Goal: Contribute content: Contribute content

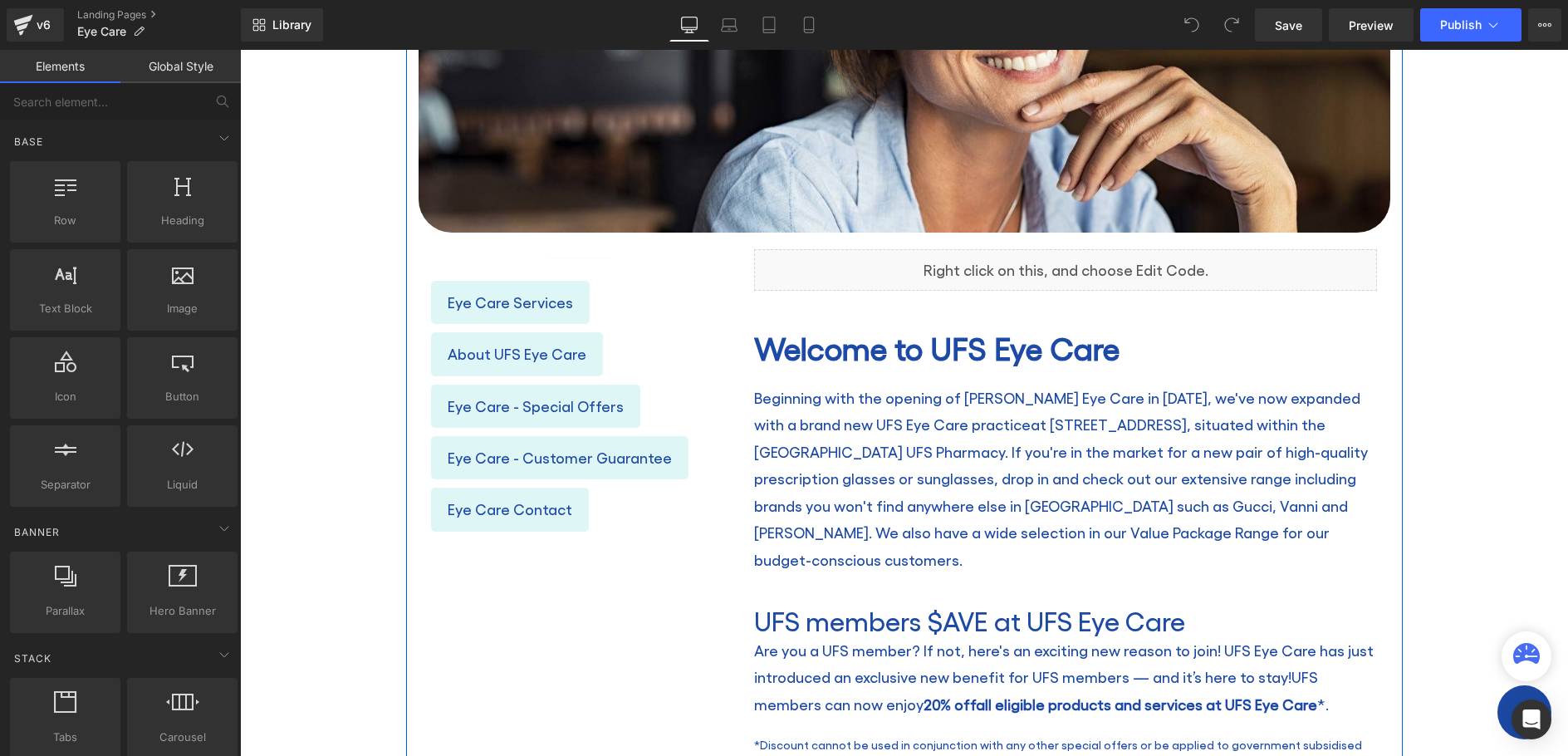
scroll to position [582, 0]
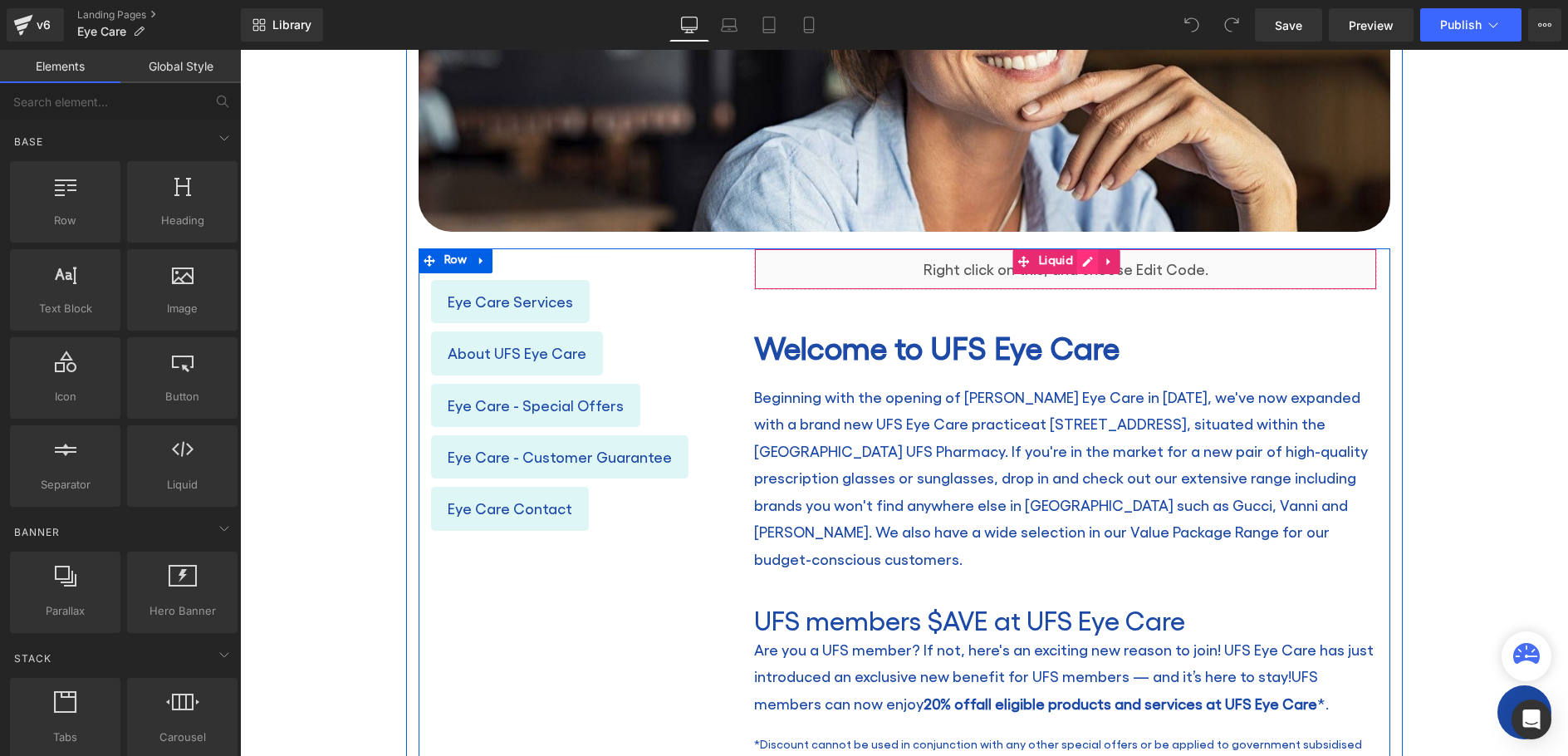
click at [1082, 261] on icon at bounding box center [1088, 262] width 11 height 12
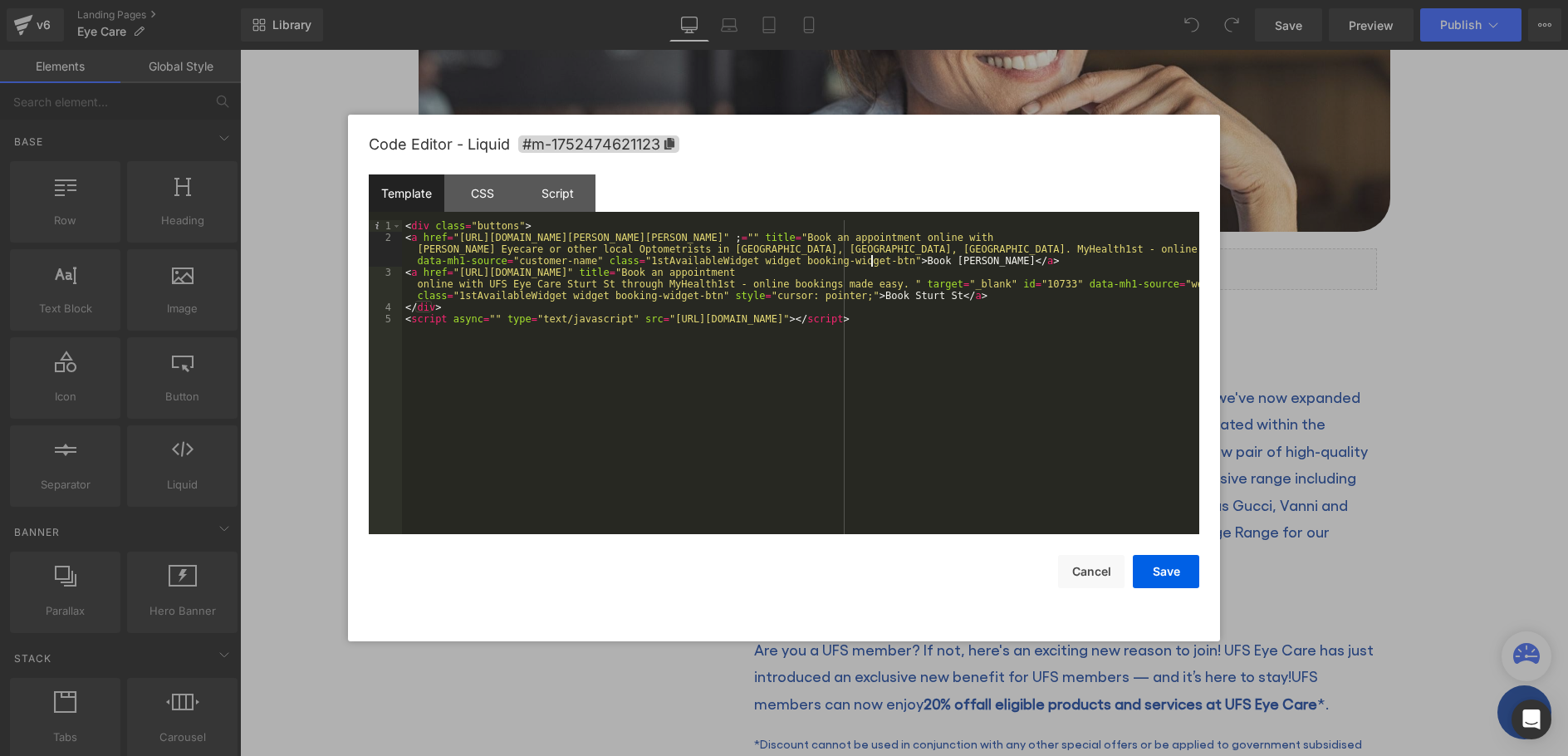
click at [871, 260] on div "< div class = "buttons" > < a href = "https://www.myhealth1st.com.au/find/optom…" at bounding box center [801, 388] width 797 height 337
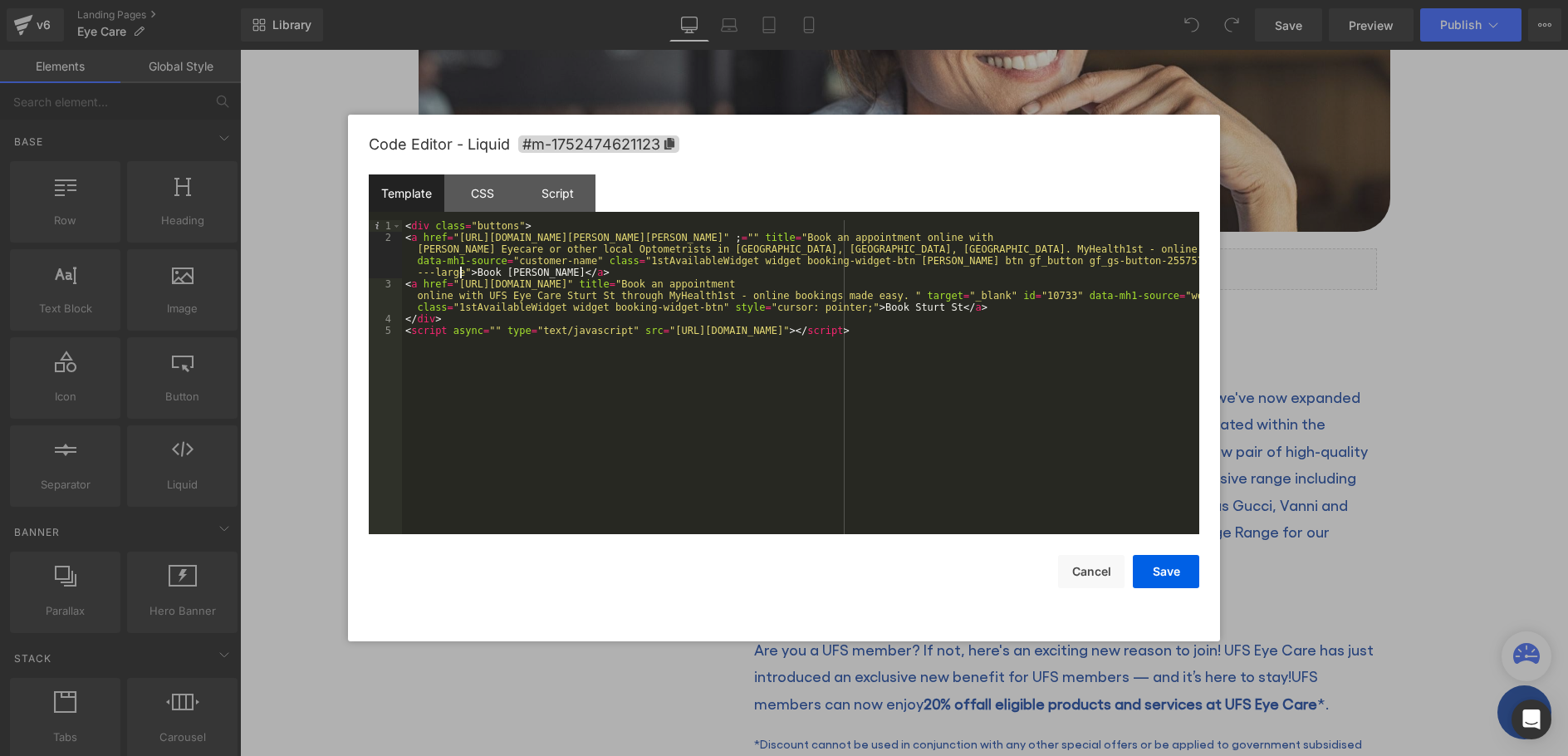
click at [698, 306] on div "< div class = "buttons" > < a href = "https://www.myhealth1st.com.au/find/optom…" at bounding box center [801, 388] width 797 height 337
click at [1155, 574] on button "Save" at bounding box center [1167, 571] width 66 height 33
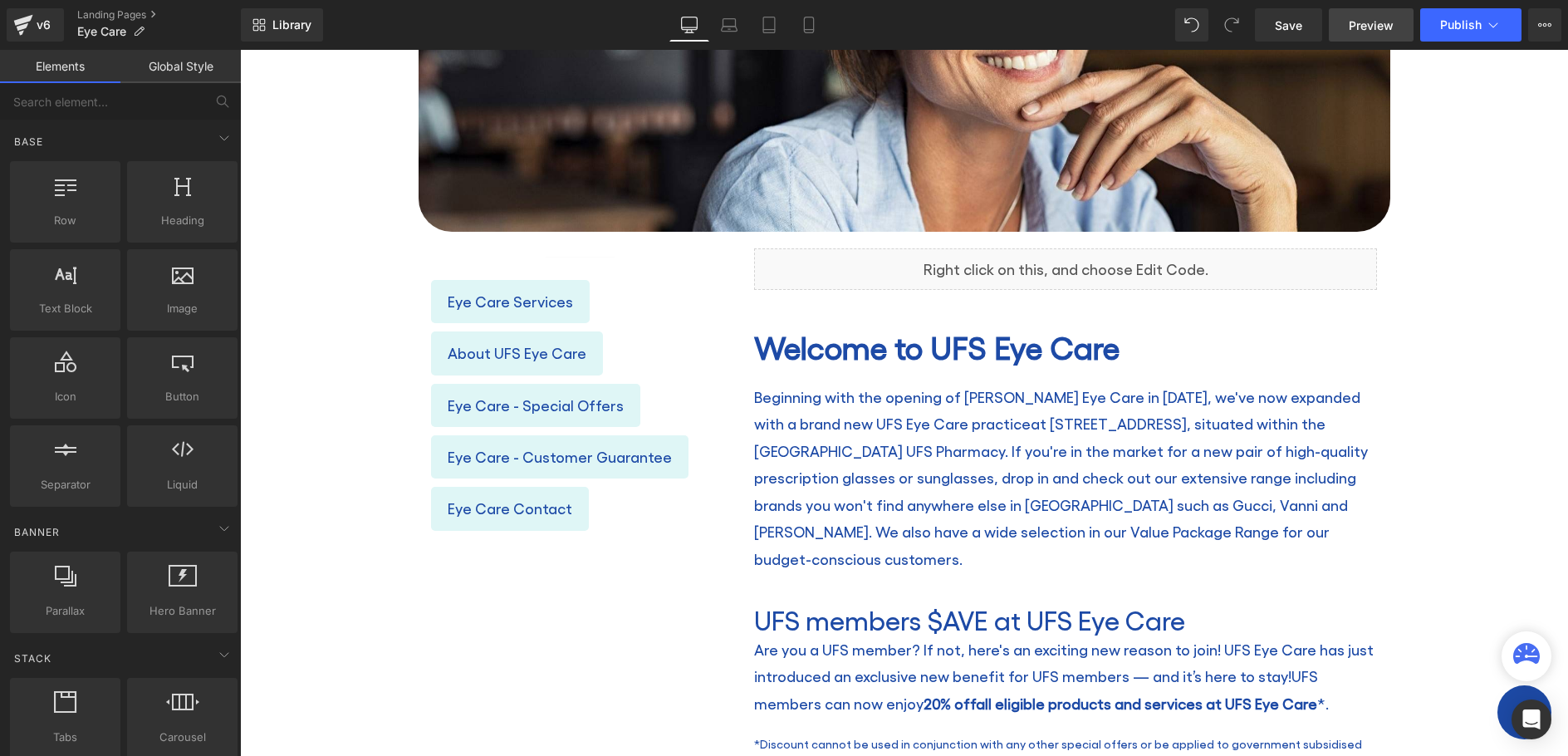
click at [1361, 23] on span "Preview" at bounding box center [1371, 26] width 44 height 17
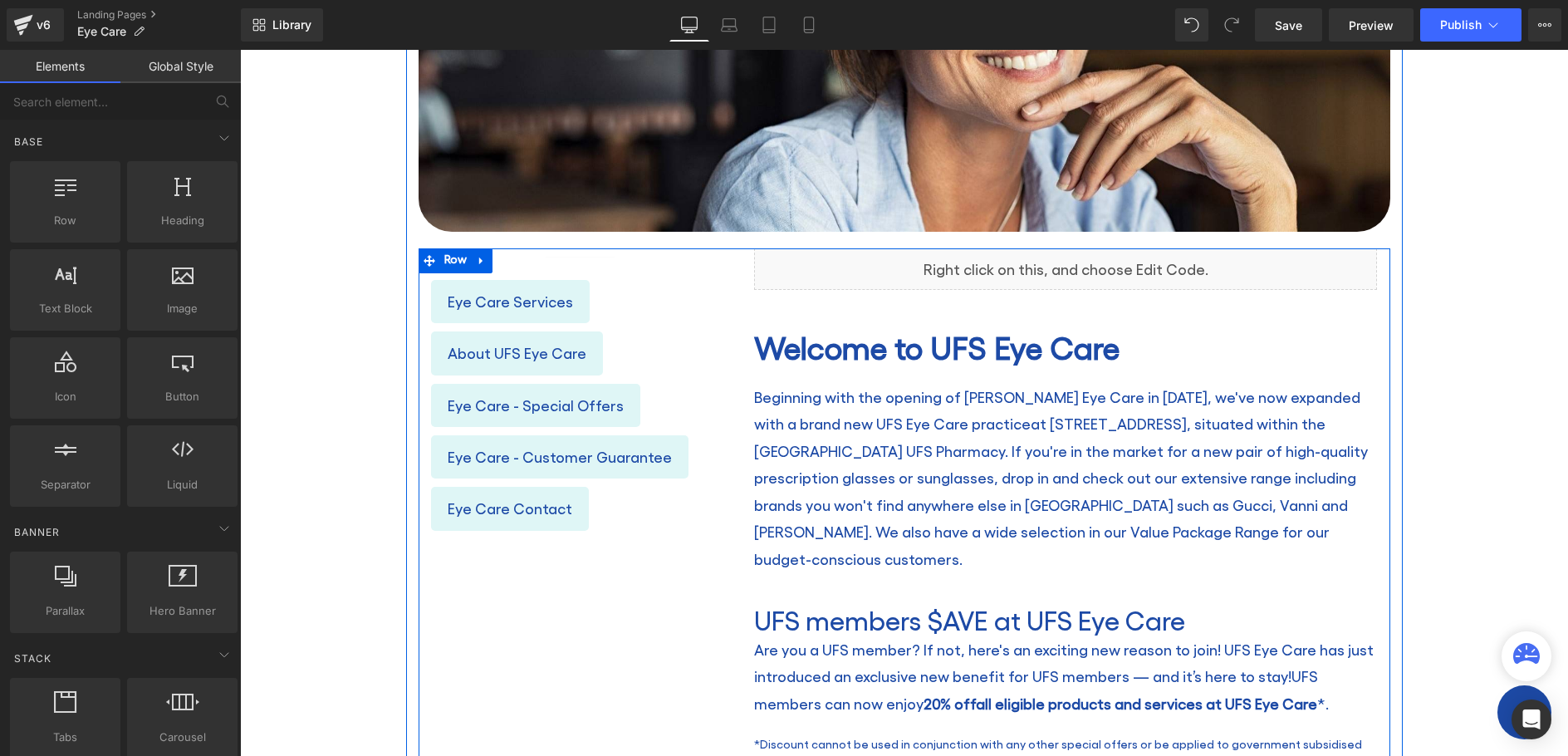
click at [1079, 261] on icon at bounding box center [1083, 262] width 9 height 10
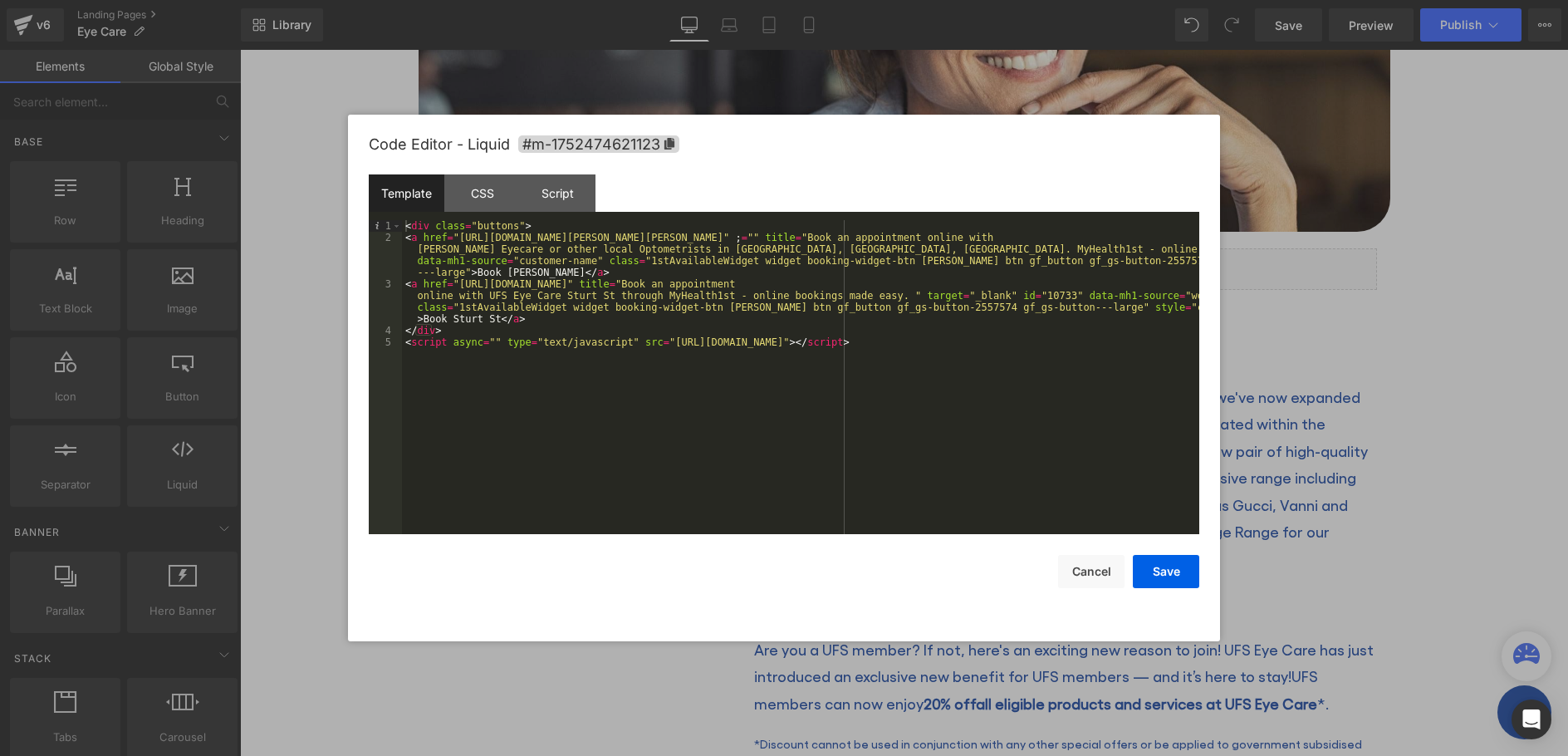
click at [628, 278] on div "< div class = "buttons" > < a href = "https://www.myhealth1st.com.au/find/optom…" at bounding box center [801, 388] width 797 height 337
drag, startPoint x: 1036, startPoint y: 305, endPoint x: 702, endPoint y: 305, distance: 334.0
click at [702, 305] on div "< div class = "buttons" > < a href = "https://www.myhealth1st.com.au/find/optom…" at bounding box center [801, 388] width 797 height 337
click at [701, 304] on div "< div class = "buttons" > < a href = "https://www.myhealth1st.com.au/find/optom…" at bounding box center [801, 377] width 797 height 314
click at [876, 261] on div "< div class = "buttons" > < a href = "https://www.myhealth1st.com.au/find/optom…" at bounding box center [801, 388] width 797 height 337
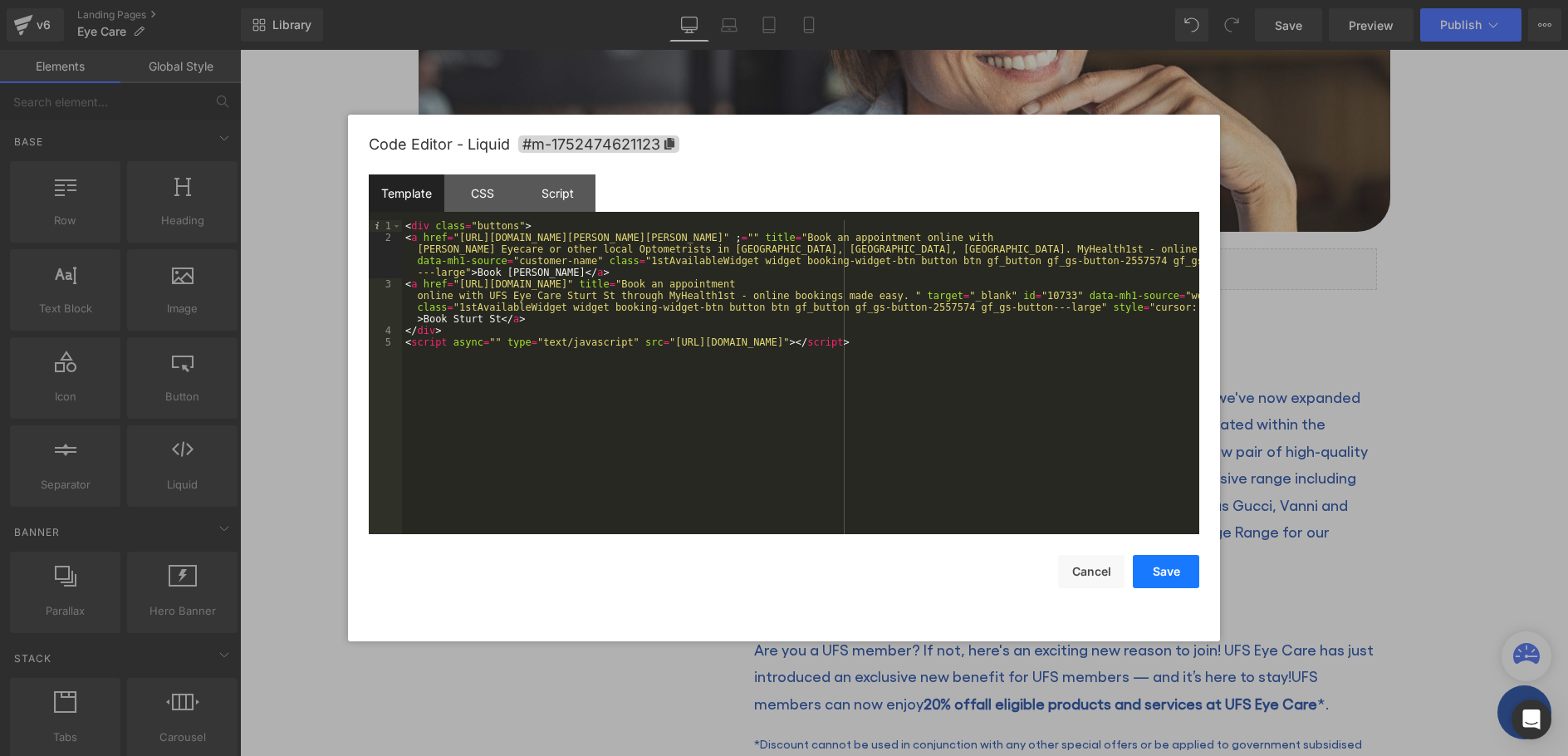
click at [1161, 576] on button "Save" at bounding box center [1167, 571] width 66 height 33
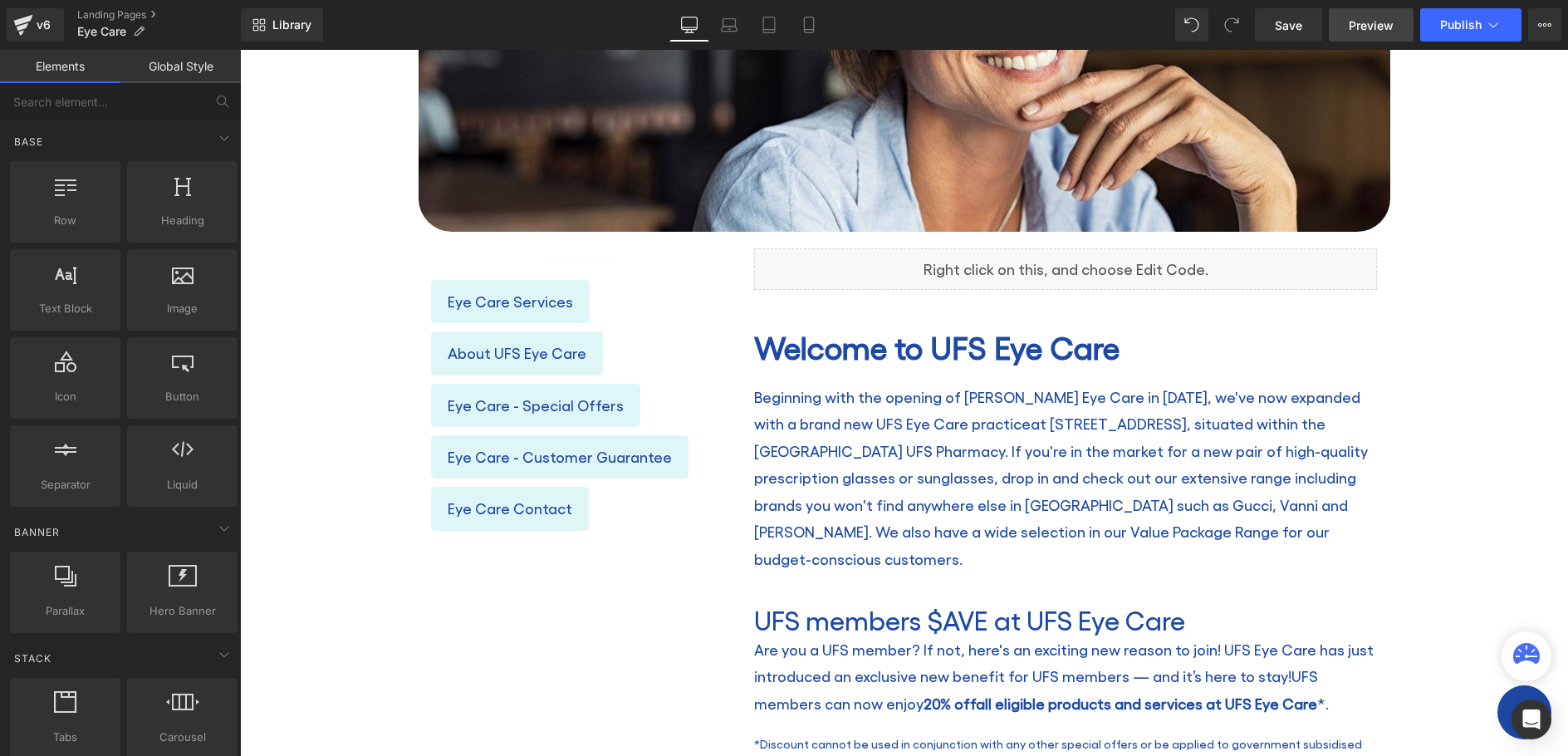
click at [1355, 18] on span "Preview" at bounding box center [1371, 26] width 44 height 17
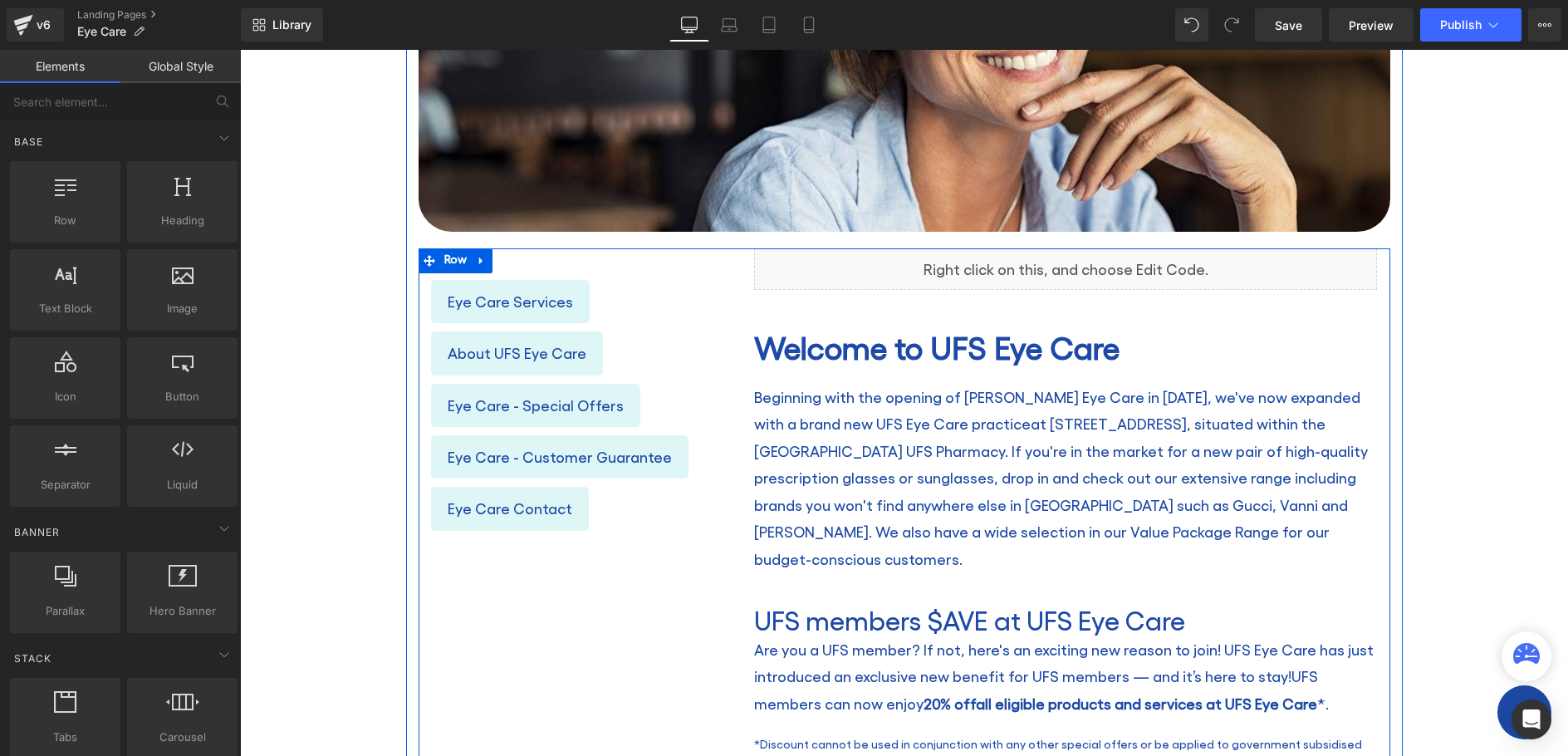
click at [1082, 263] on icon at bounding box center [1083, 262] width 9 height 10
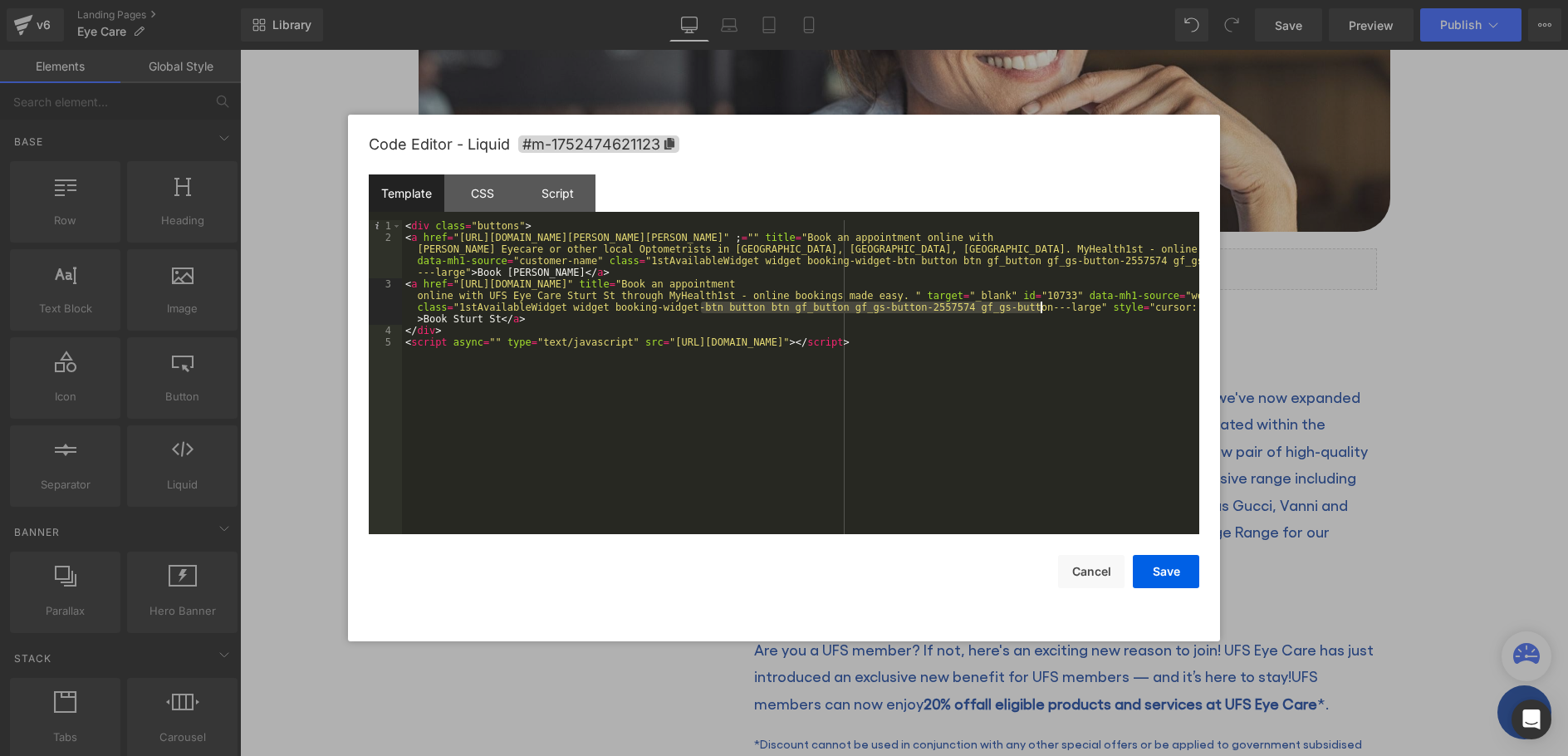
drag, startPoint x: 700, startPoint y: 305, endPoint x: 1012, endPoint y: 300, distance: 312.0
click at [1038, 307] on div "< div class = "buttons" > < a href = "https://www.myhealth1st.com.au/find/optom…" at bounding box center [801, 388] width 797 height 337
click at [456, 274] on div "< div class = "buttons" > < a href = "https://www.myhealth1st.com.au/find/optom…" at bounding box center [801, 388] width 797 height 337
click at [461, 269] on div "< div class = "buttons" > < a href = "https://www.myhealth1st.com.au/find/optom…" at bounding box center [801, 388] width 797 height 337
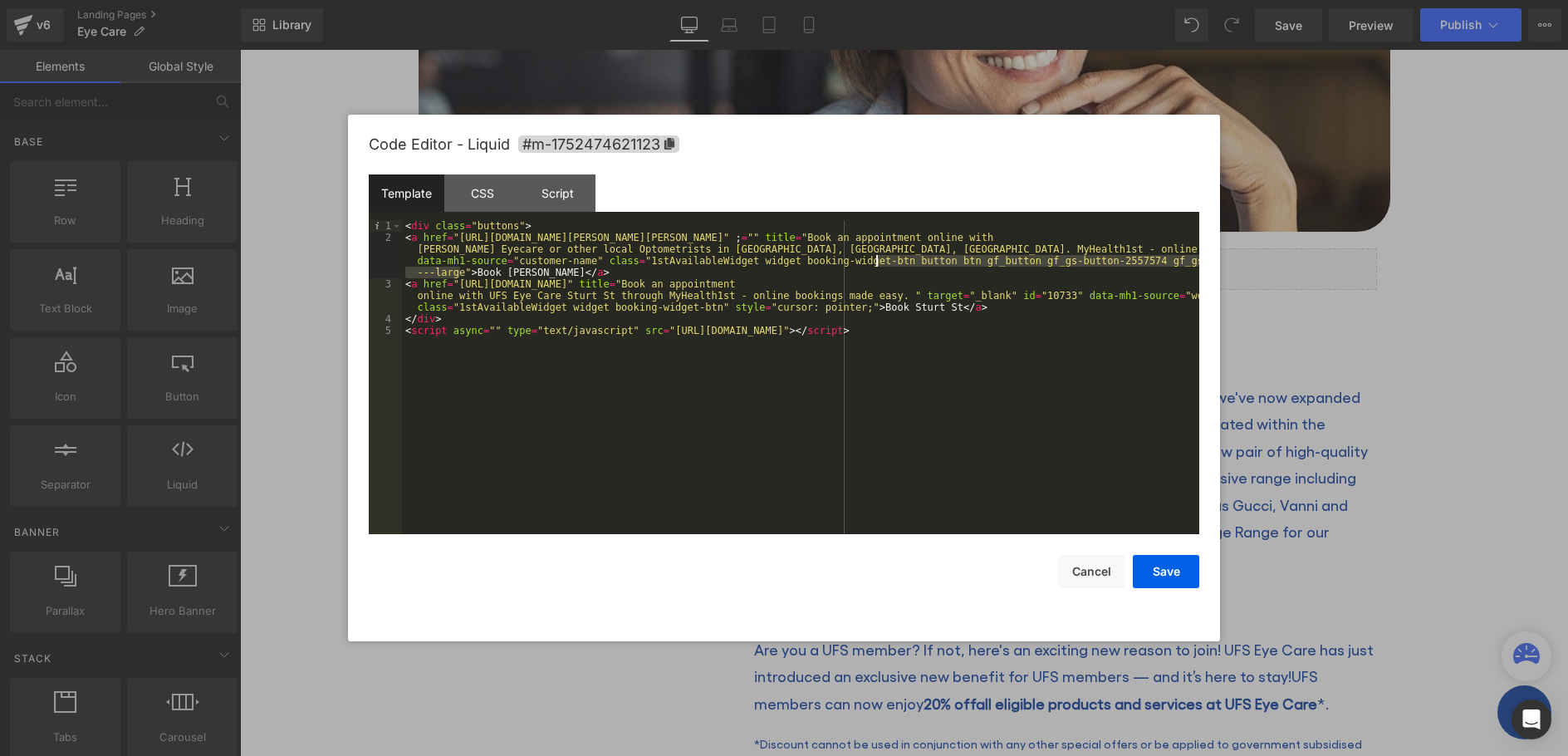
click at [875, 260] on div "< div class = "buttons" > < a href = "https://www.myhealth1st.com.au/find/optom…" at bounding box center [801, 388] width 797 height 337
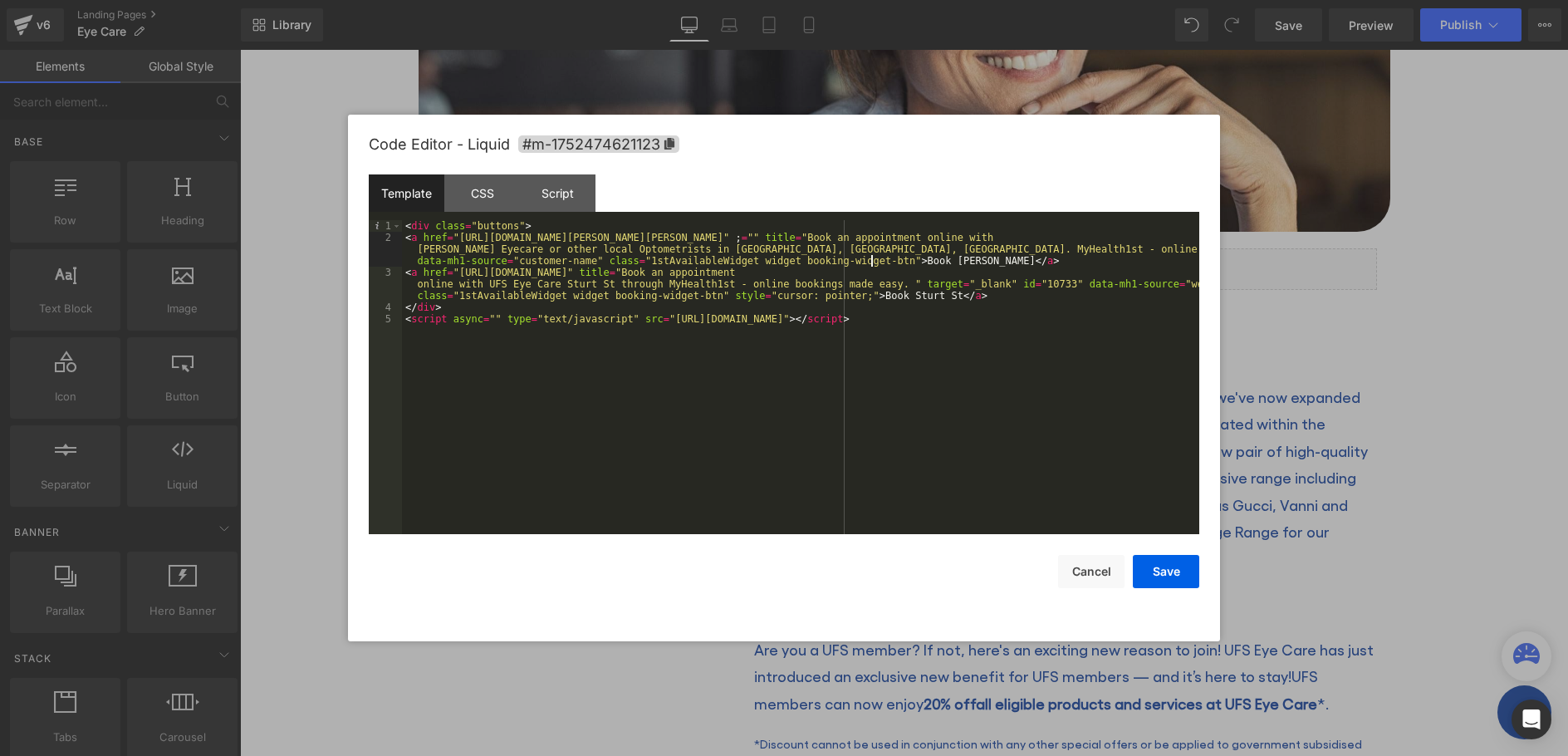
click at [772, 261] on div "< div class = "buttons" > < a href = "https://www.myhealth1st.com.au/find/optom…" at bounding box center [801, 388] width 797 height 337
click at [1162, 576] on button "Save" at bounding box center [1167, 571] width 66 height 33
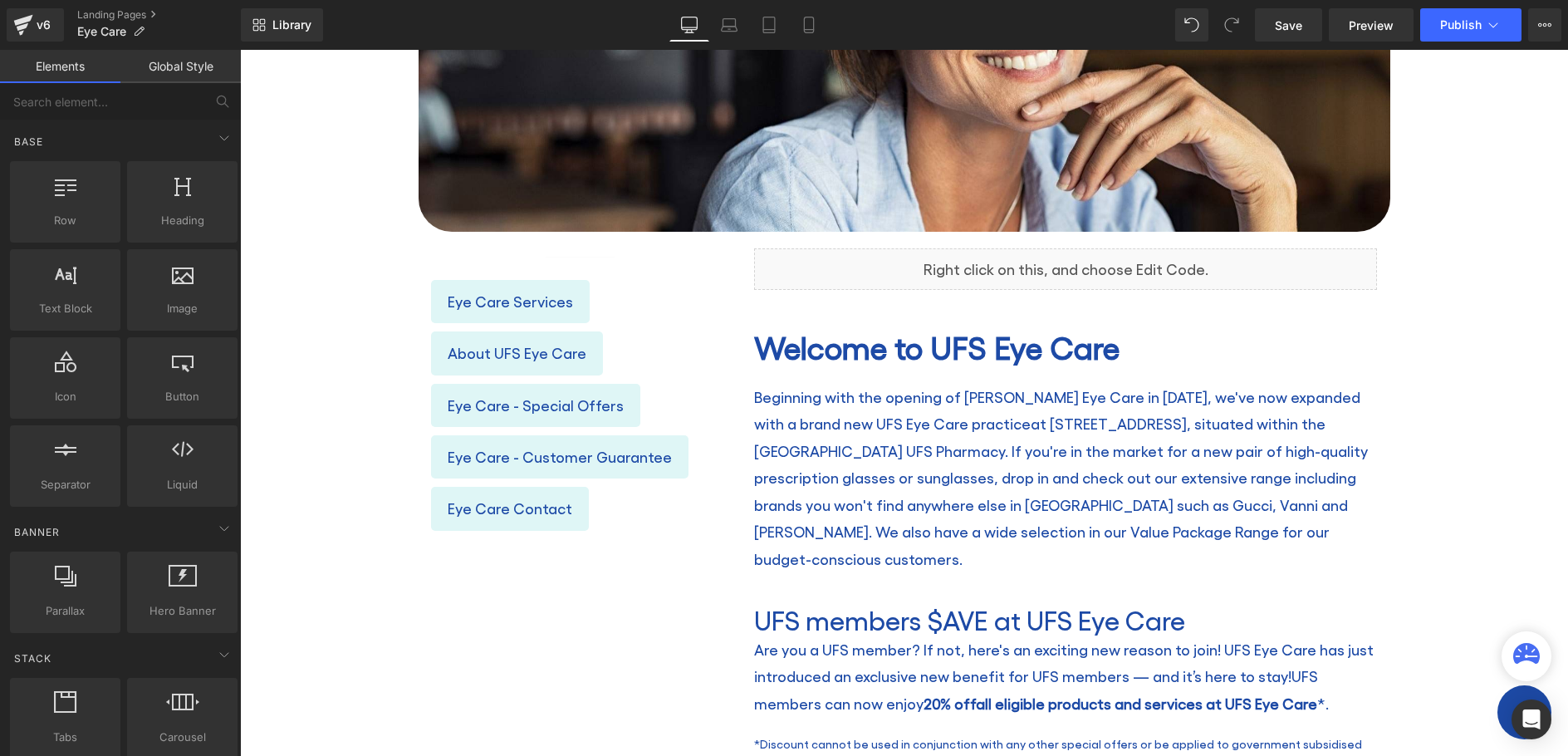
click at [196, 67] on link "Global Style" at bounding box center [181, 66] width 121 height 33
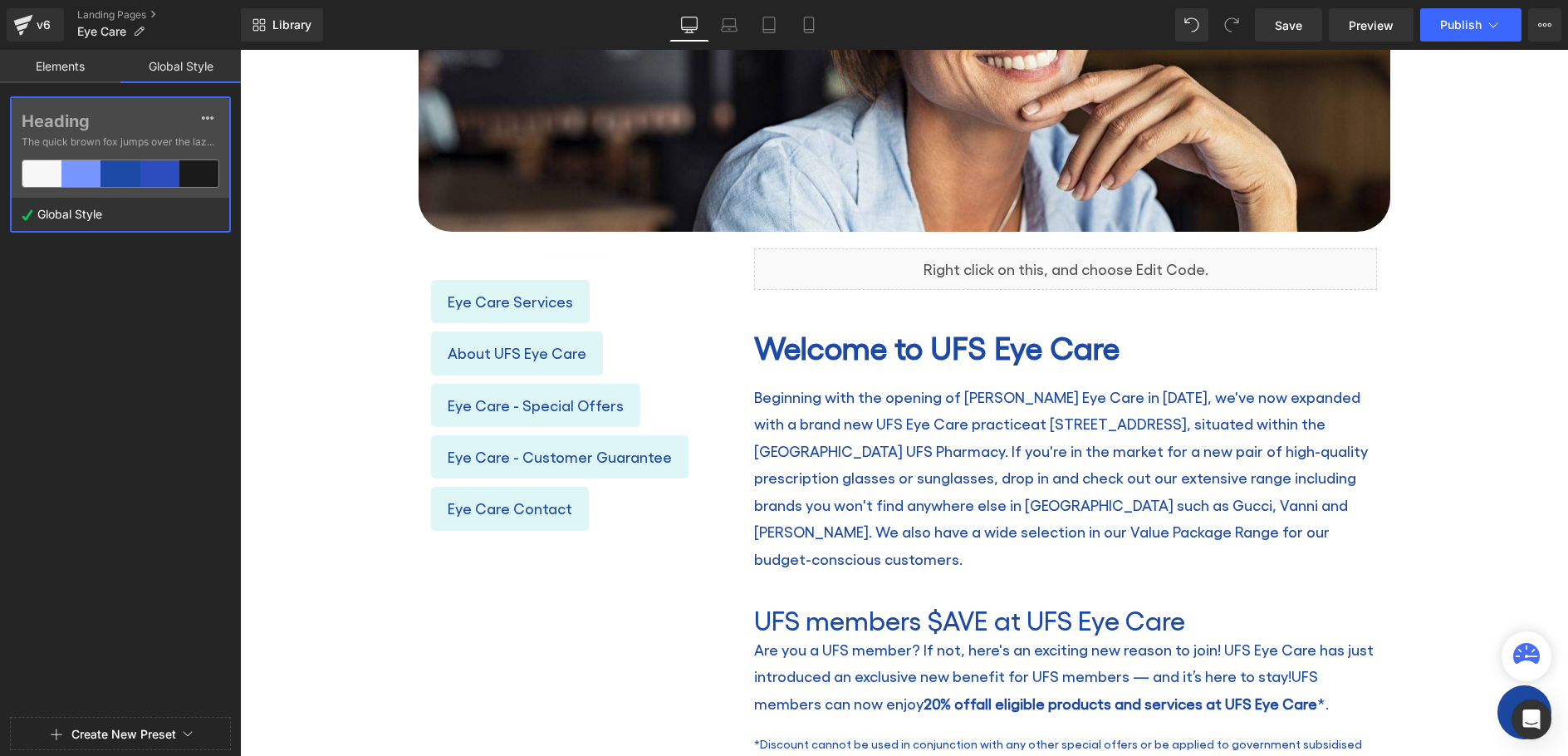
click at [67, 58] on link "Elements" at bounding box center [60, 66] width 121 height 33
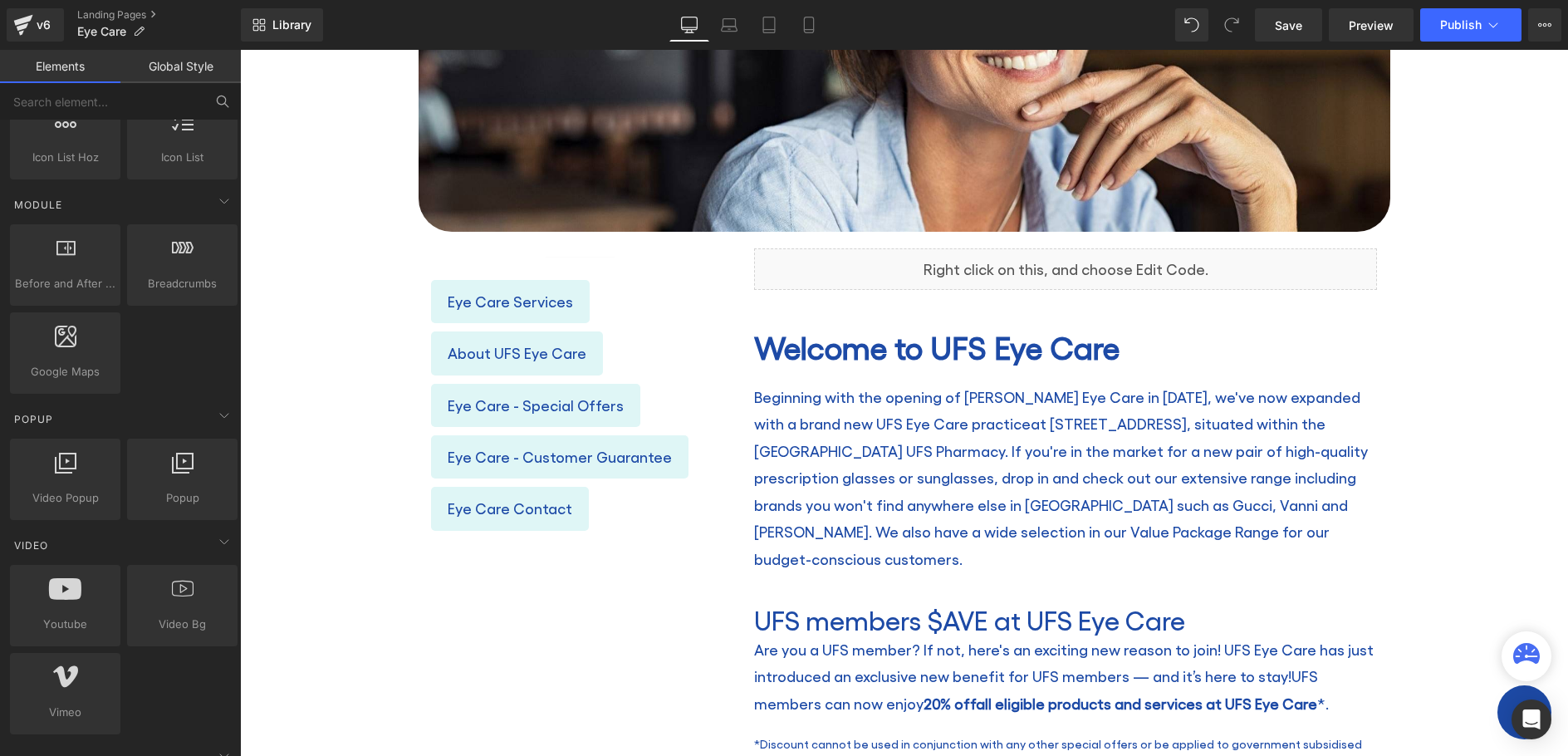
scroll to position [702, 0]
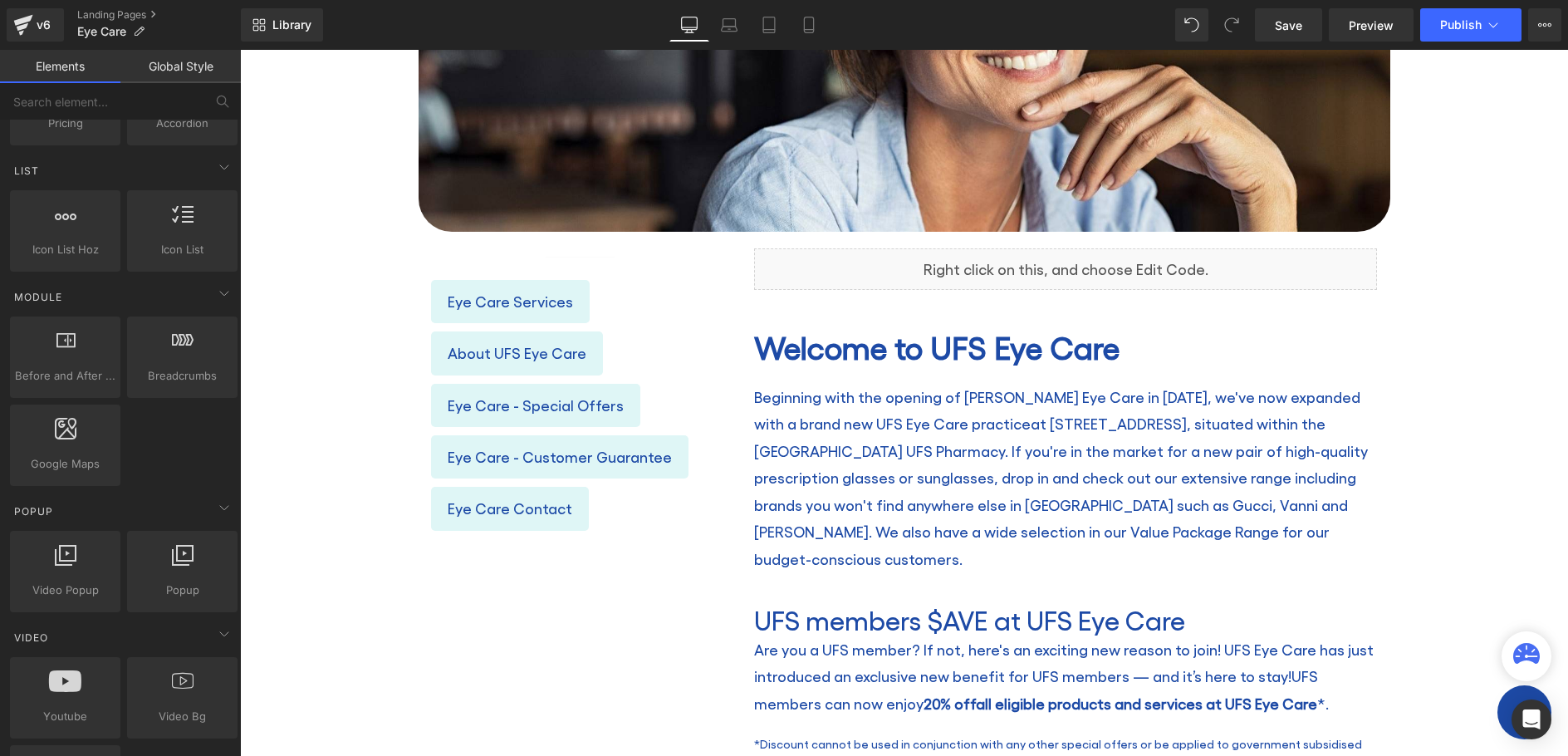
click at [179, 64] on link "Global Style" at bounding box center [181, 66] width 121 height 33
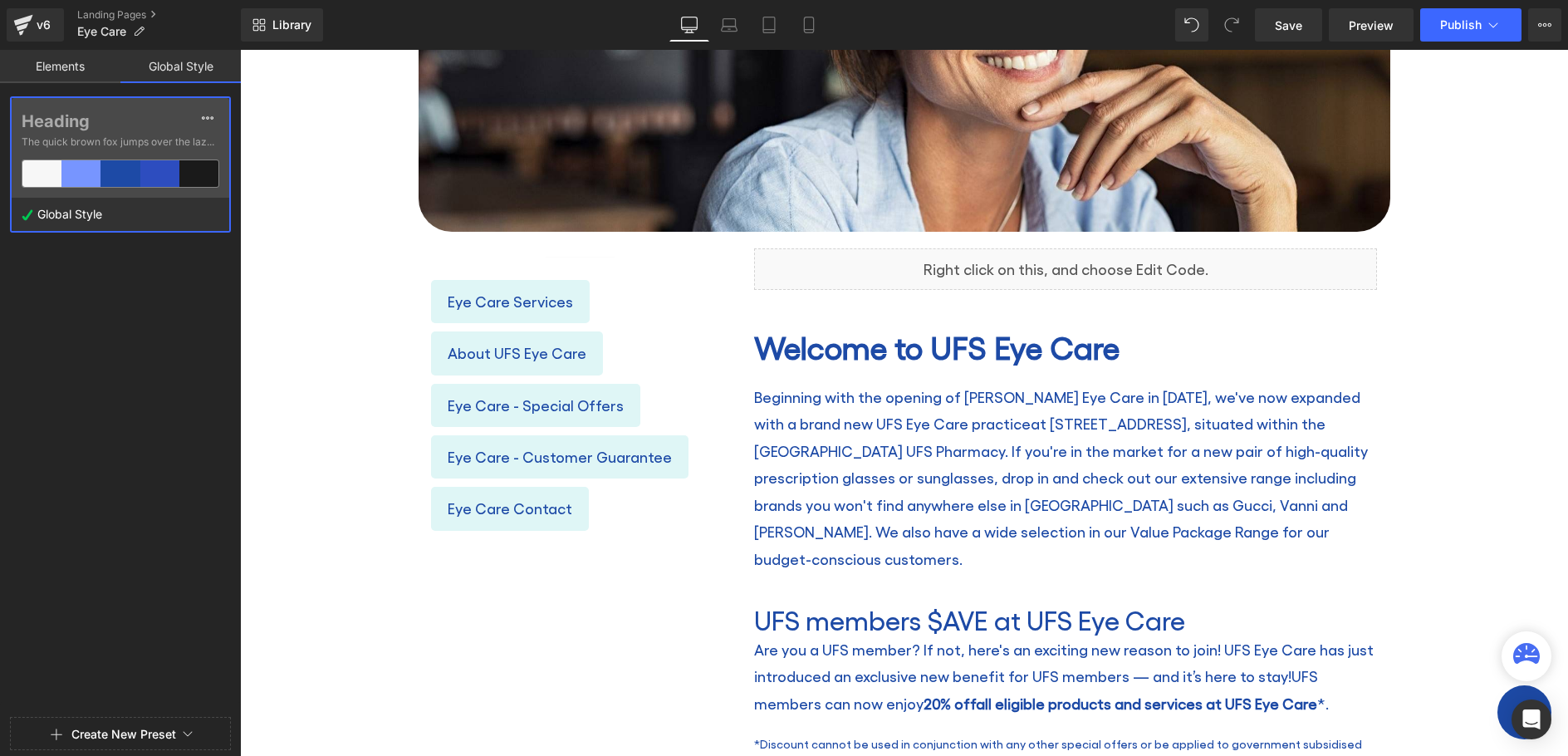
click at [87, 65] on link "Elements" at bounding box center [60, 66] width 121 height 33
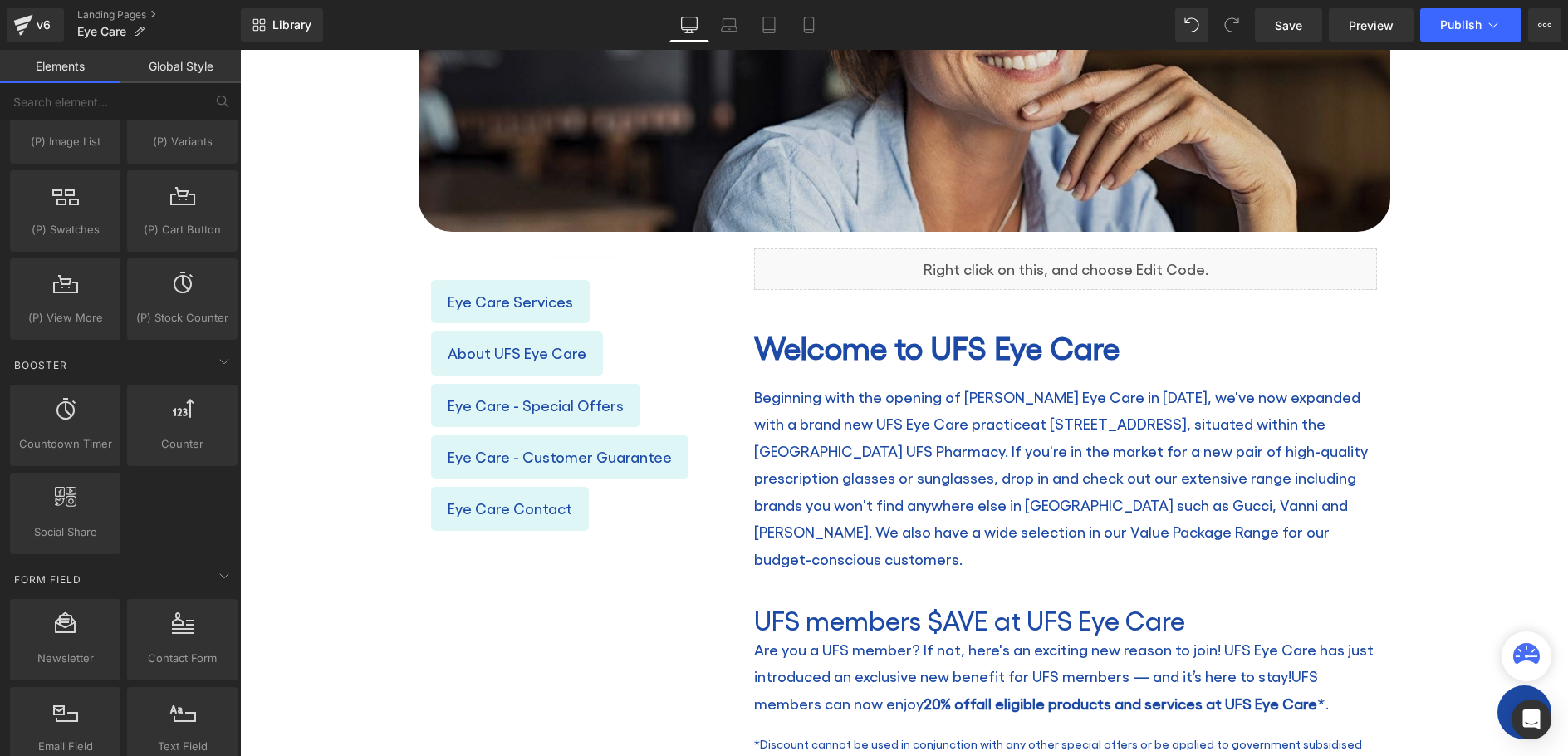
scroll to position [1865, 0]
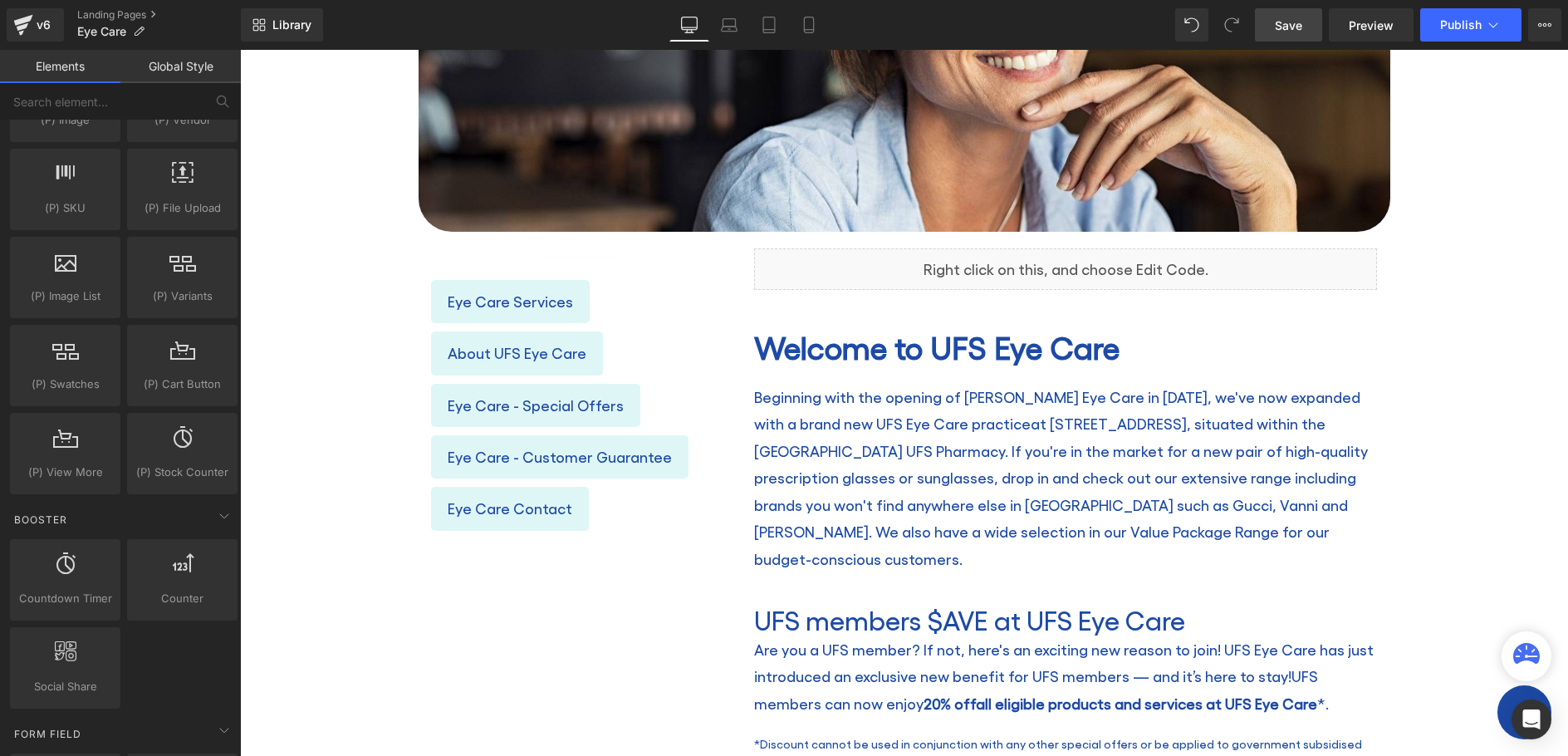
click at [1296, 30] on span "Save" at bounding box center [1288, 26] width 27 height 17
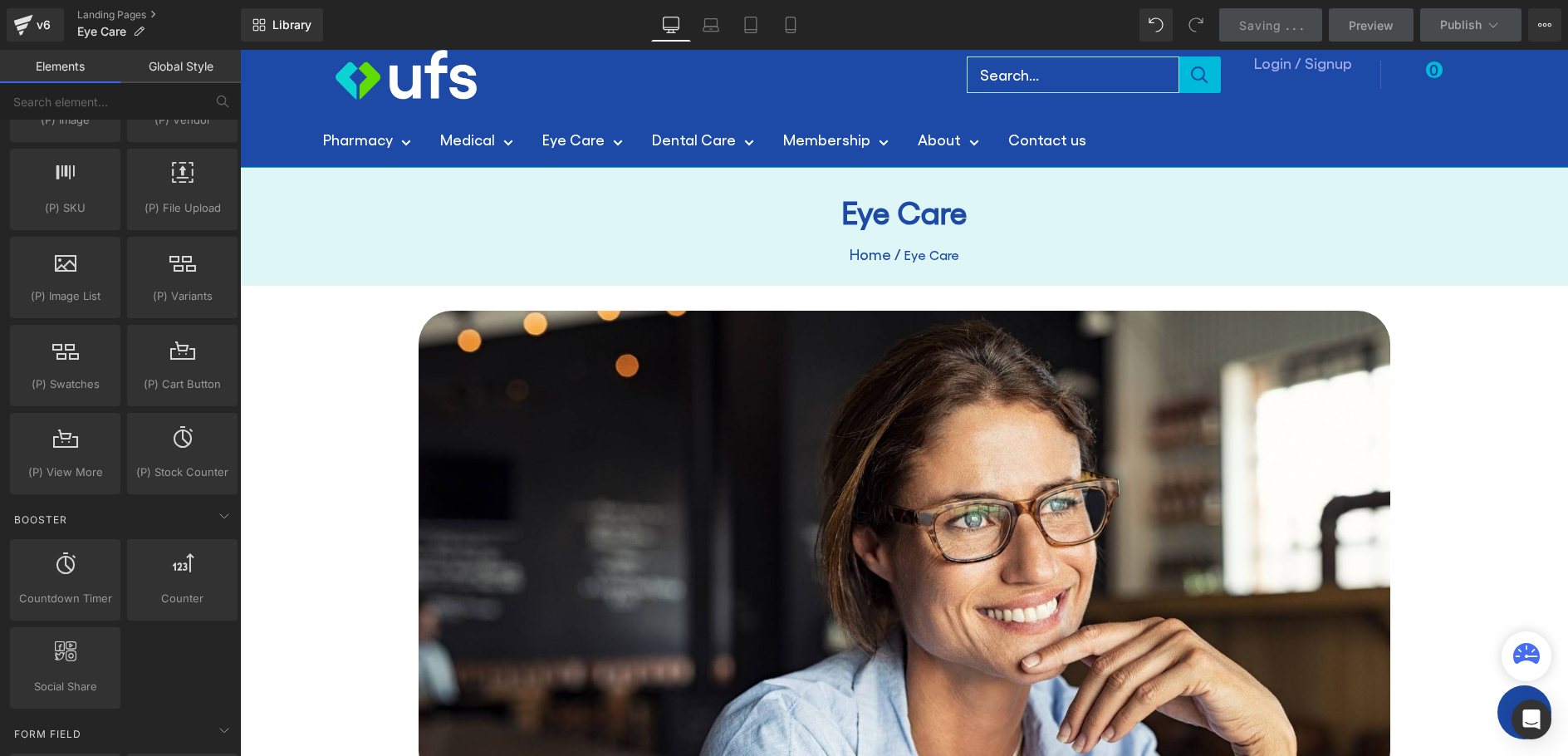
scroll to position [0, 0]
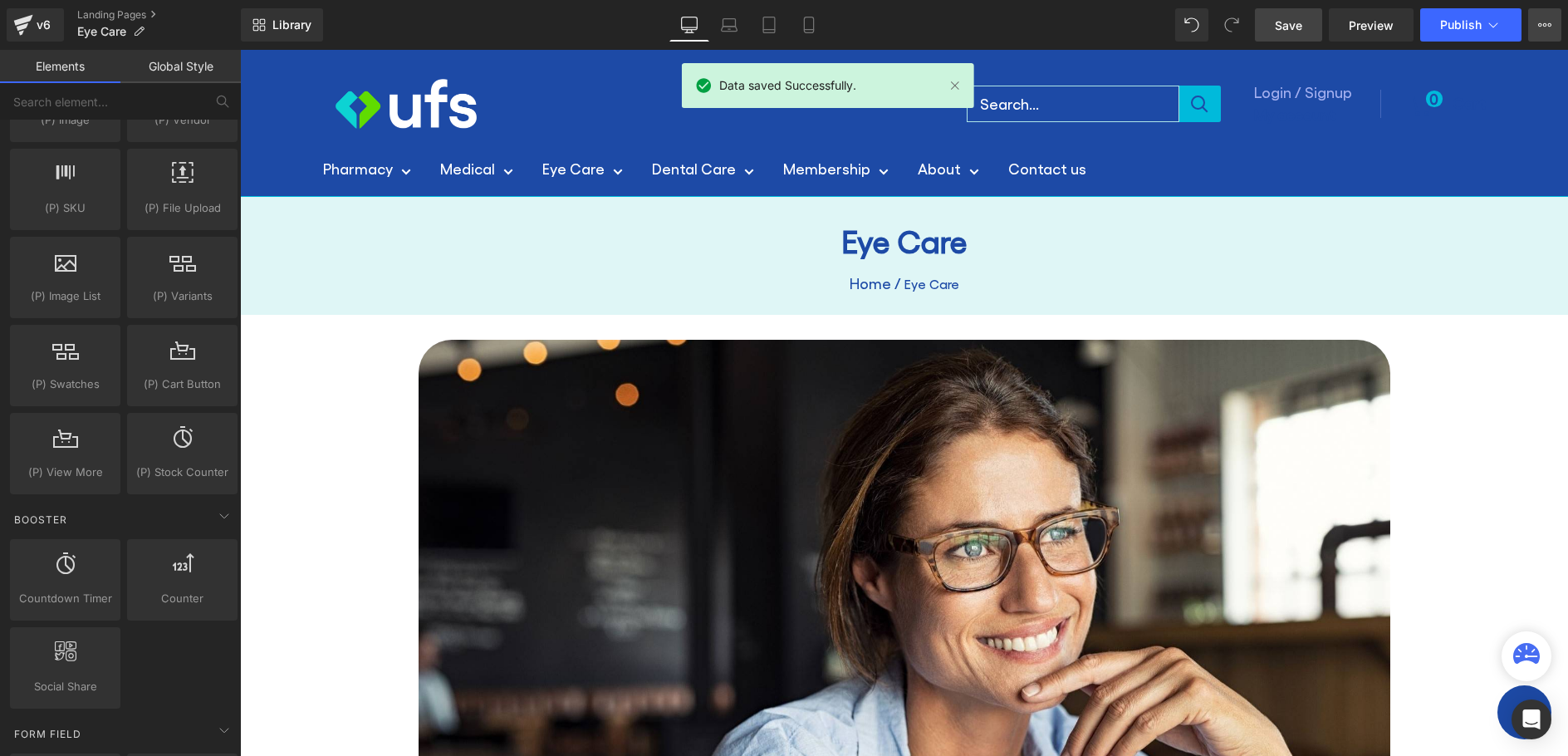
click at [1548, 25] on icon at bounding box center [1550, 26] width 4 height 4
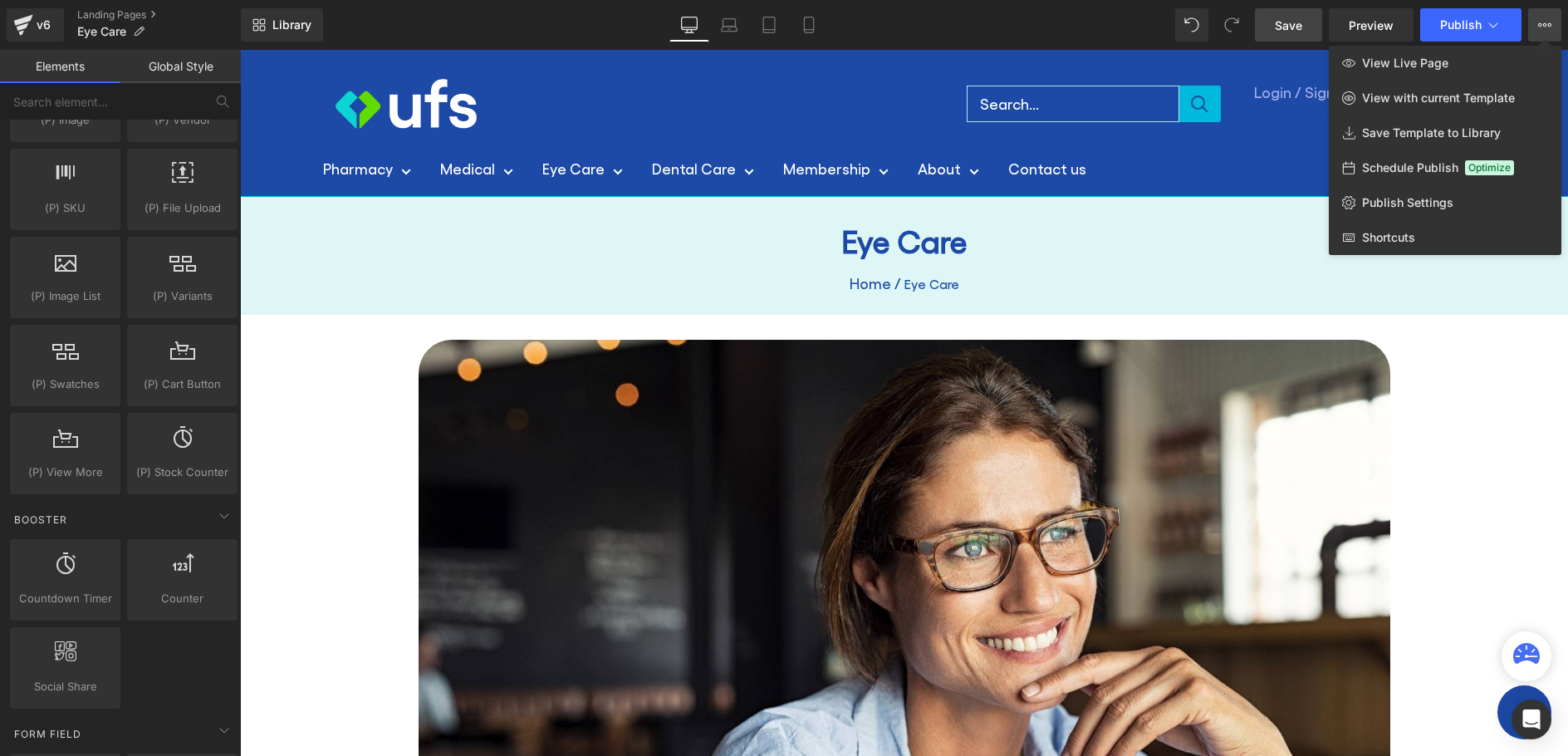
click at [337, 447] on div at bounding box center [904, 404] width 1328 height 707
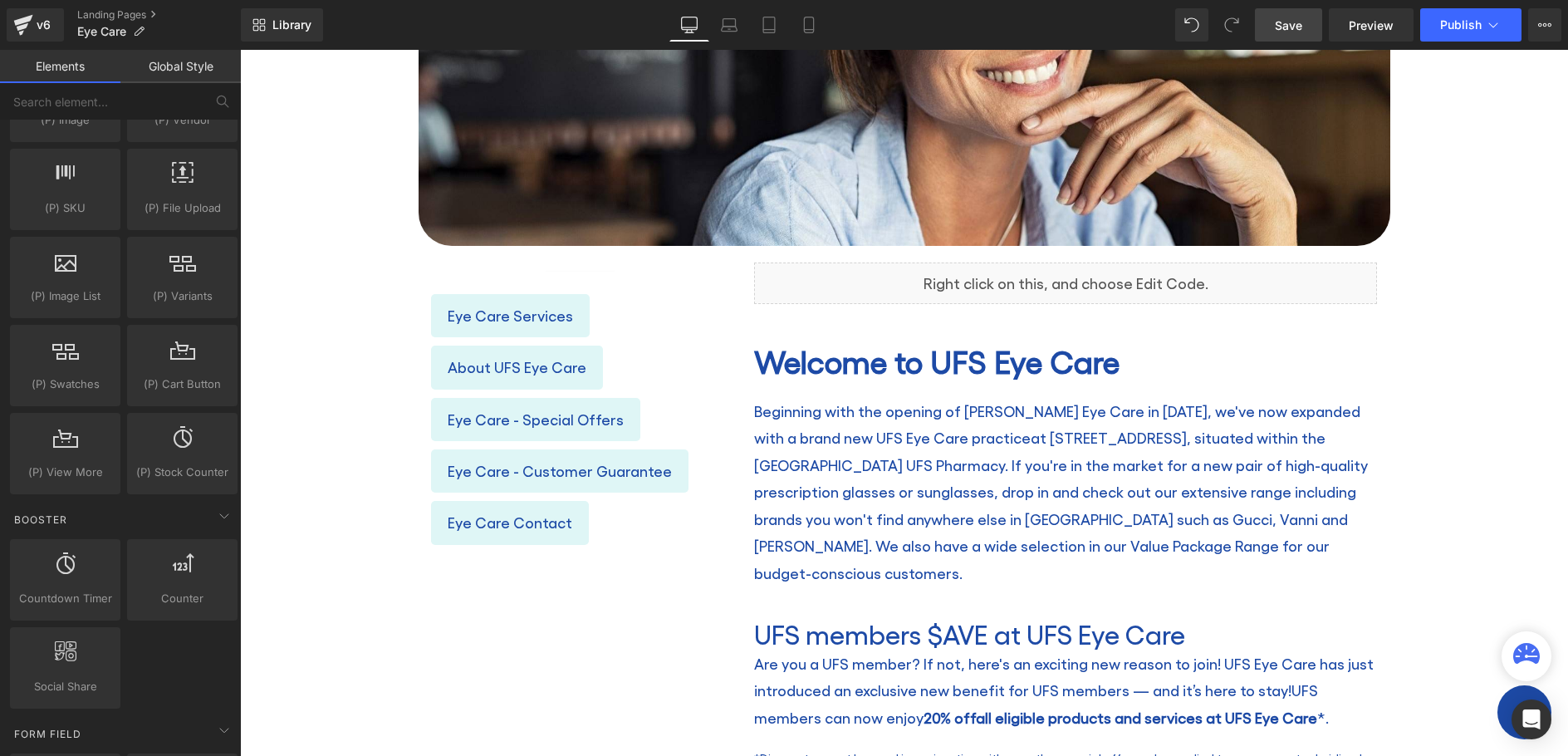
scroll to position [416, 0]
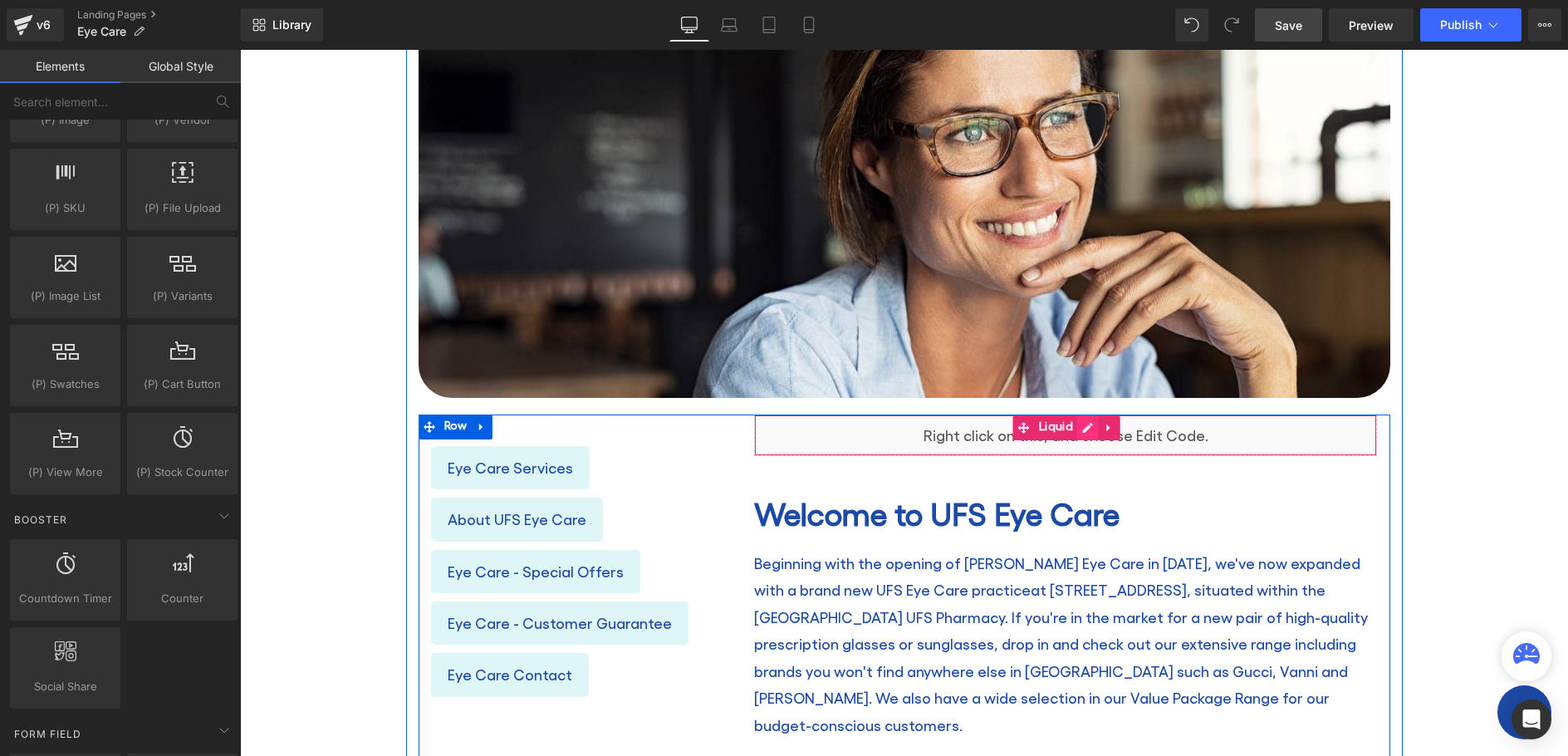
click at [1082, 423] on icon at bounding box center [1088, 428] width 11 height 12
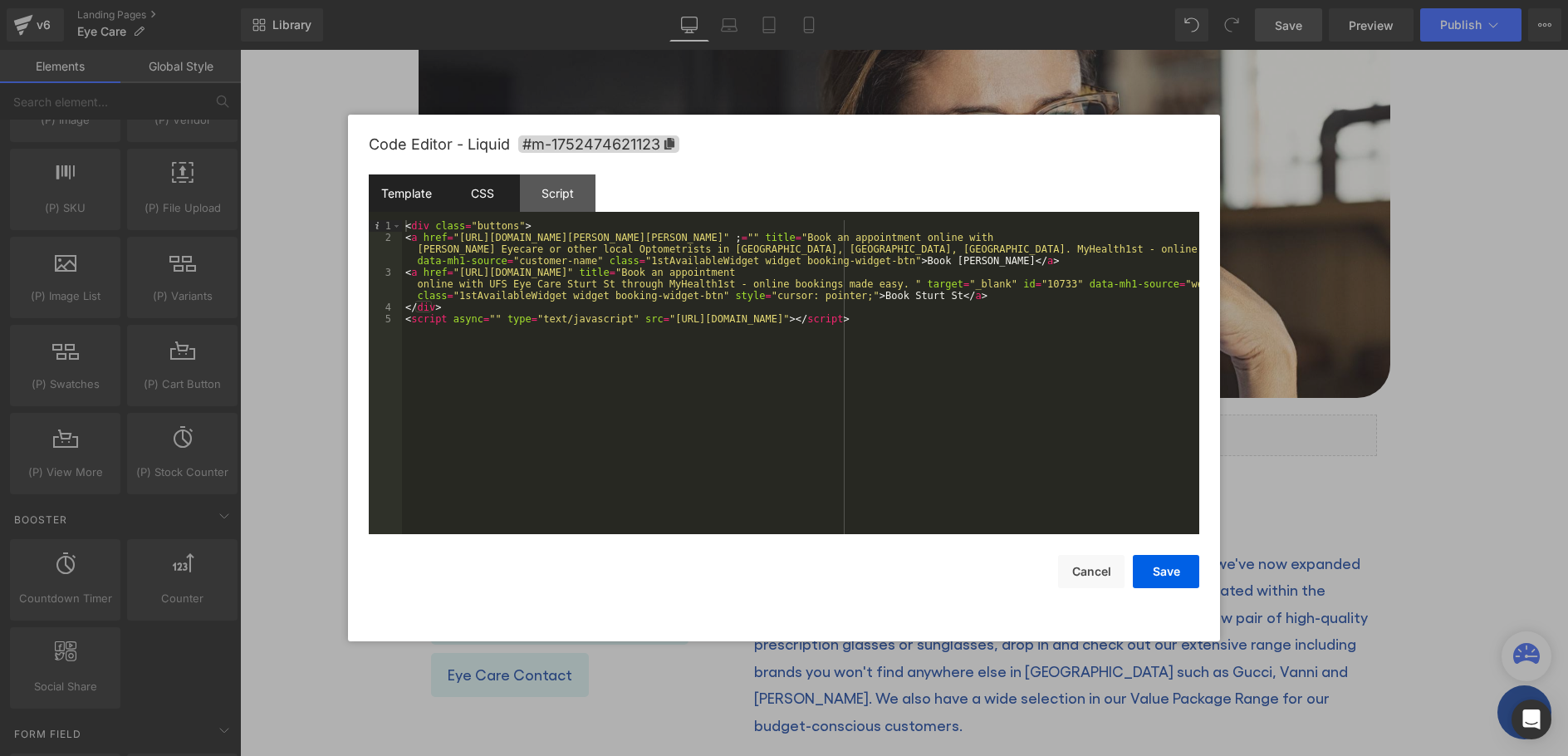
click at [498, 183] on div "CSS" at bounding box center [483, 194] width 76 height 38
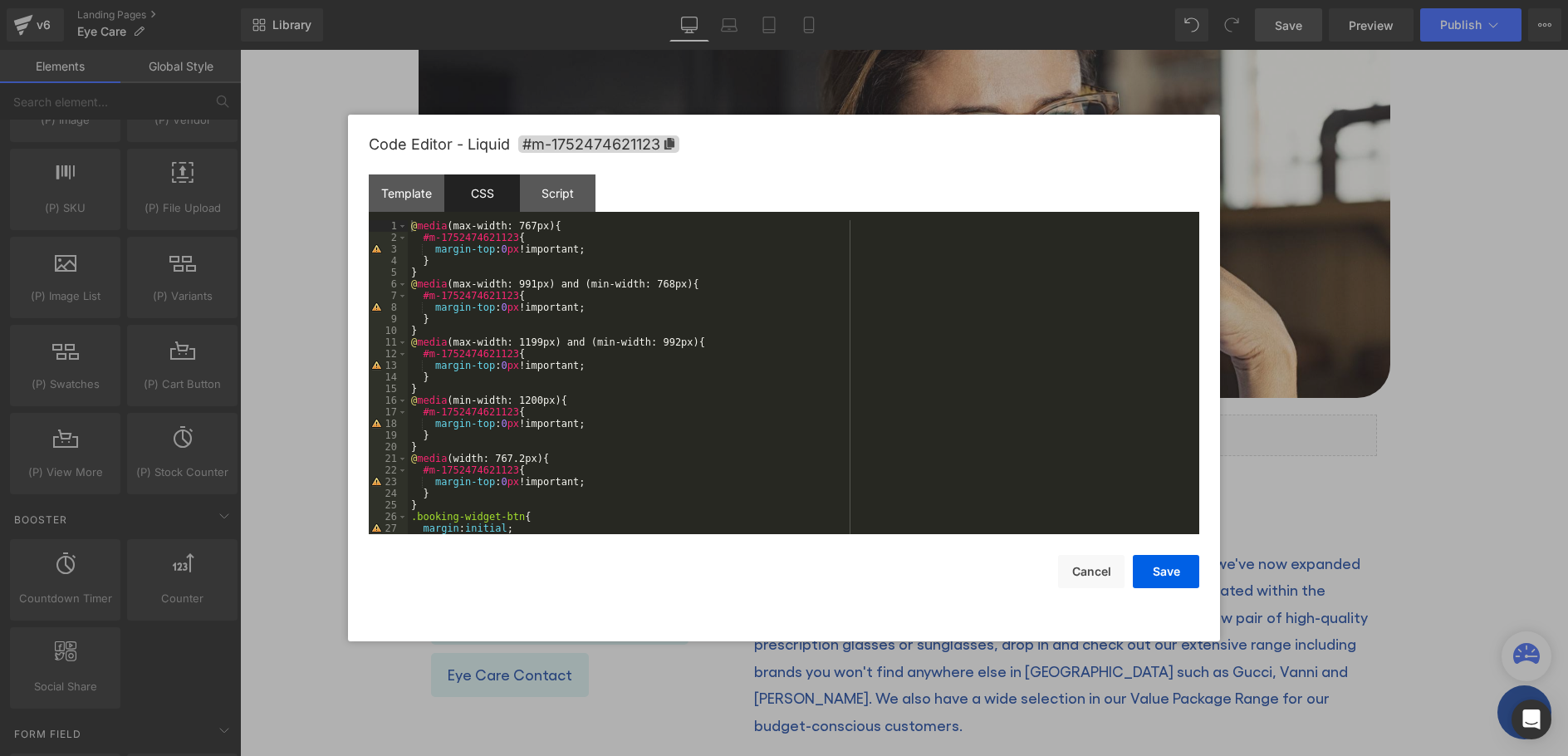
scroll to position [93, 0]
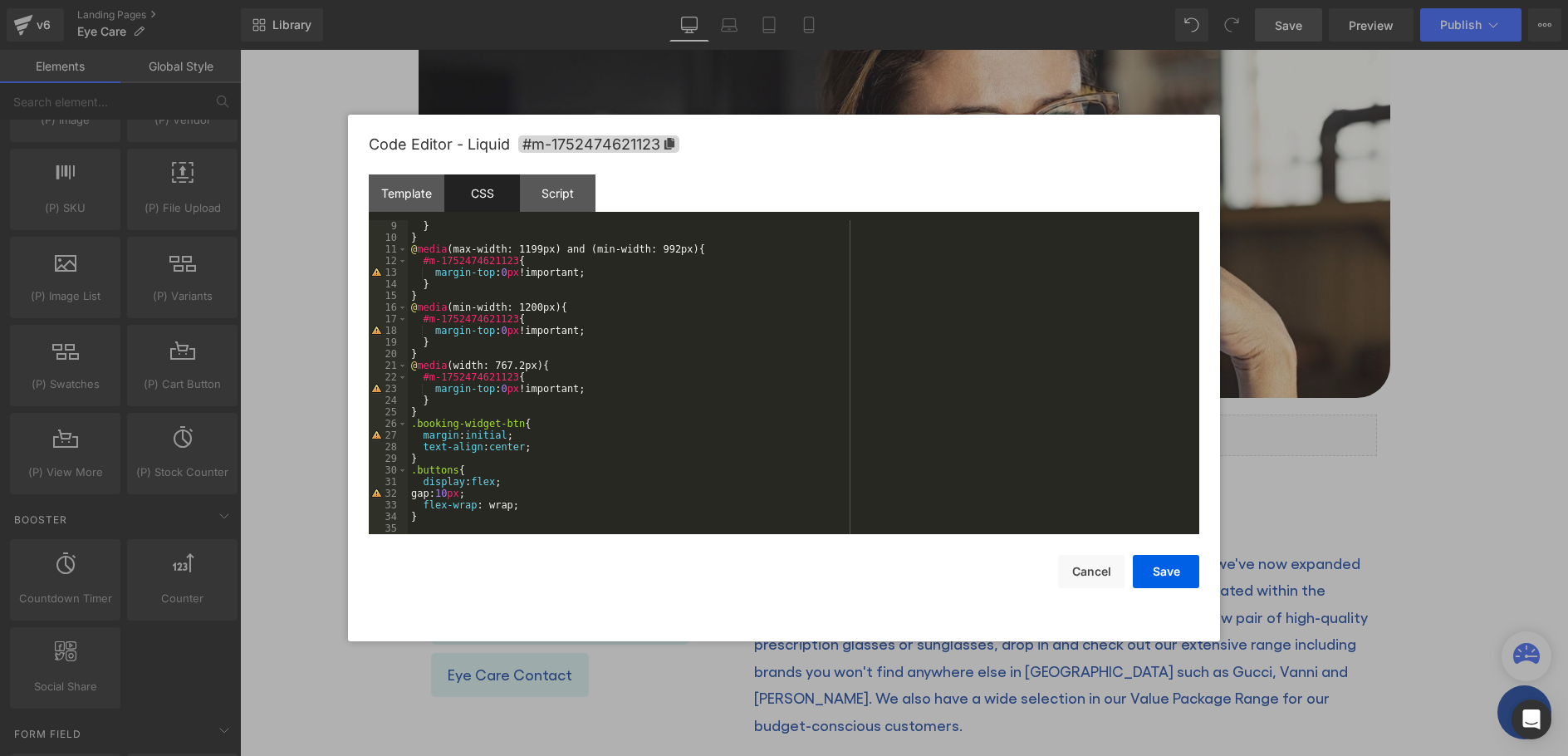
click at [541, 507] on div "} } @ media (max-width: 1199px) and (min-width: 992px) { #m-1752474621123 { mar…" at bounding box center [800, 388] width 785 height 337
click at [555, 445] on div "} } @ media (max-width: 1199px) and (min-width: 992px) { #m-1752474621123 { mar…" at bounding box center [800, 388] width 785 height 337
click at [548, 447] on div "} } @ media (max-width: 1199px) and (min-width: 992px) { #m-1752474621123 { mar…" at bounding box center [800, 388] width 785 height 337
click at [518, 453] on div "} } @ media (max-width: 1199px) and (min-width: 992px) { #m-1752474621123 { mar…" at bounding box center [800, 388] width 785 height 337
click at [520, 458] on div "} } @ media (max-width: 1199px) and (min-width: 992px) { #m-1752474621123 { mar…" at bounding box center [800, 388] width 785 height 337
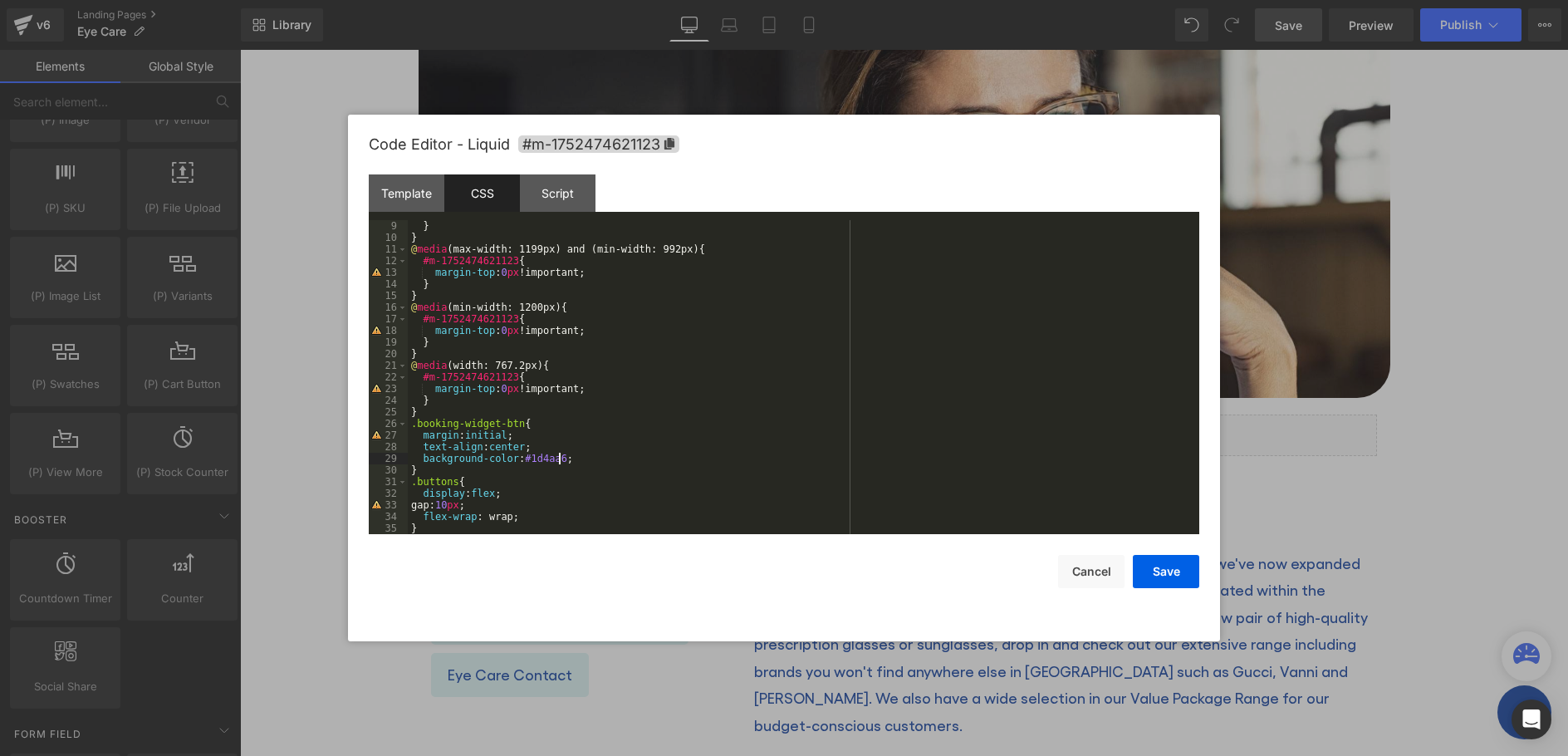
click at [574, 458] on div "} } @ media (max-width: 1199px) and (min-width: 992px) { #m-1752474621123 { mar…" at bounding box center [800, 388] width 785 height 337
click at [1158, 572] on button "Save" at bounding box center [1167, 571] width 66 height 33
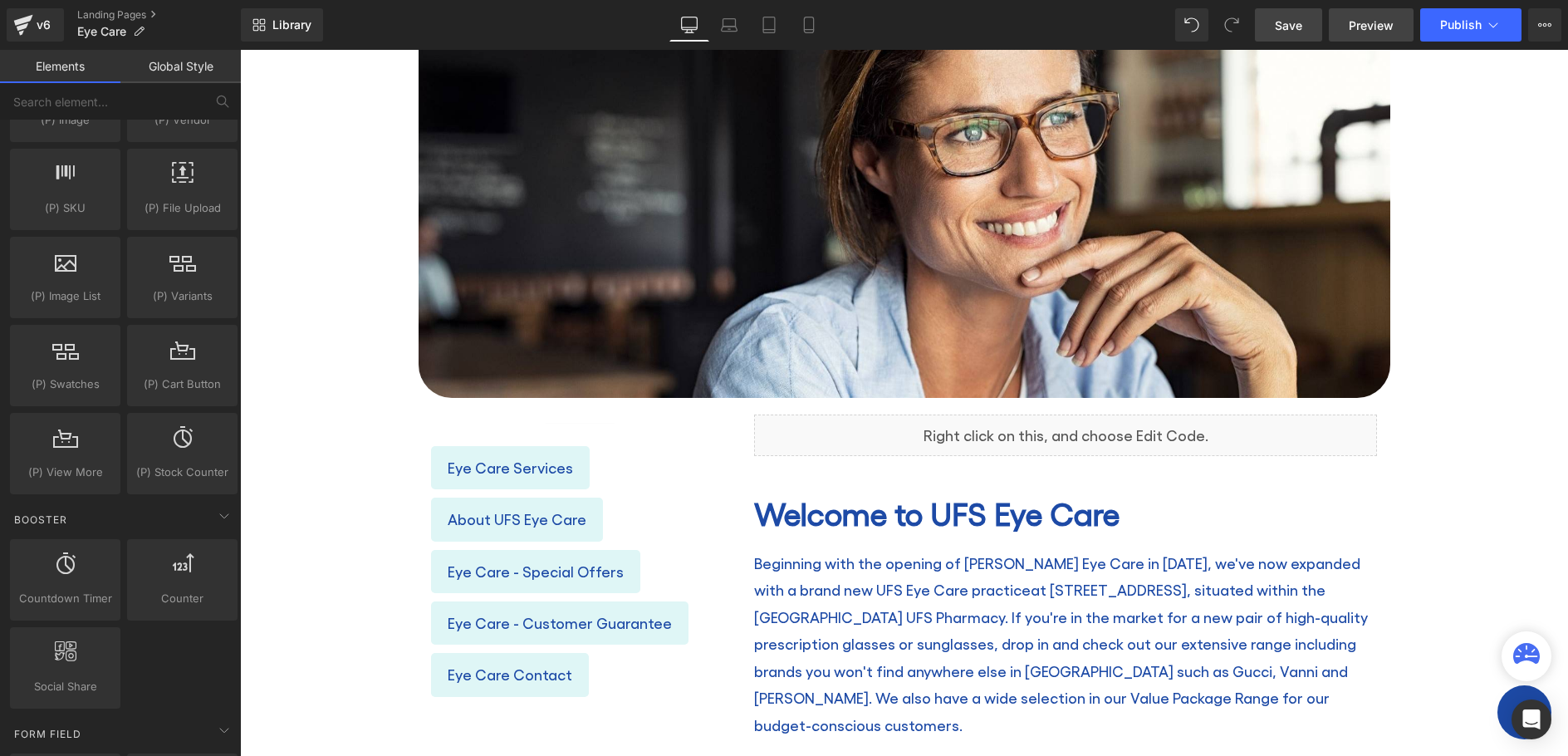
click at [1373, 26] on span "Preview" at bounding box center [1371, 26] width 44 height 17
click at [1285, 23] on span "Save" at bounding box center [1288, 26] width 27 height 17
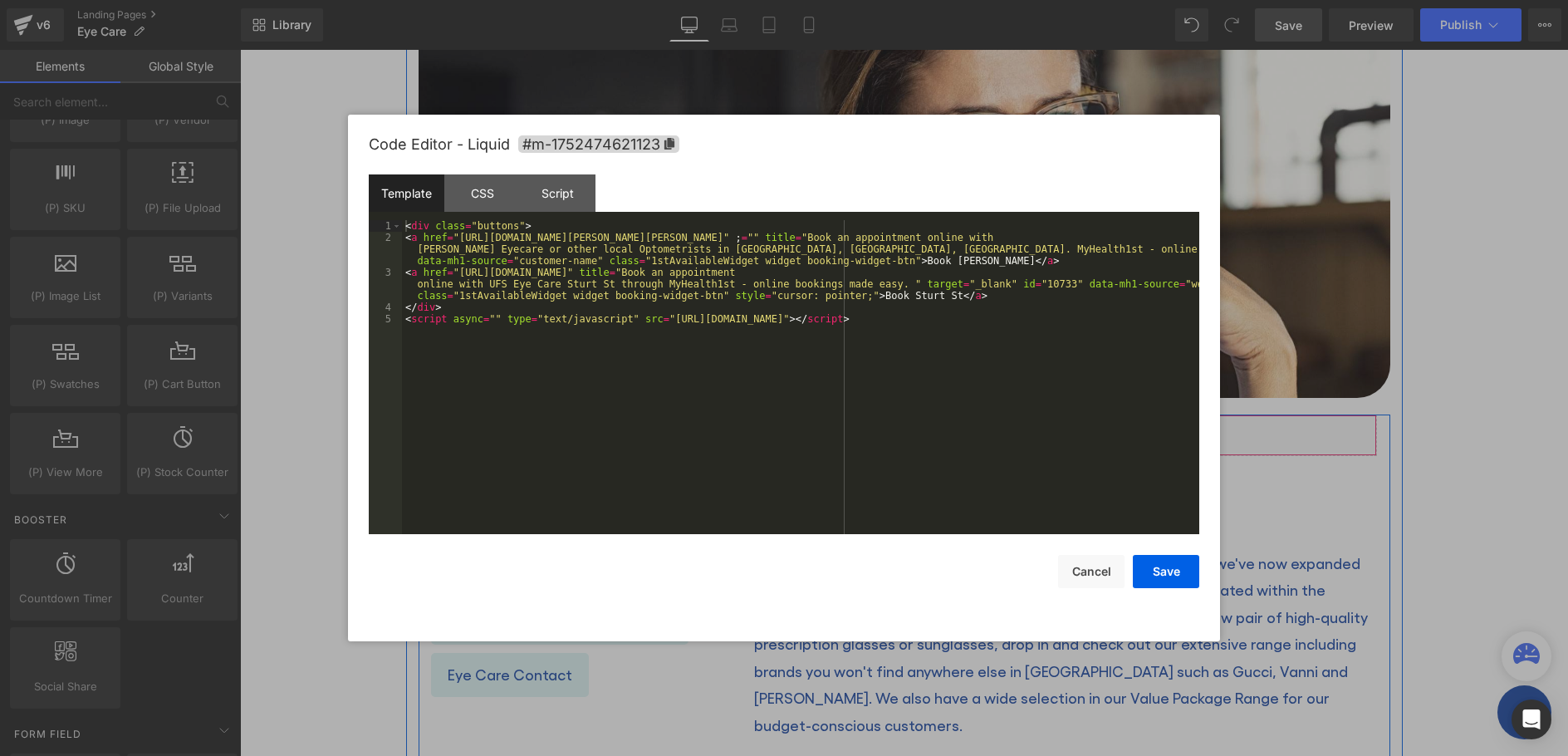
click at [1078, 429] on link at bounding box center [1088, 428] width 22 height 25
click at [464, 189] on div "CSS" at bounding box center [483, 194] width 76 height 38
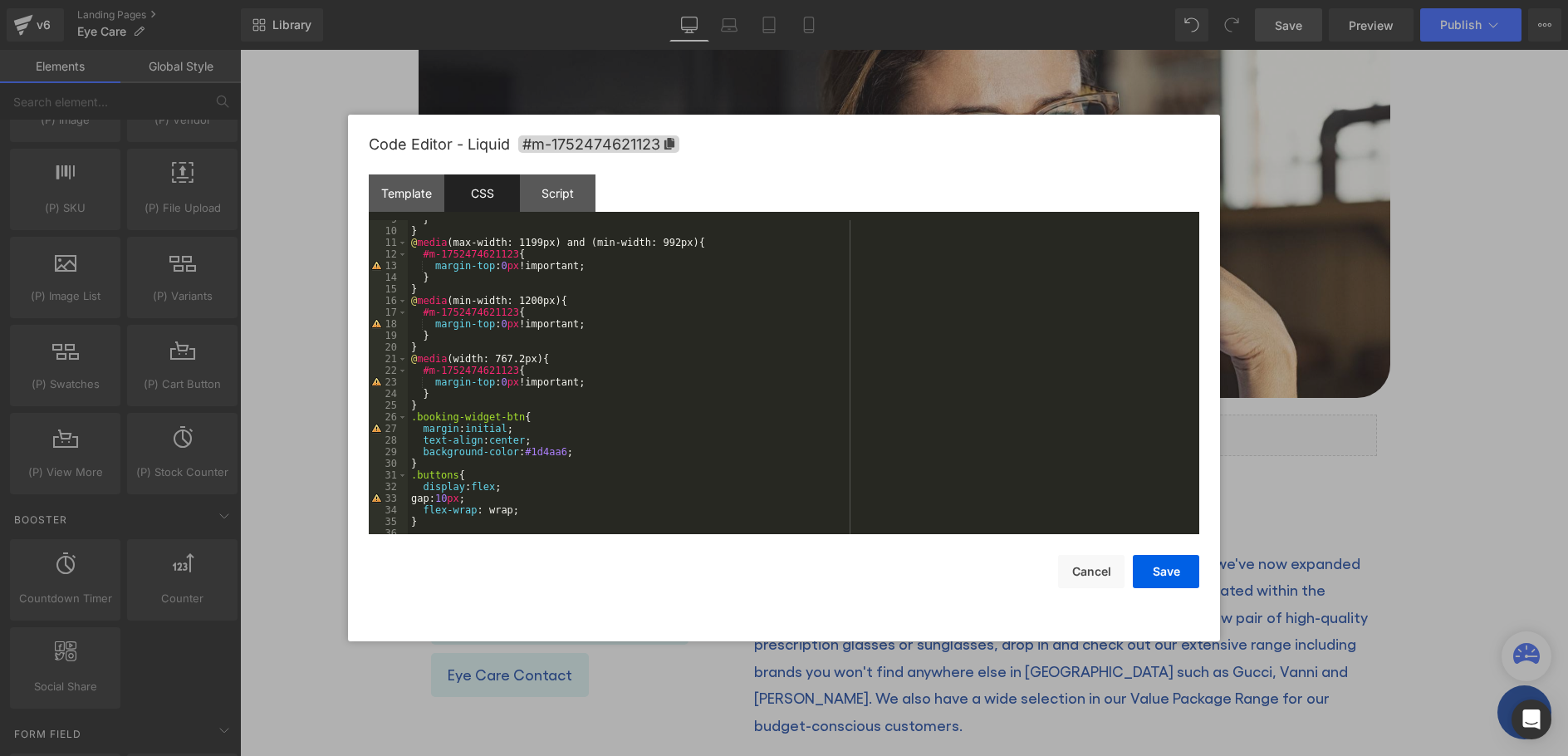
scroll to position [100, 0]
click at [557, 450] on div "} } @ media (max-width: 1199px) and (min-width: 992px) { #m-1752474621123 { mar…" at bounding box center [800, 382] width 785 height 337
click at [1176, 568] on button "Save" at bounding box center [1167, 571] width 66 height 33
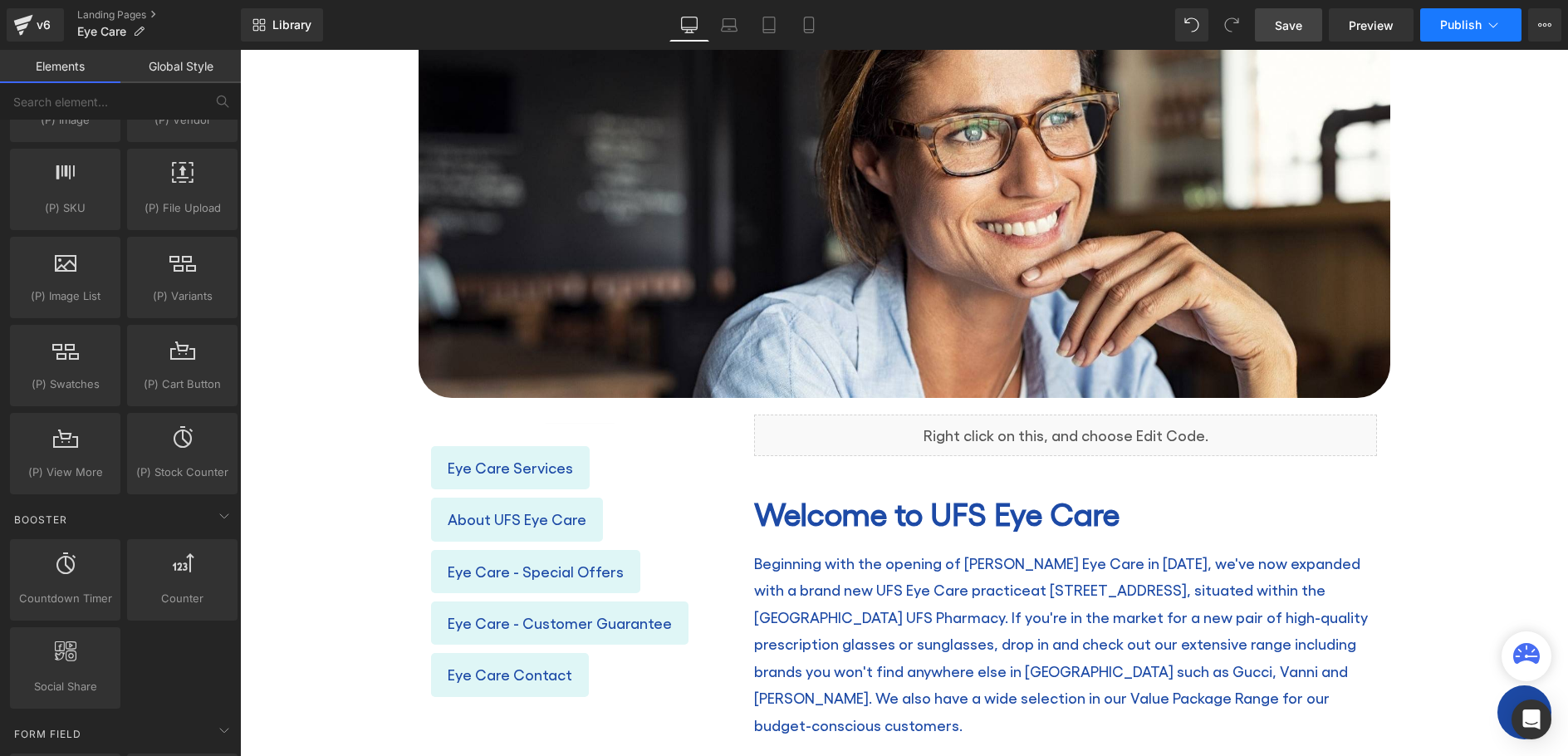
click at [1453, 27] on span "Publish" at bounding box center [1461, 25] width 42 height 13
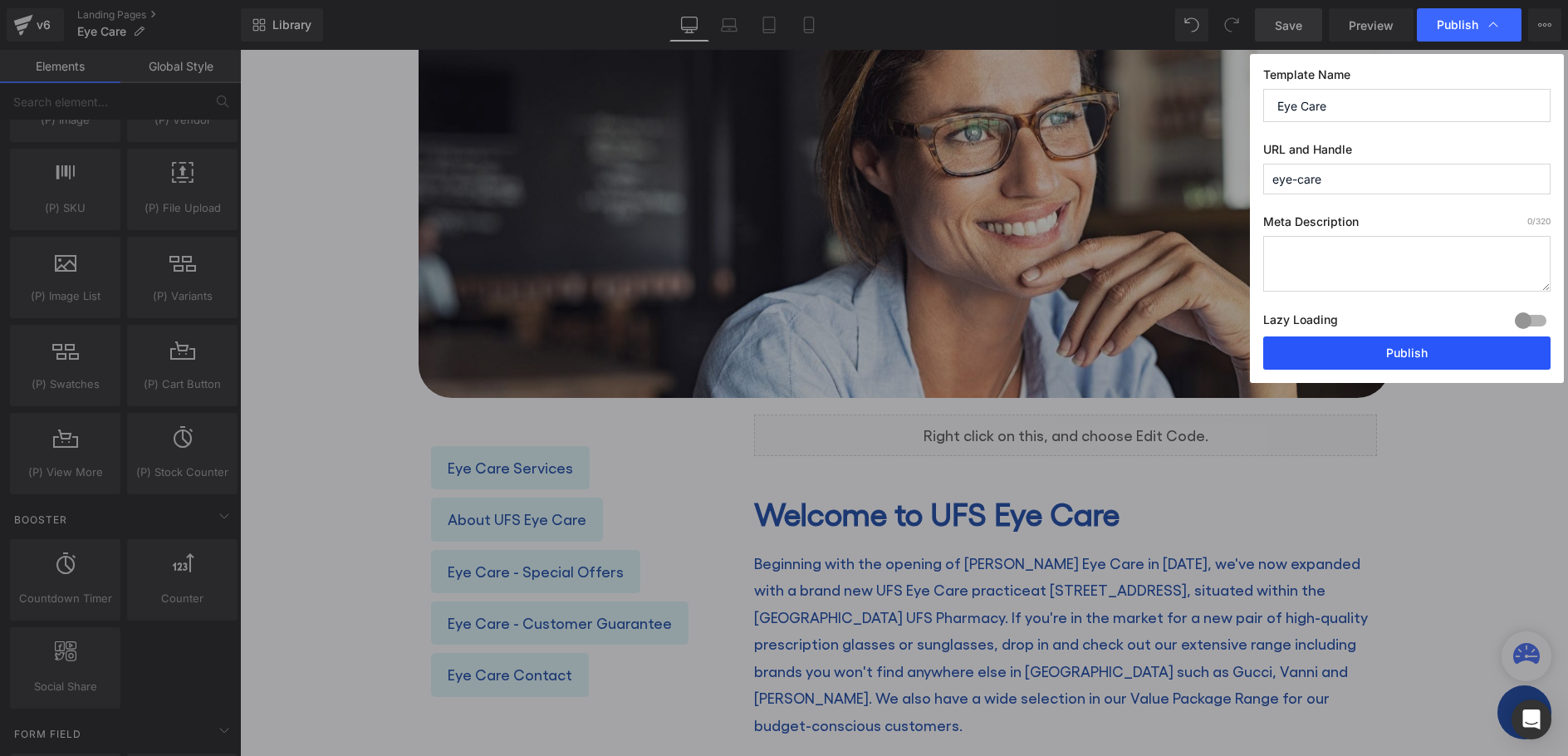
click at [1347, 350] on button "Publish" at bounding box center [1407, 352] width 287 height 33
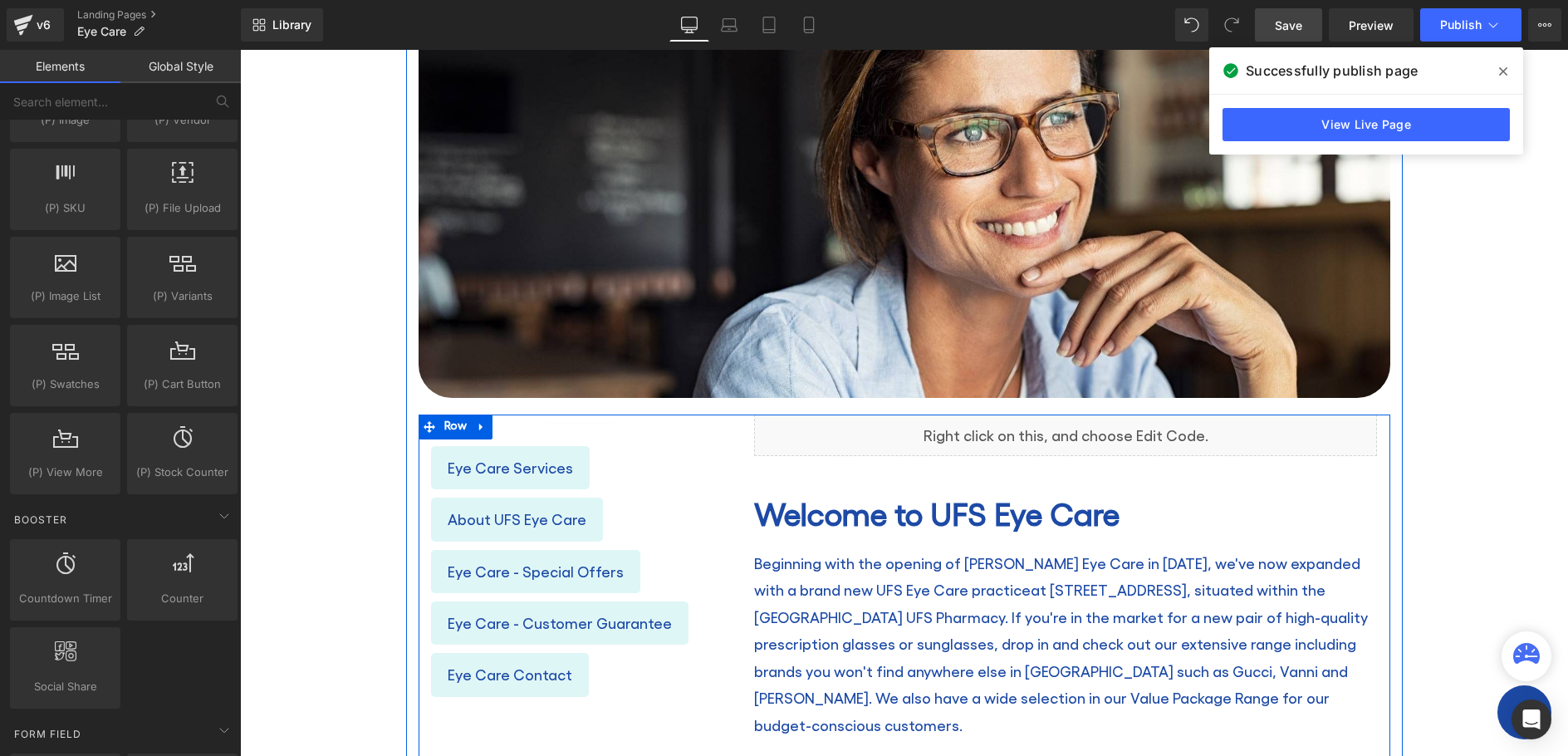
click at [1075, 425] on link at bounding box center [1083, 427] width 17 height 20
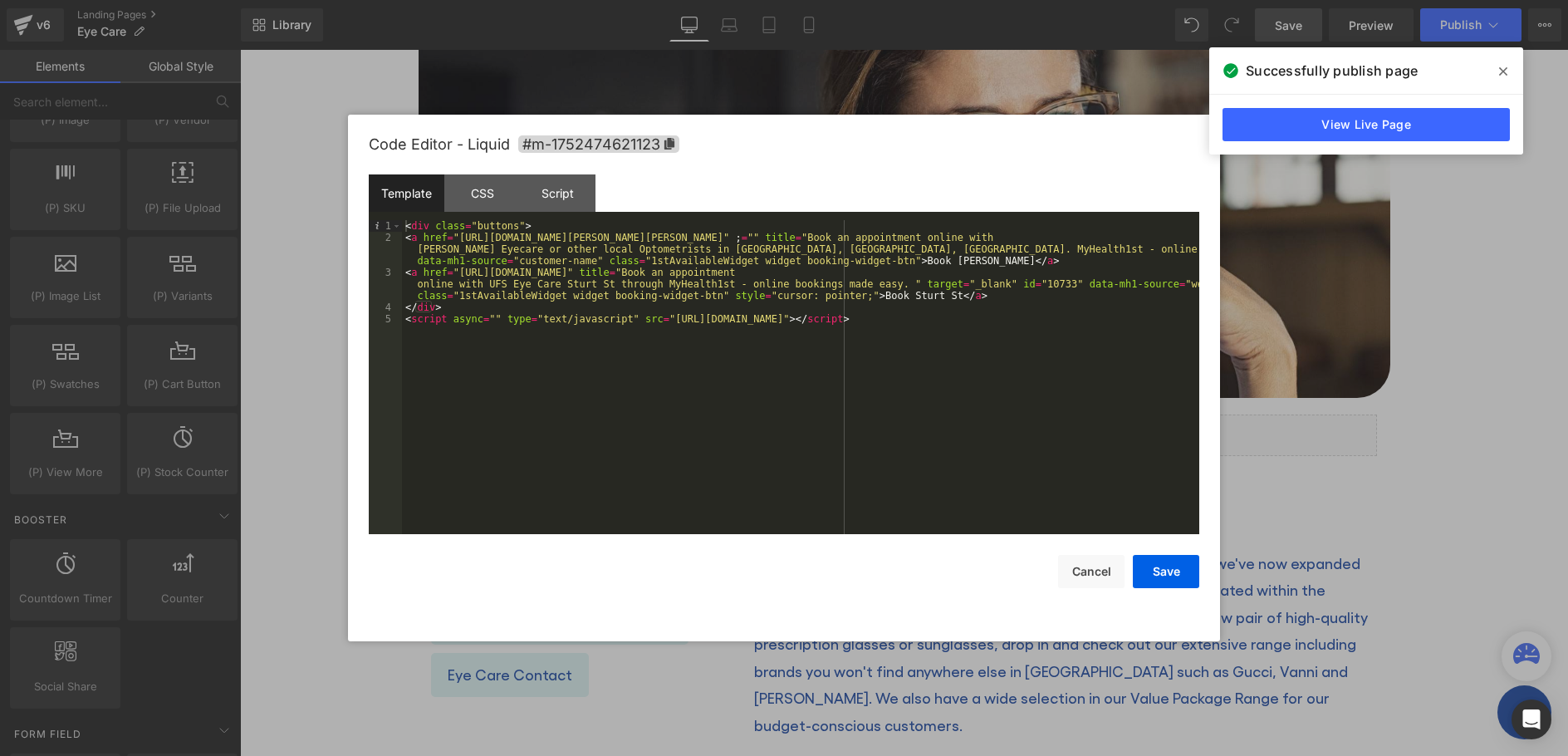
click at [443, 182] on div "Template" at bounding box center [406, 194] width 76 height 38
click at [479, 187] on div "CSS" at bounding box center [483, 194] width 76 height 38
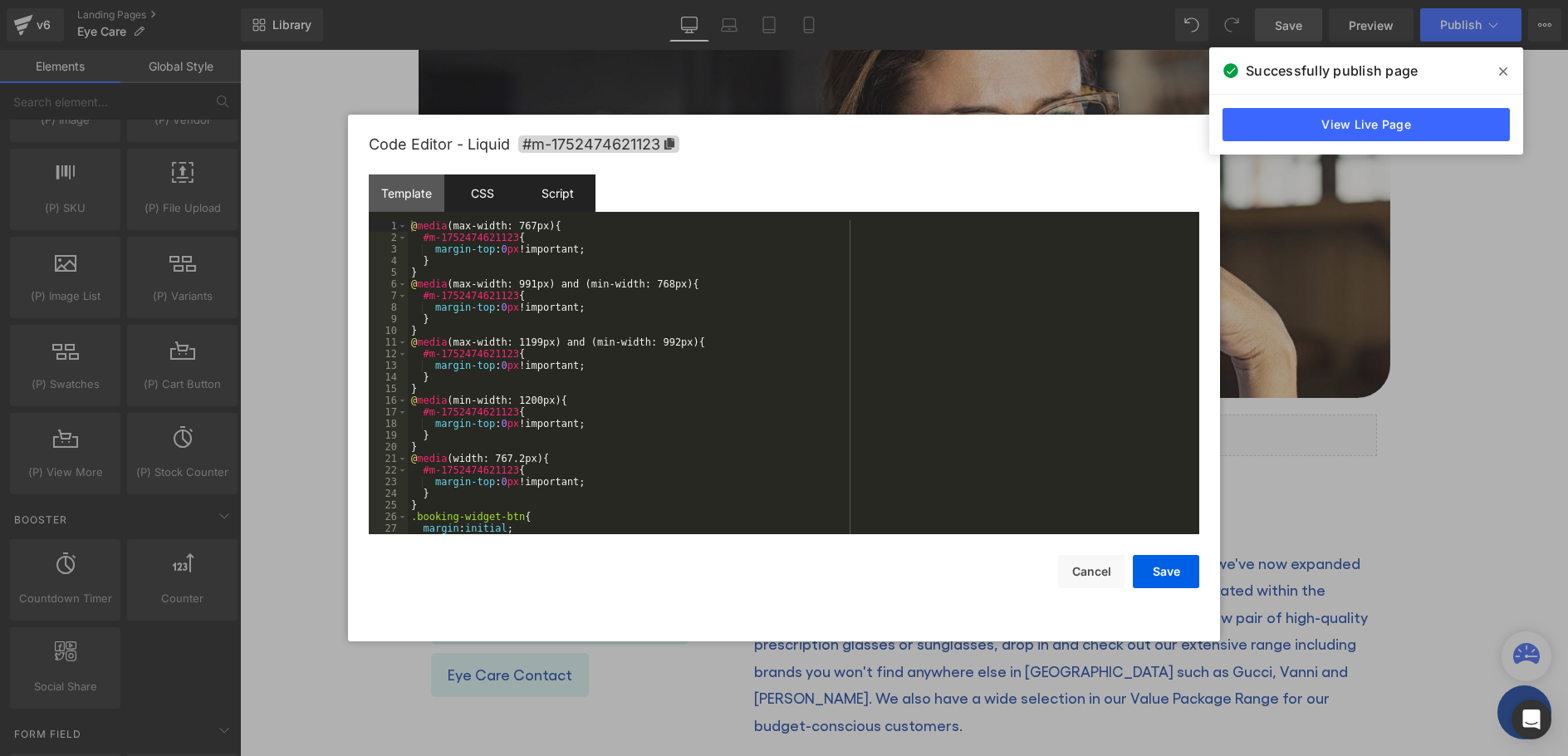
drag, startPoint x: 541, startPoint y: 192, endPoint x: 493, endPoint y: 184, distance: 48.7
click at [541, 192] on div "Script" at bounding box center [558, 194] width 76 height 38
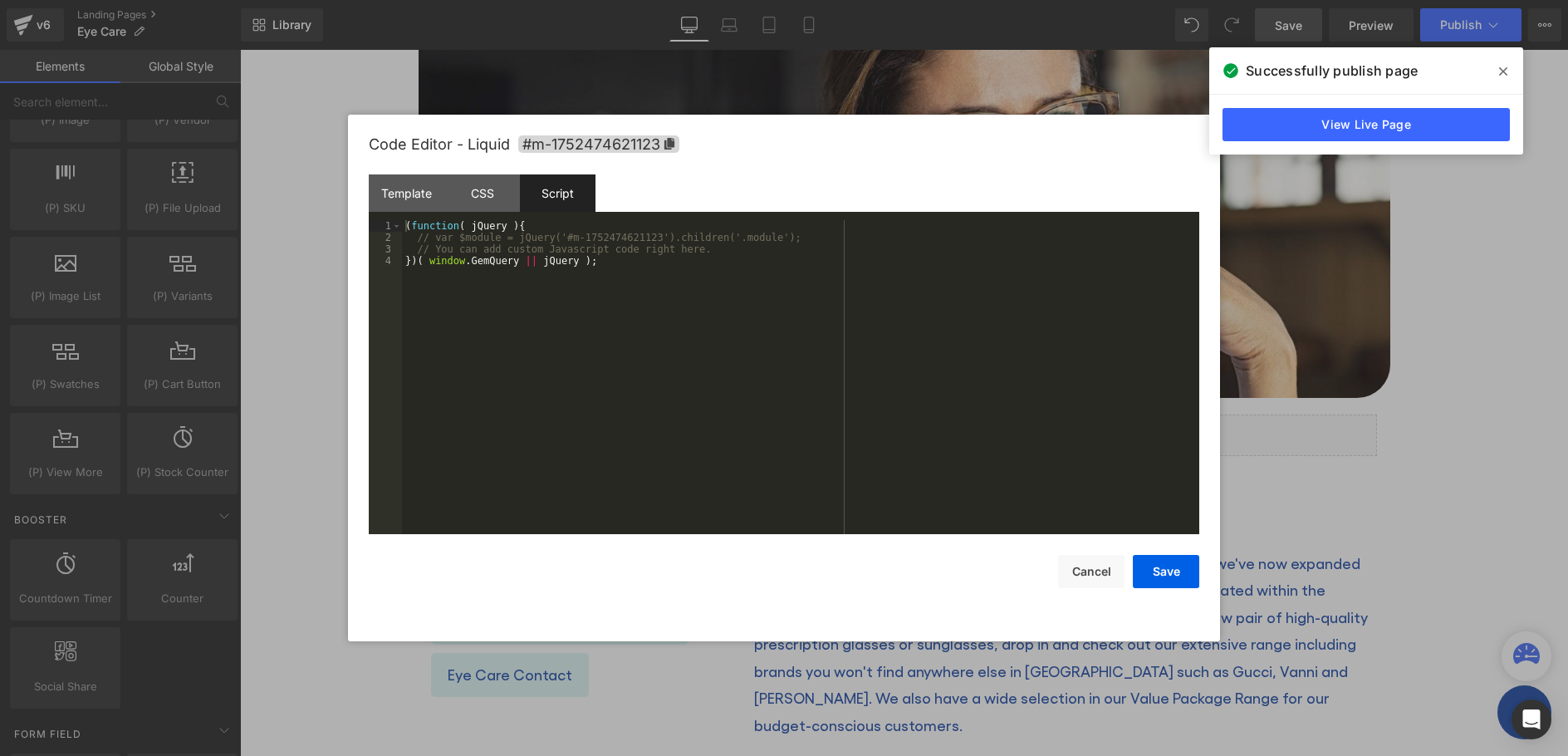
drag, startPoint x: 488, startPoint y: 185, endPoint x: 511, endPoint y: 226, distance: 47.0
click at [489, 185] on div "CSS" at bounding box center [483, 194] width 76 height 38
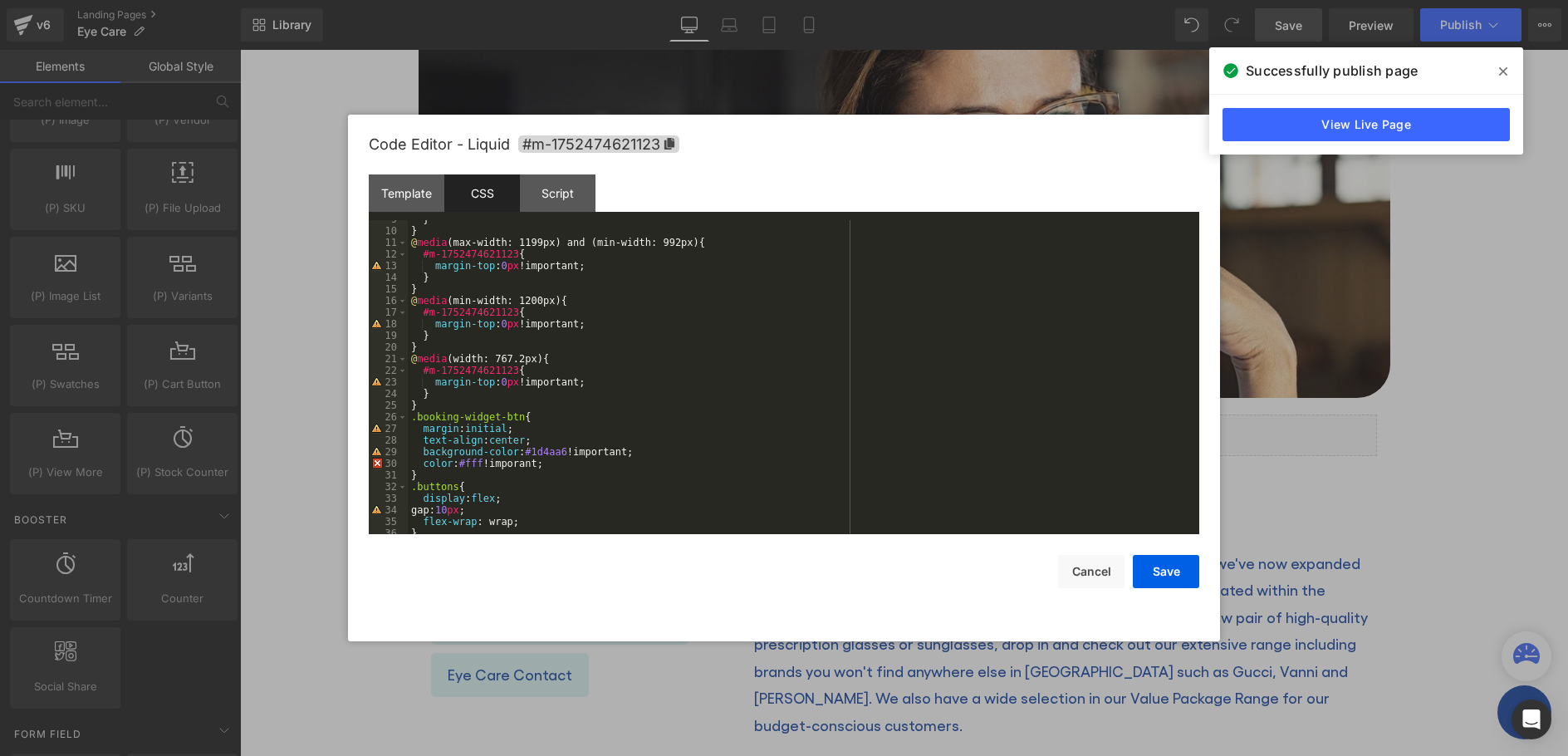
scroll to position [116, 0]
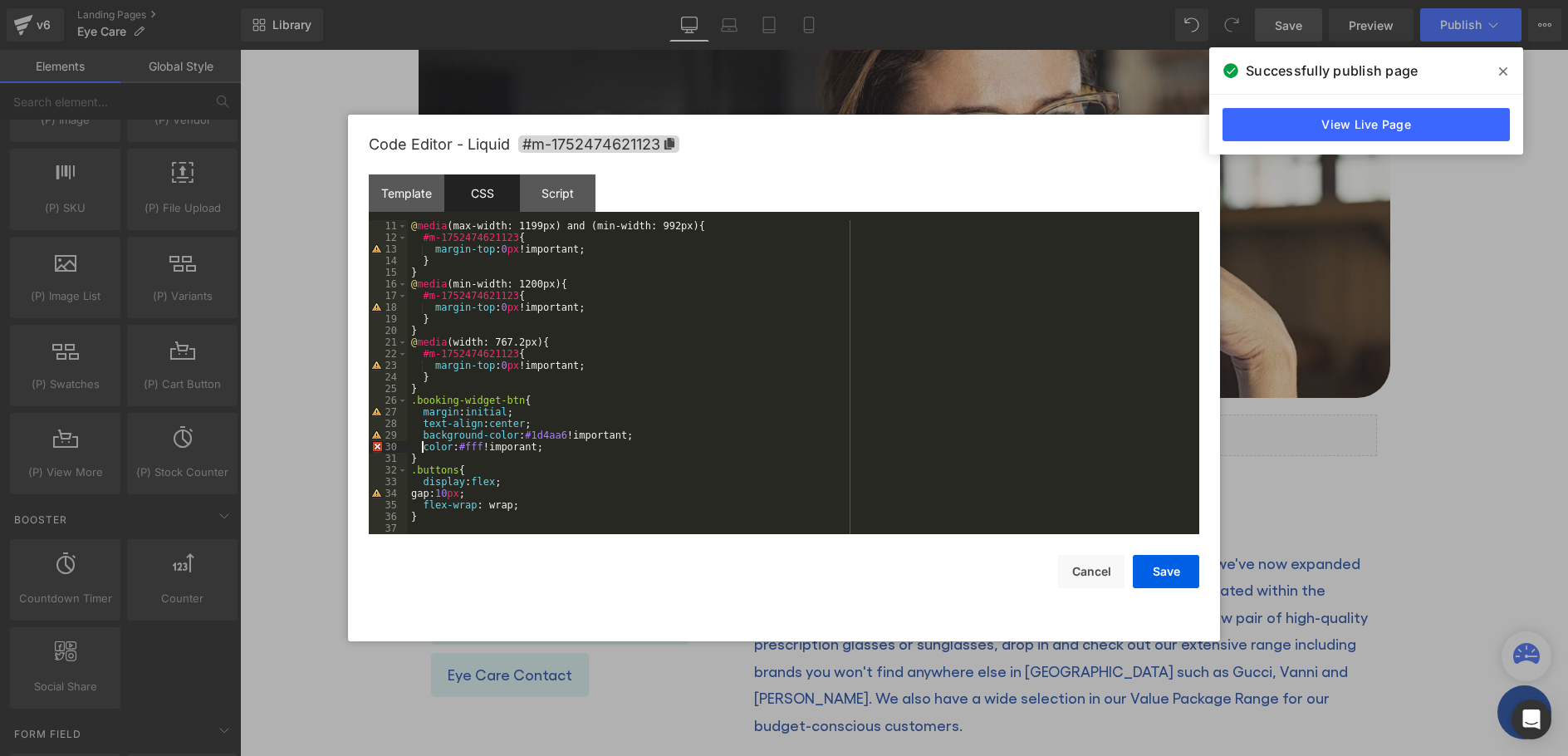
click at [423, 445] on div "@ media (max-width: 1199px) and (min-width: 992px) { #m-1752474621123 { margin-…" at bounding box center [800, 388] width 785 height 337
drag, startPoint x: 536, startPoint y: 445, endPoint x: 491, endPoint y: 448, distance: 45.1
click at [488, 449] on div "@ media (max-width: 1199px) and (min-width: 992px) { #m-1752474621123 { margin-…" at bounding box center [800, 388] width 785 height 337
click at [1179, 574] on button "Save" at bounding box center [1167, 571] width 66 height 33
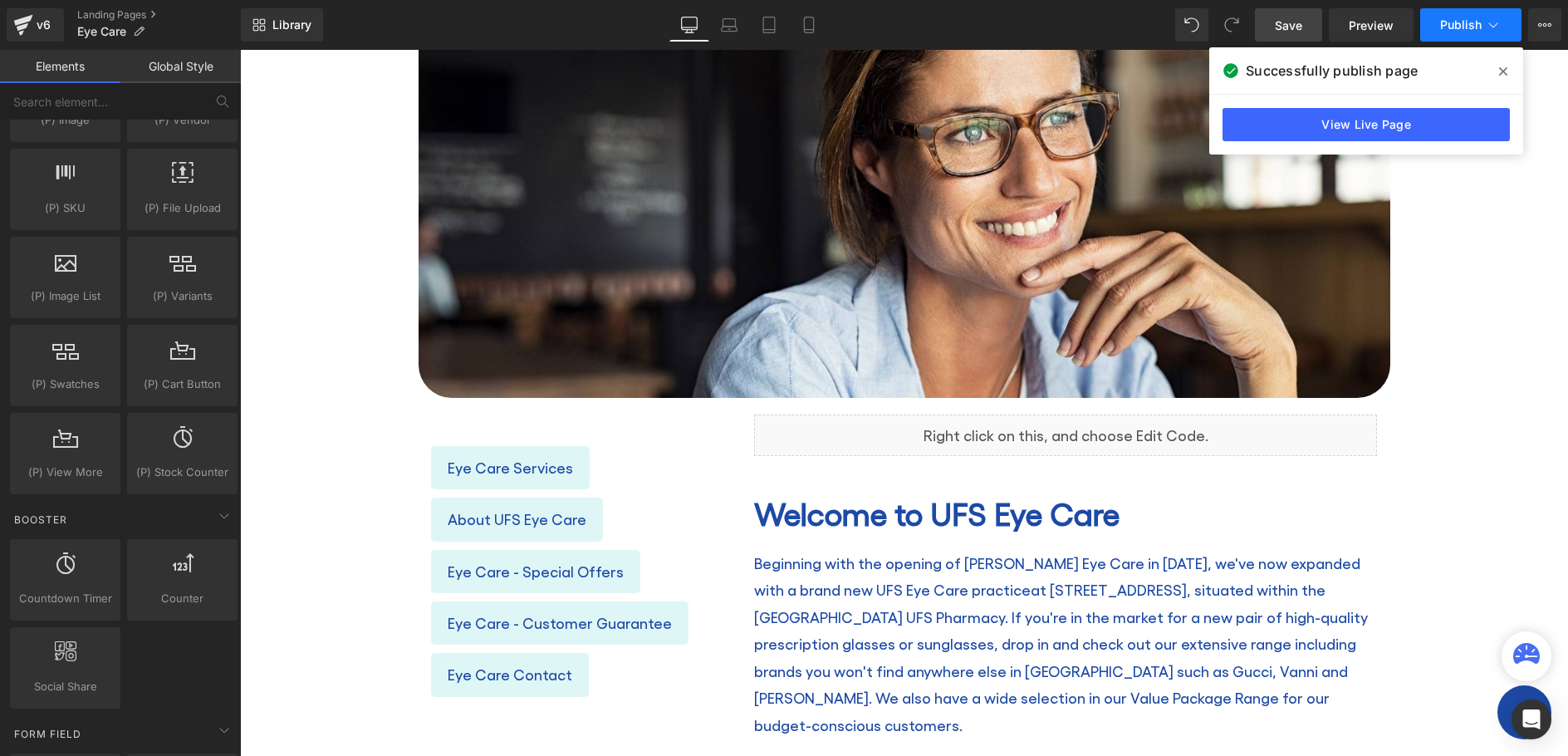
click at [1472, 31] on span "Publish" at bounding box center [1461, 25] width 42 height 13
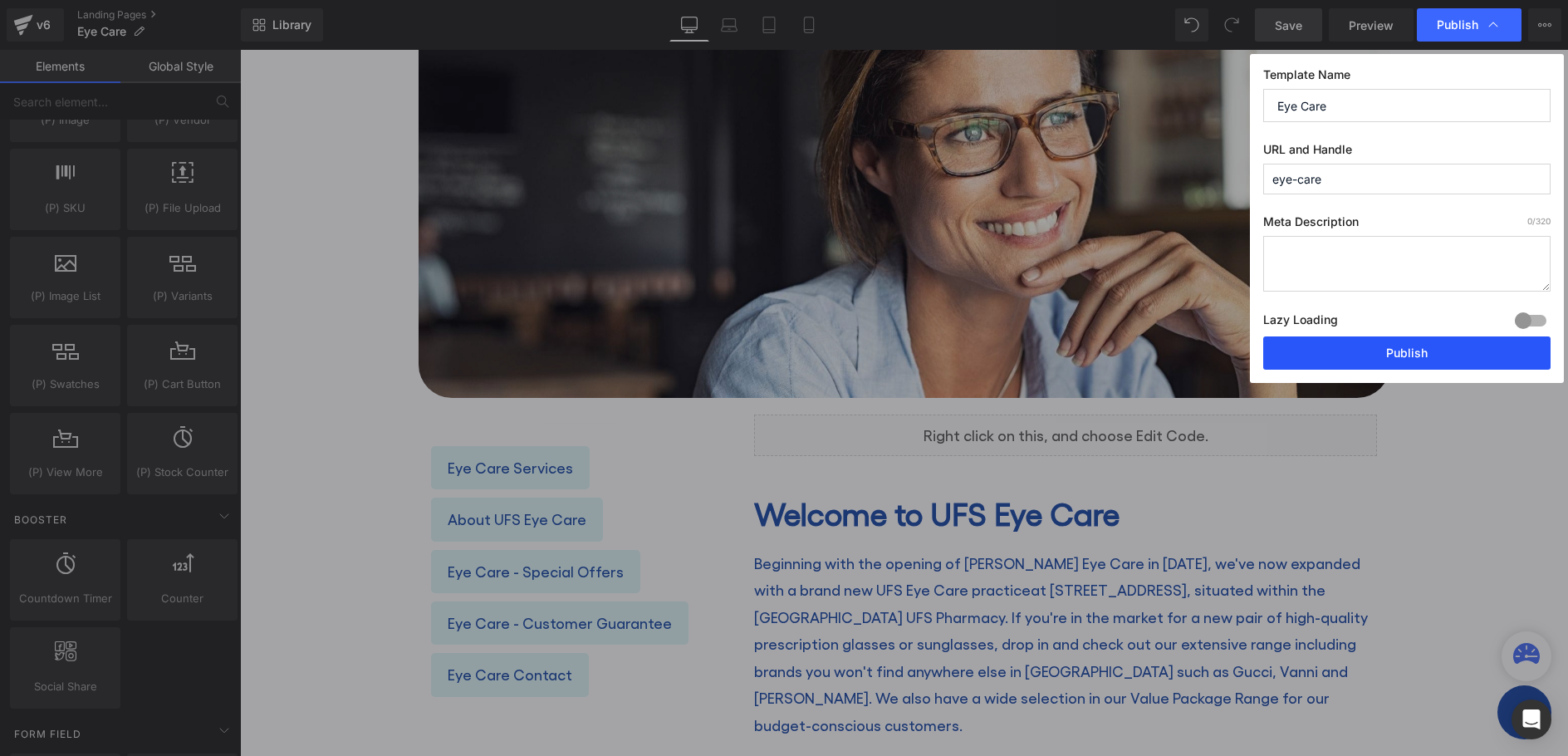
click at [1362, 344] on button "Publish" at bounding box center [1407, 352] width 287 height 33
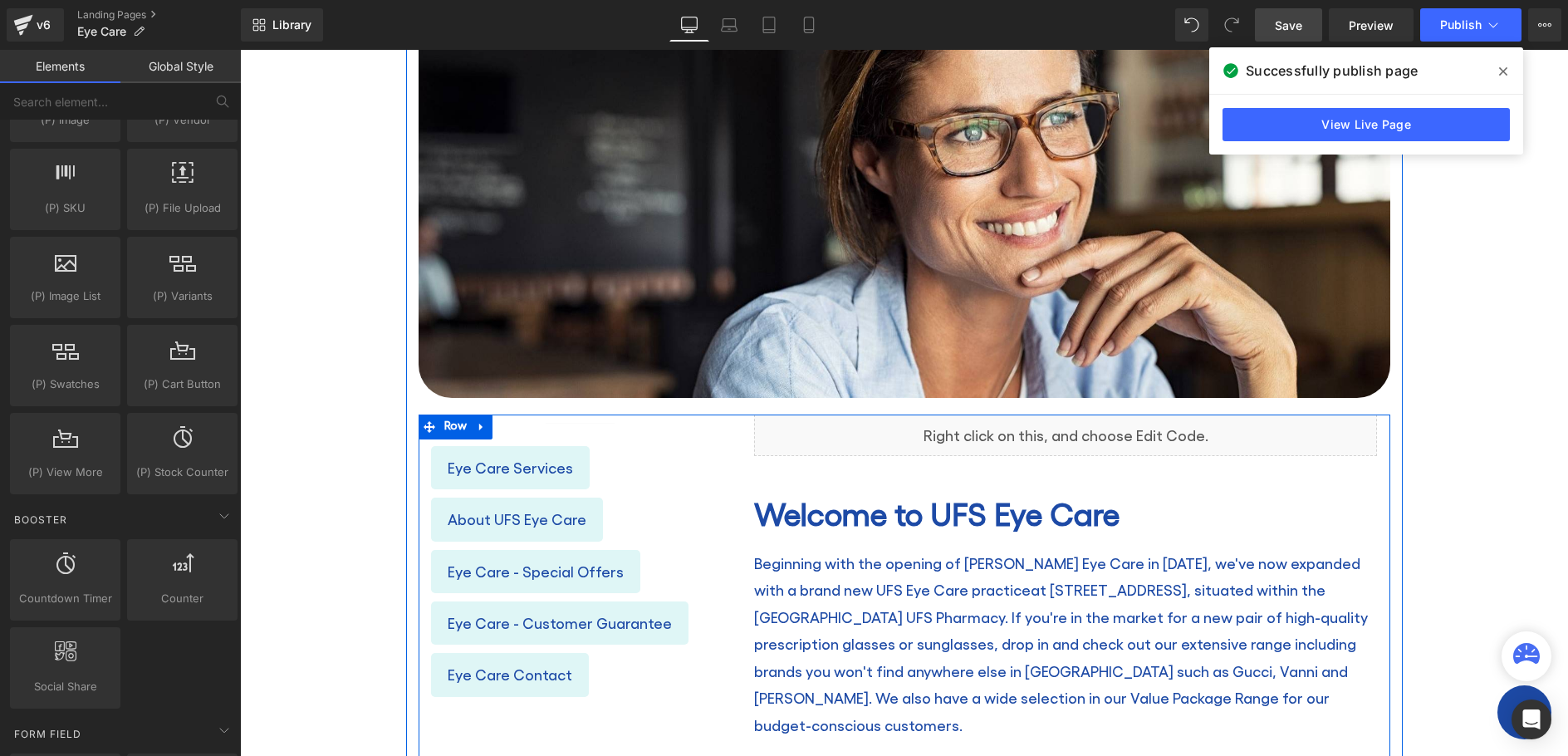
click at [1080, 425] on icon at bounding box center [1083, 428] width 9 height 10
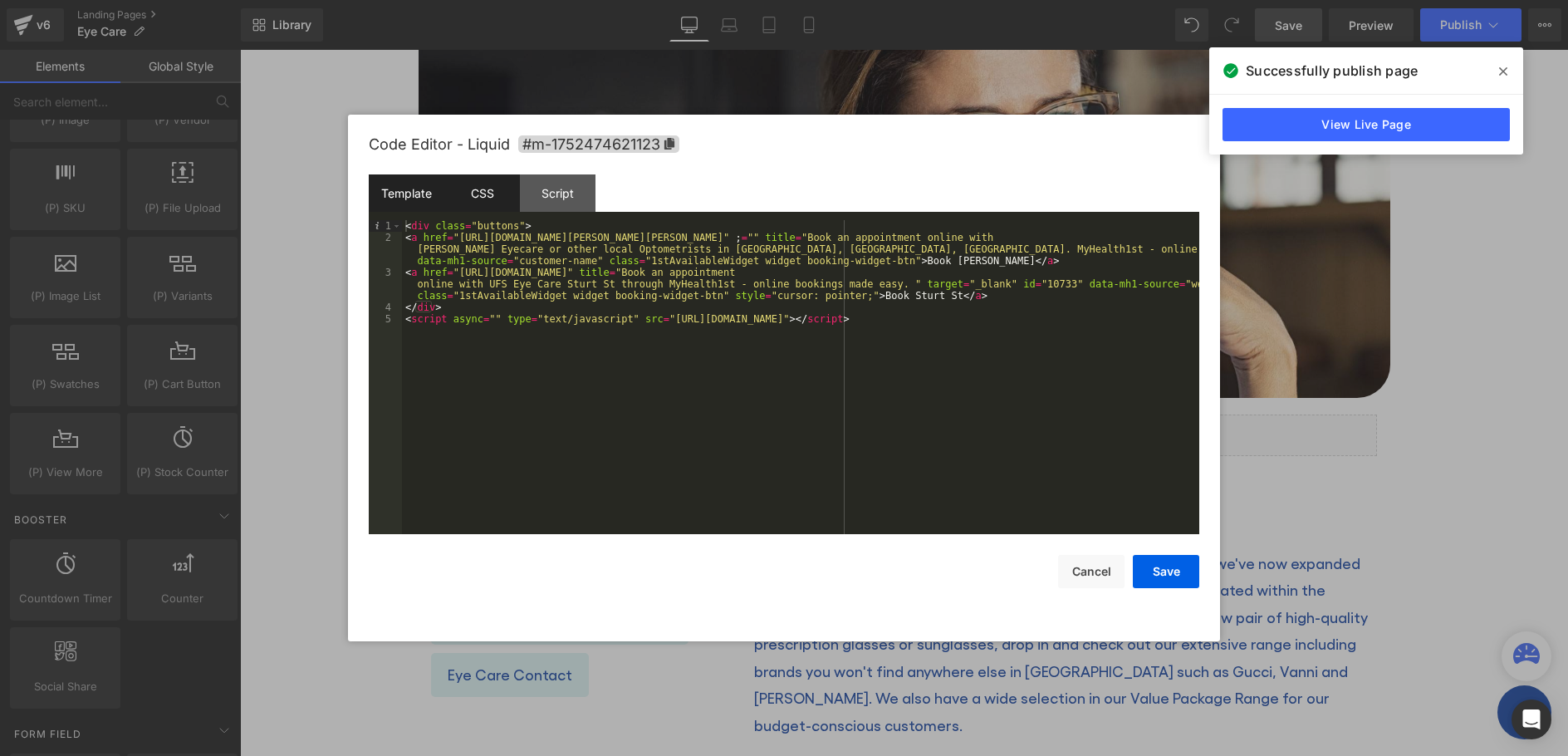
click at [487, 197] on div "CSS" at bounding box center [483, 194] width 76 height 38
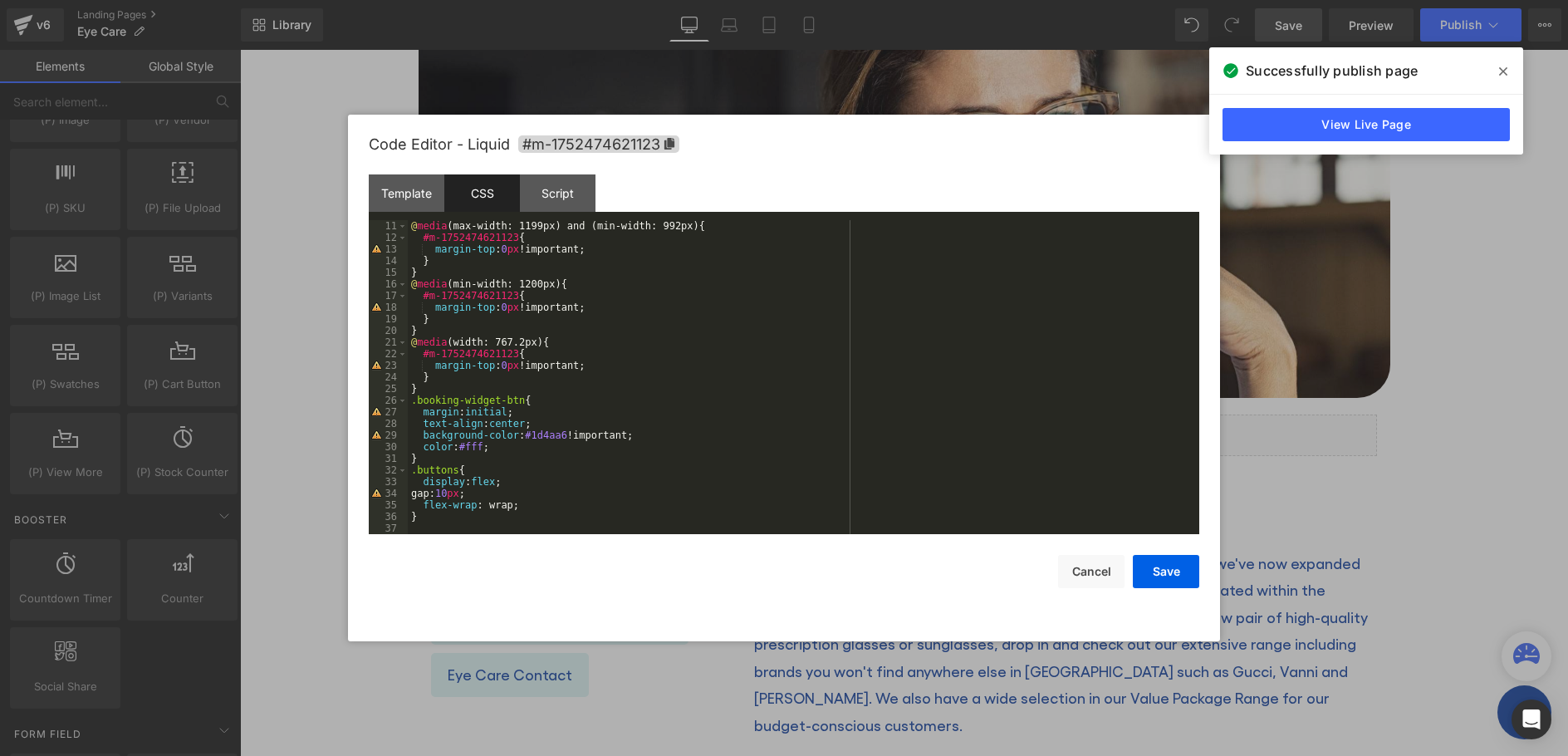
click at [482, 447] on div "@ media (max-width: 1199px) and (min-width: 992px) { #m-1752474621123 { margin-…" at bounding box center [800, 388] width 785 height 337
click at [626, 471] on div "@ media (max-width: 1199px) and (min-width: 992px) { #m-1752474621123 { margin-…" at bounding box center [800, 388] width 785 height 337
click at [1162, 576] on button "Save" at bounding box center [1167, 571] width 66 height 33
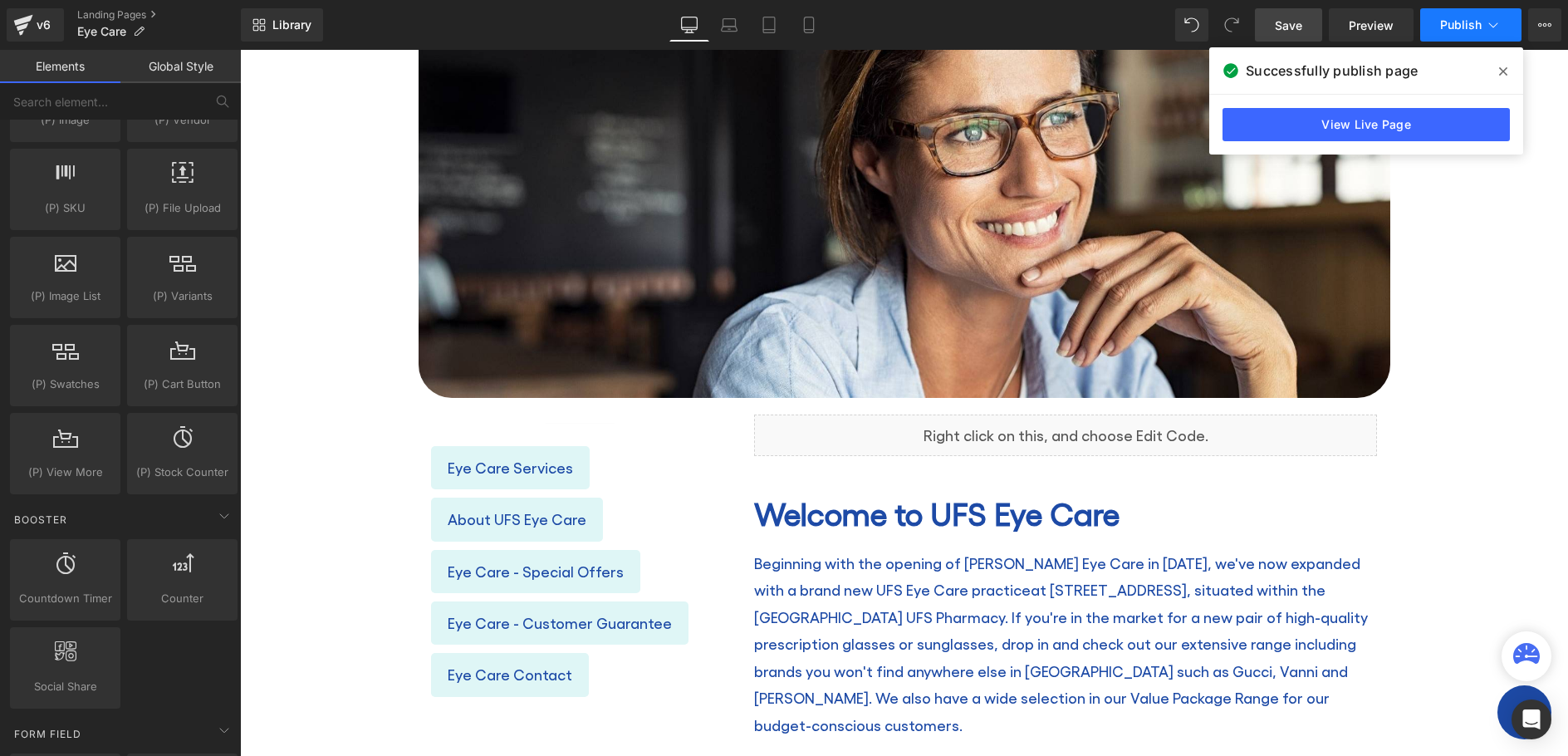
click at [1464, 29] on span "Publish" at bounding box center [1461, 25] width 42 height 13
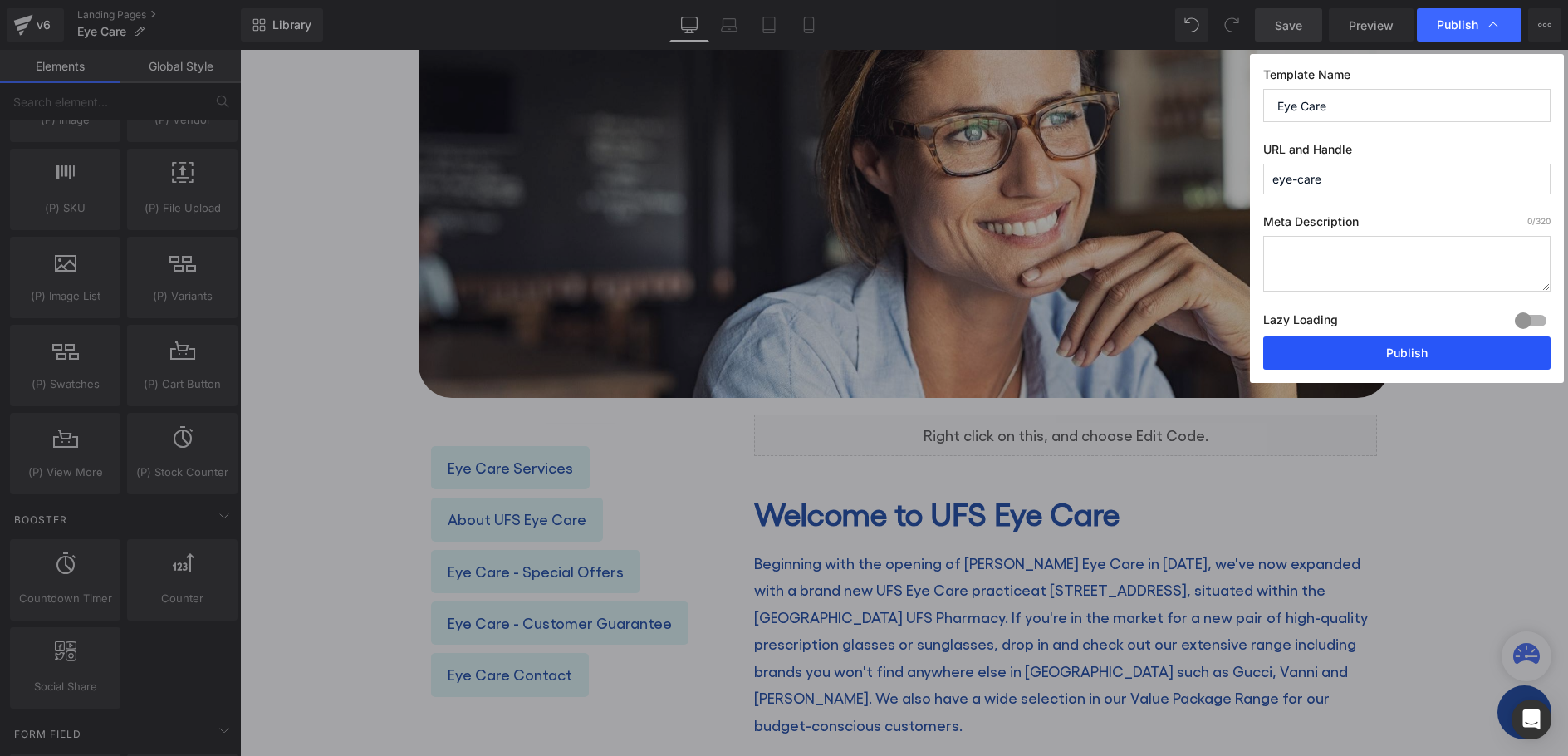
click at [1392, 355] on button "Publish" at bounding box center [1407, 352] width 287 height 33
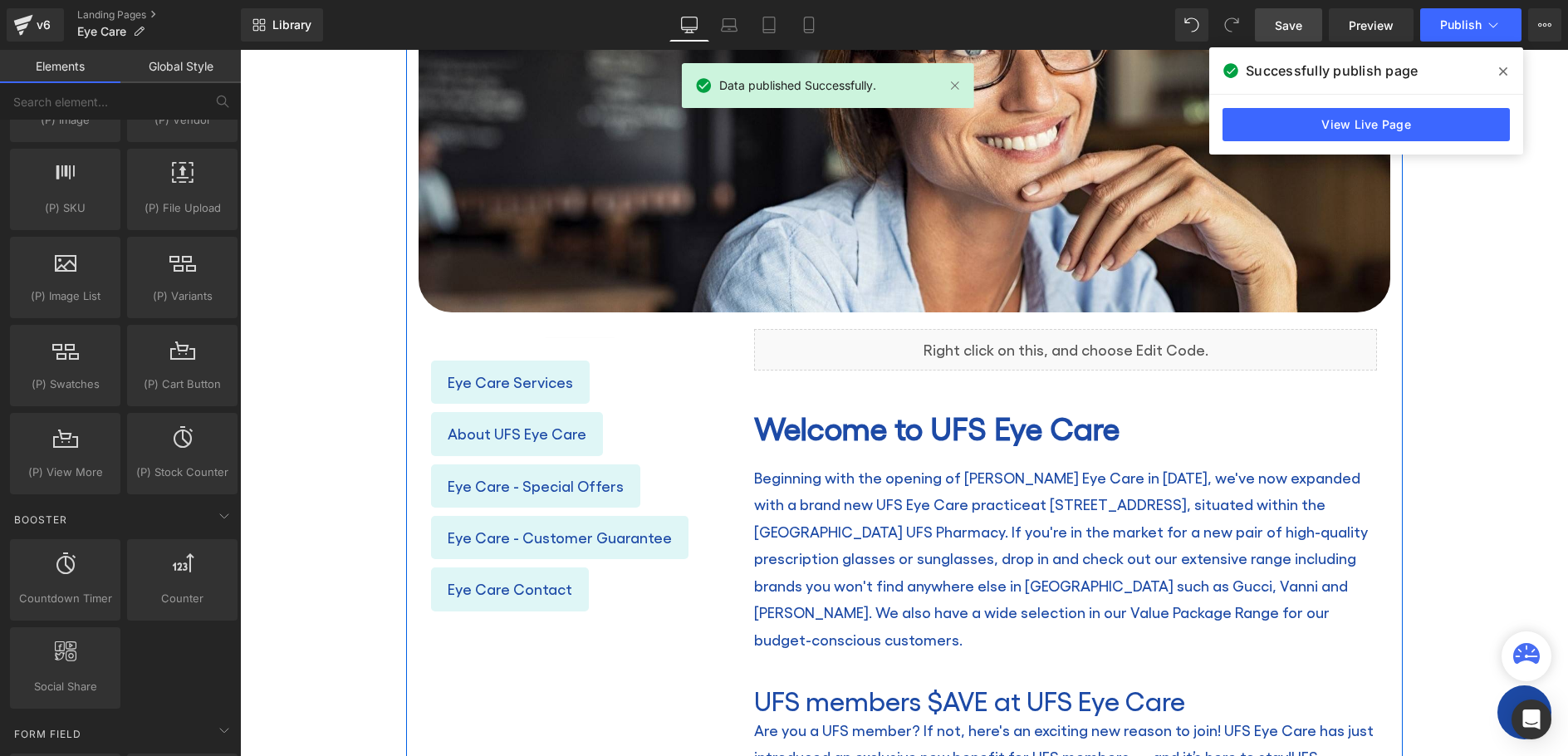
scroll to position [582, 0]
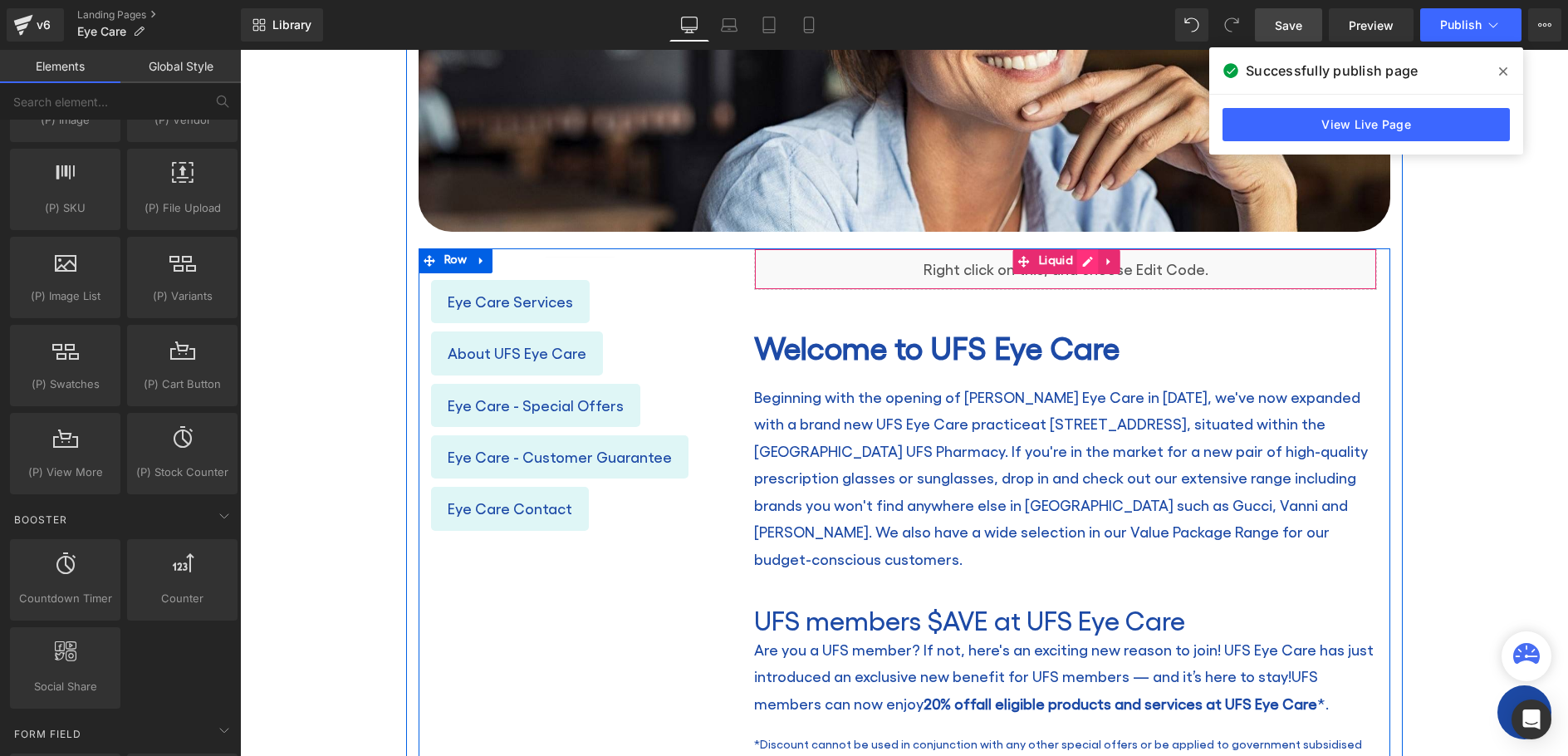
click at [1082, 259] on icon at bounding box center [1088, 262] width 11 height 12
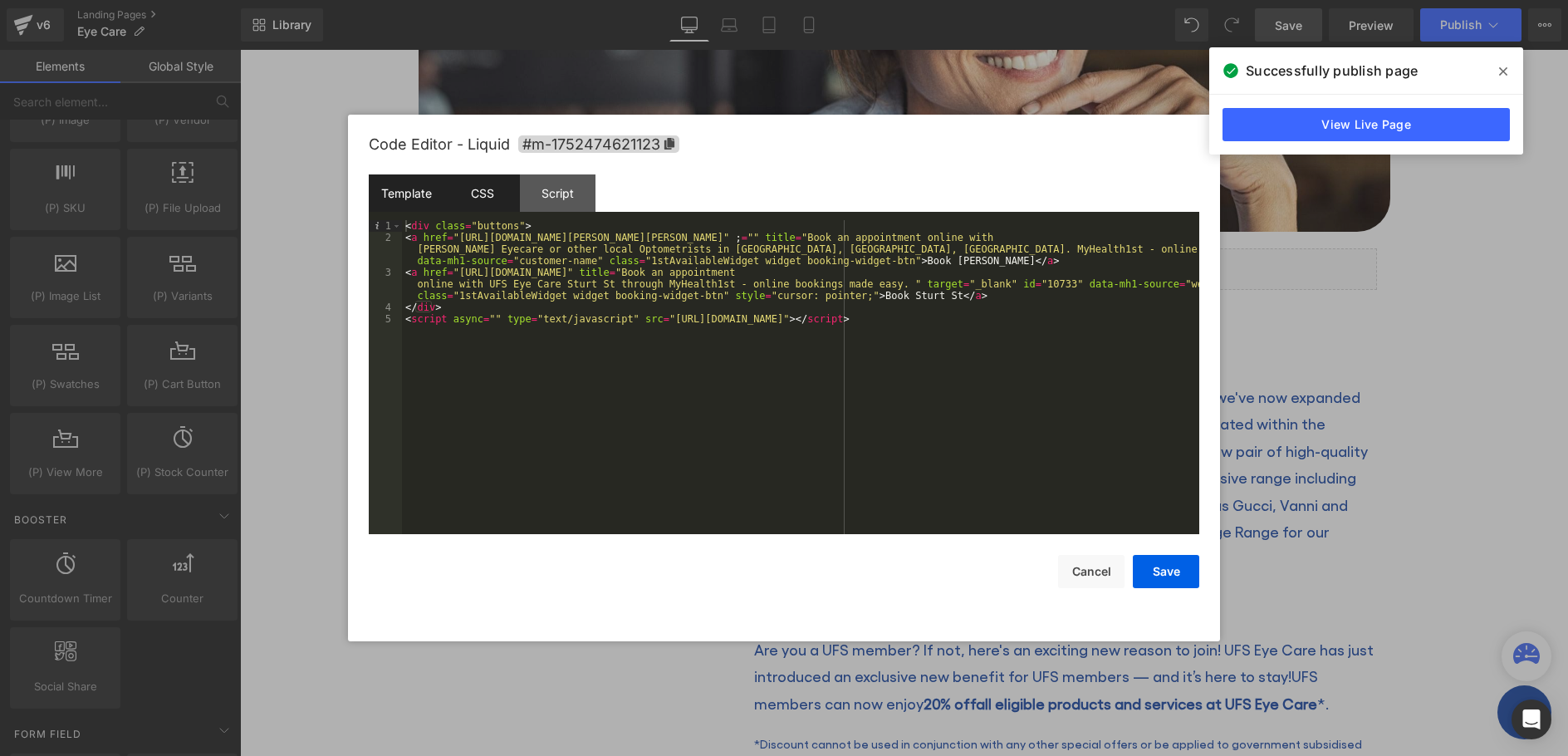
drag, startPoint x: 478, startPoint y: 189, endPoint x: 488, endPoint y: 204, distance: 18.0
click at [478, 188] on div "CSS" at bounding box center [483, 194] width 76 height 38
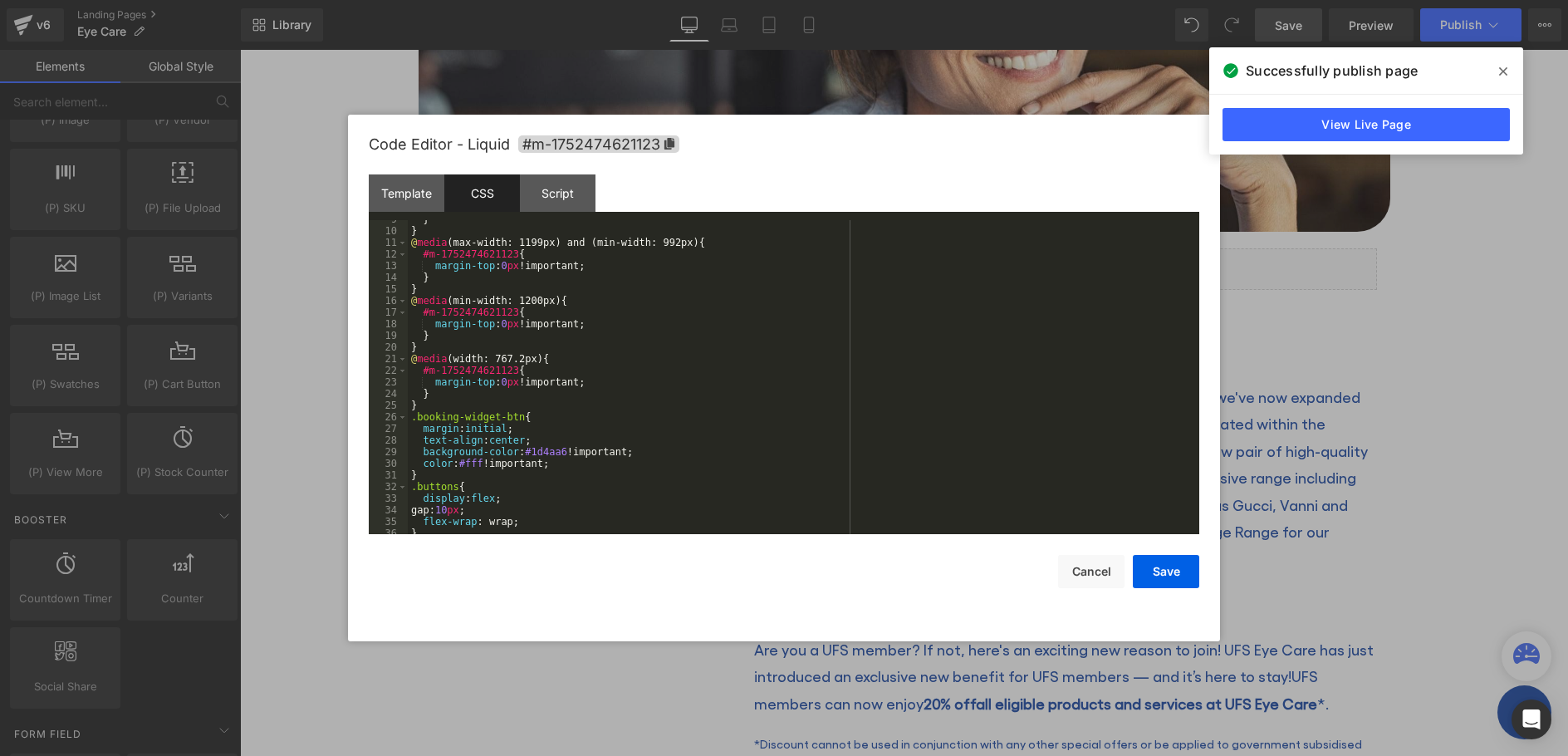
scroll to position [116, 0]
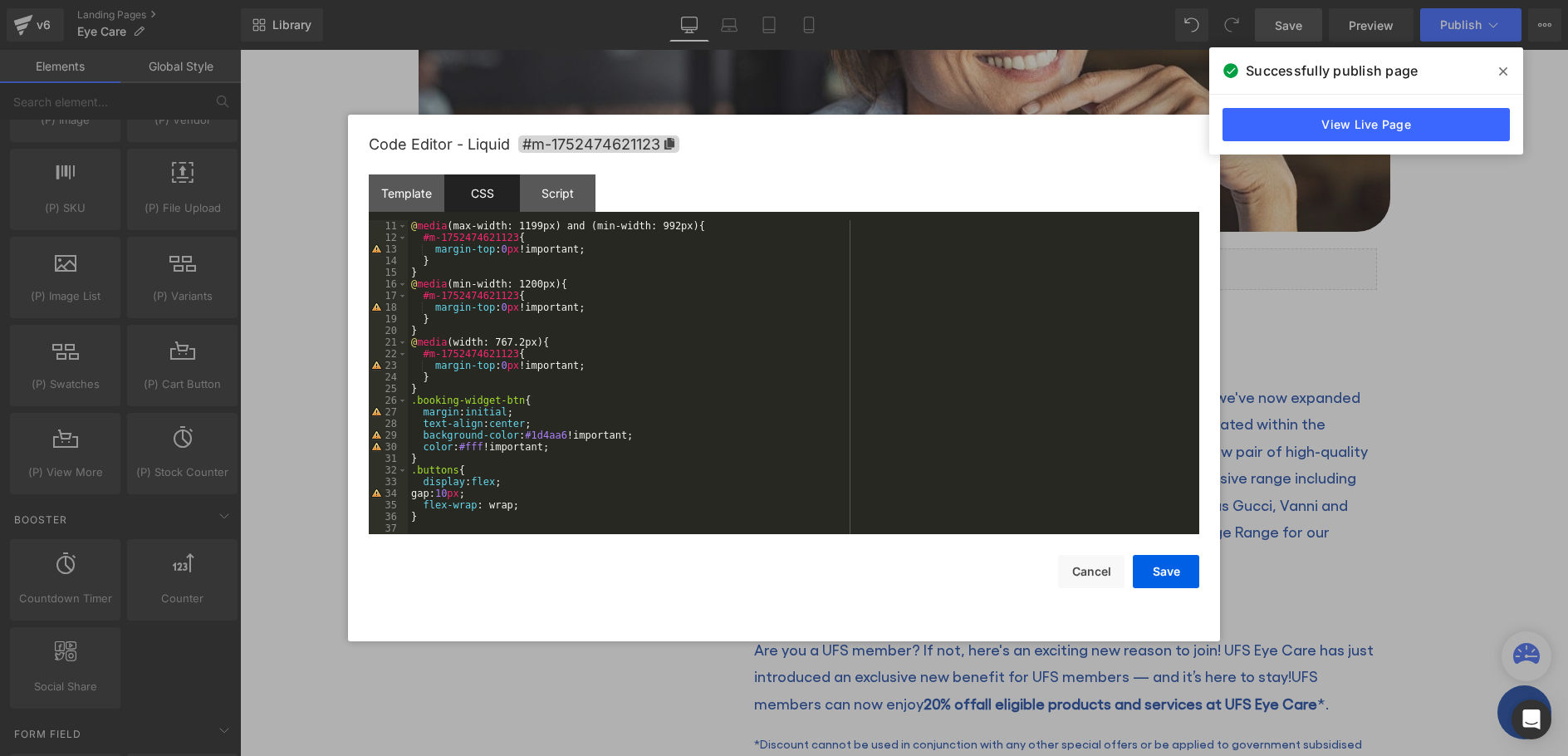
click at [554, 446] on div "@ media (max-width: 1199px) and (min-width: 992px) { #m-1752474621123 { margin-…" at bounding box center [800, 388] width 785 height 337
drag, startPoint x: 1163, startPoint y: 569, endPoint x: 1159, endPoint y: 559, distance: 10.8
click at [1161, 568] on button "Save" at bounding box center [1167, 571] width 66 height 33
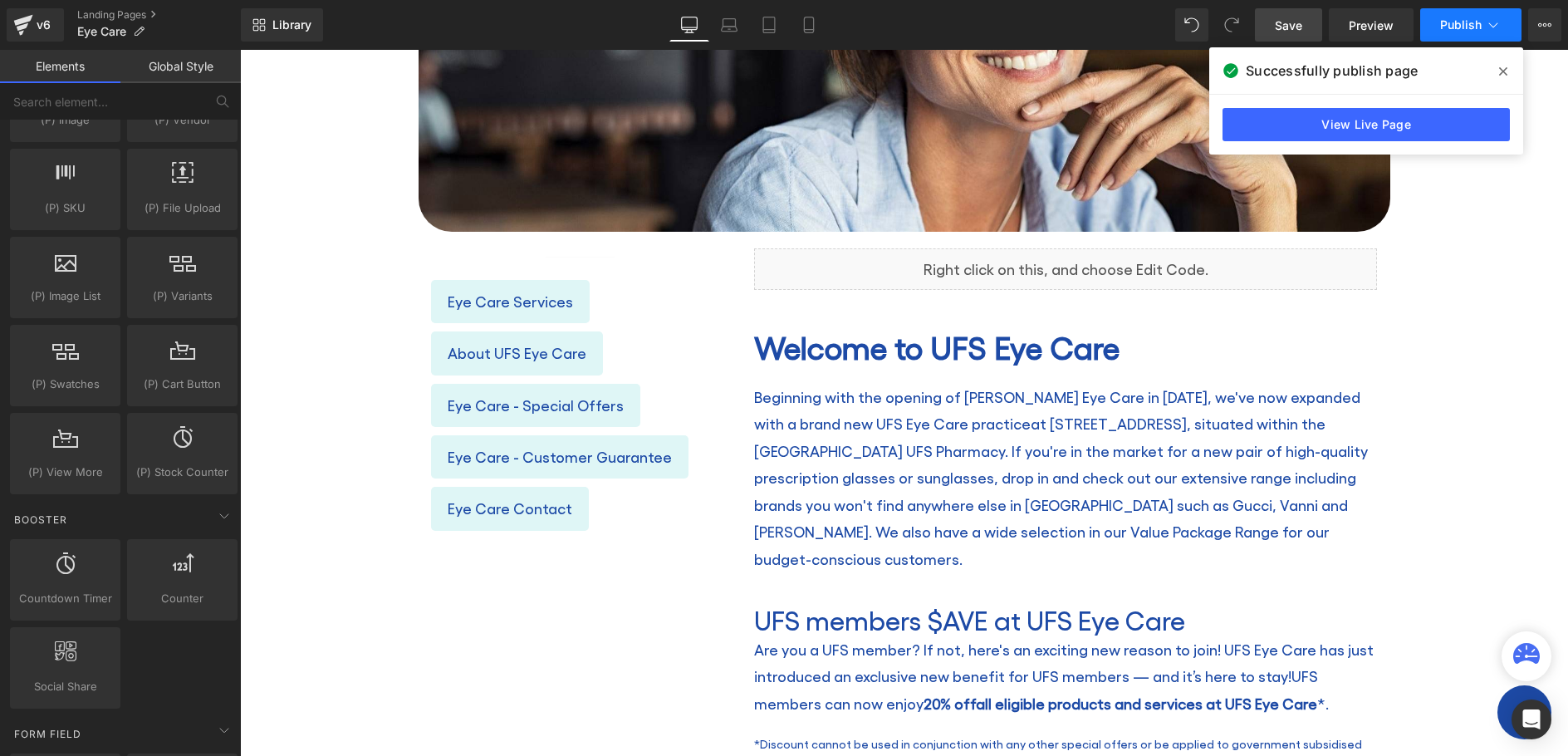
click at [1457, 33] on button "Publish" at bounding box center [1471, 25] width 101 height 33
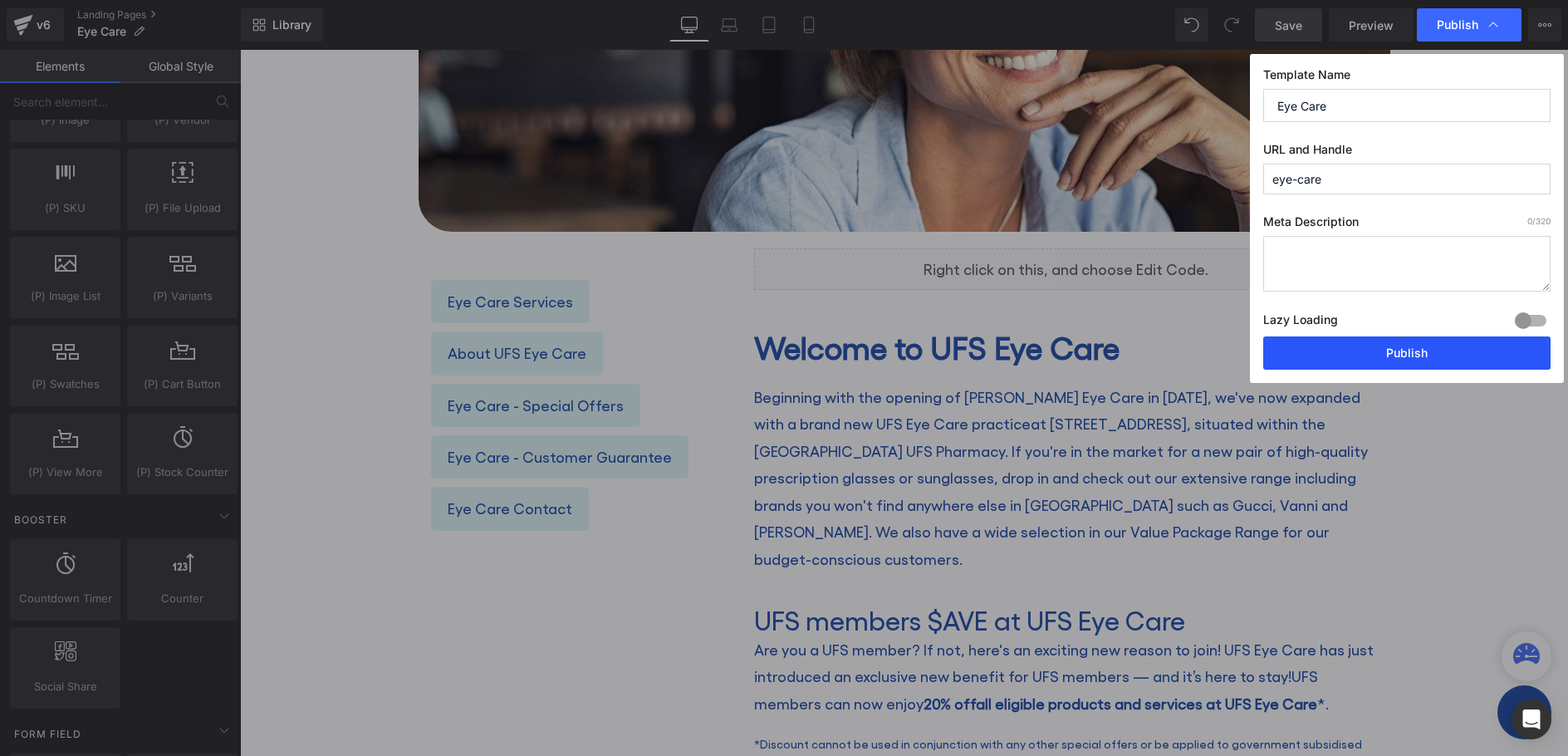
click at [1344, 361] on button "Publish" at bounding box center [1407, 352] width 287 height 33
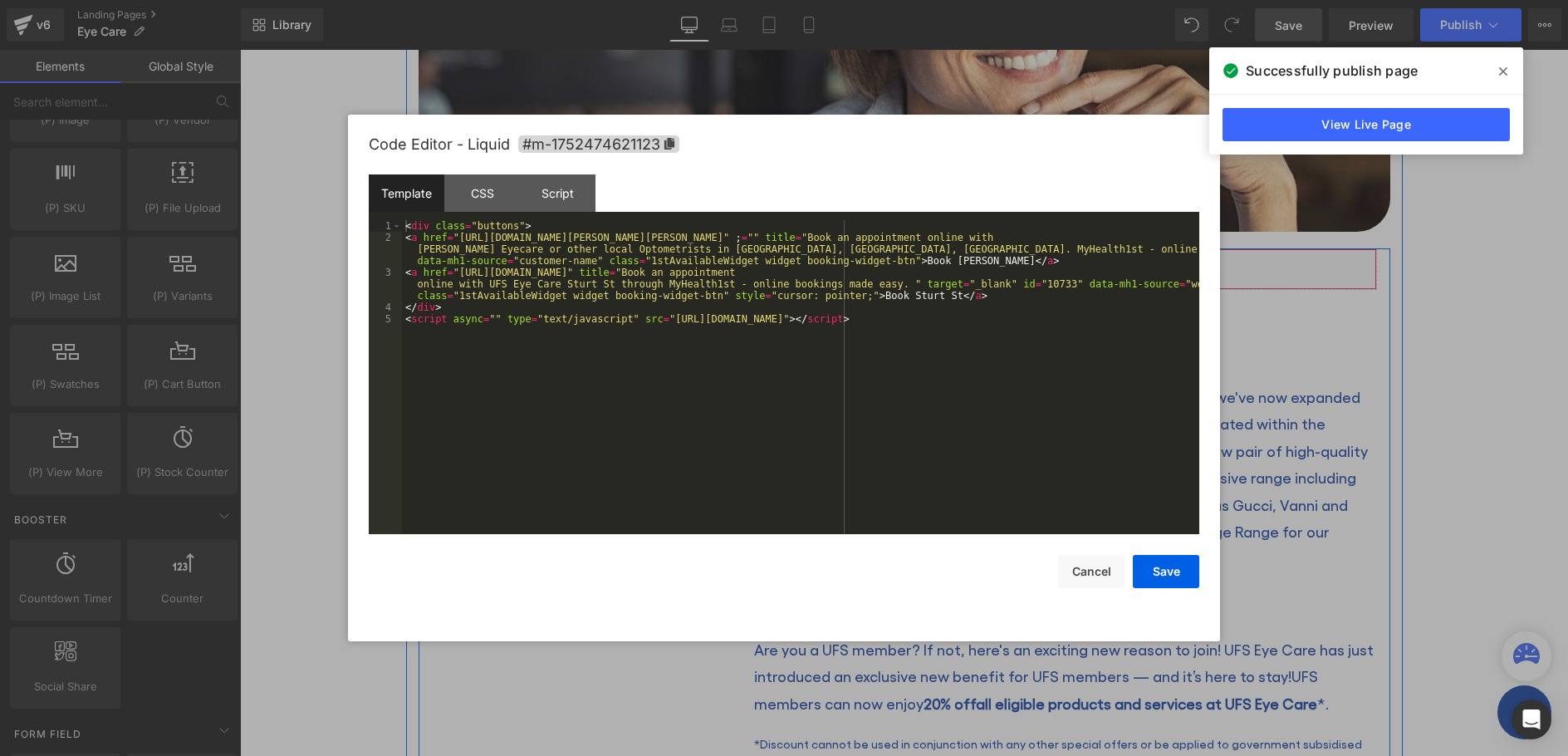
click at [1082, 259] on icon at bounding box center [1088, 262] width 11 height 12
click at [486, 190] on div "CSS" at bounding box center [483, 194] width 76 height 38
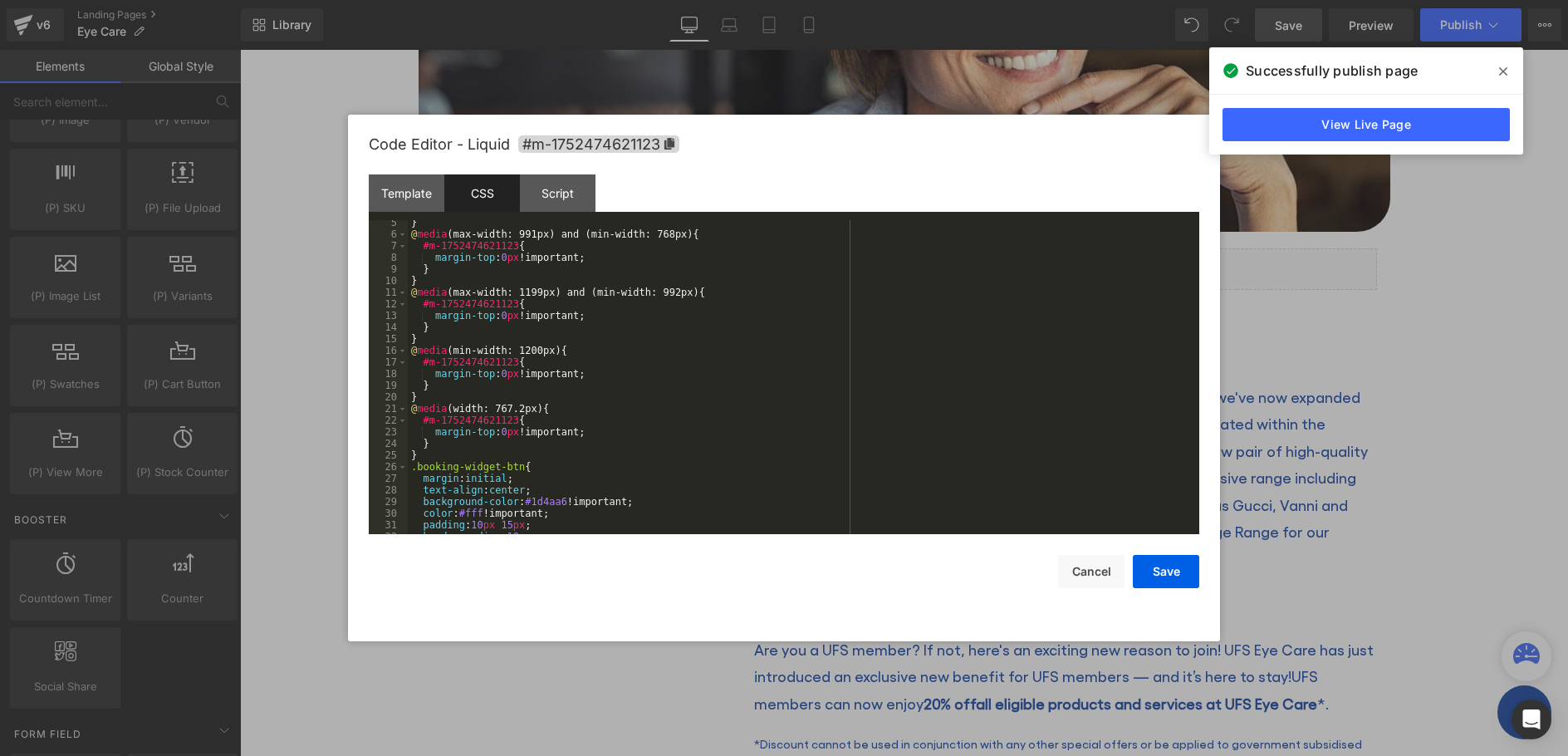
scroll to position [140, 0]
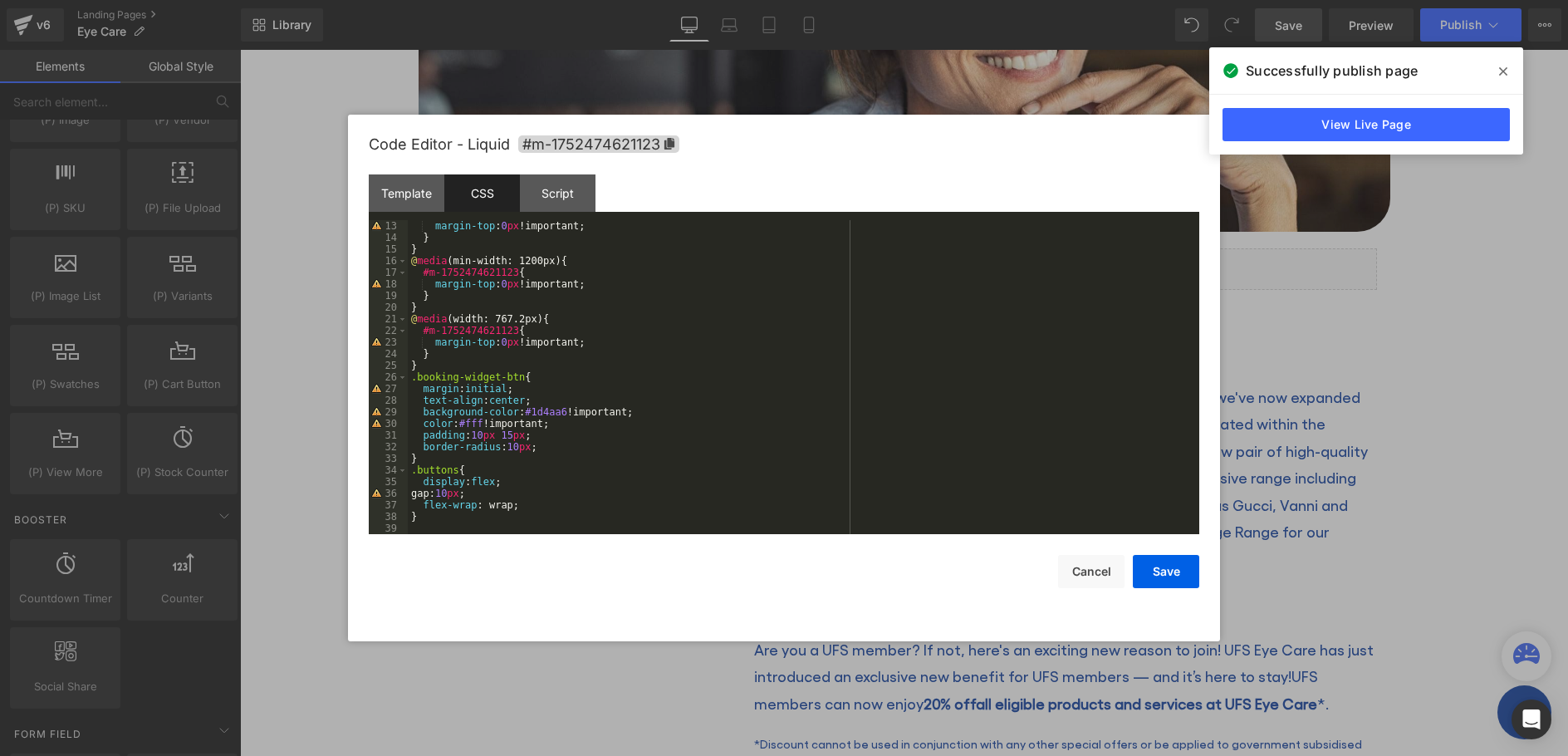
click at [513, 448] on div "margin-top : 0 px !important; } } @ media (min-width: 1200px) { #m-175247462112…" at bounding box center [800, 388] width 785 height 337
click at [483, 434] on div "margin-top : 0 px !important; } } @ media (min-width: 1200px) { #m-175247462112…" at bounding box center [800, 388] width 785 height 337
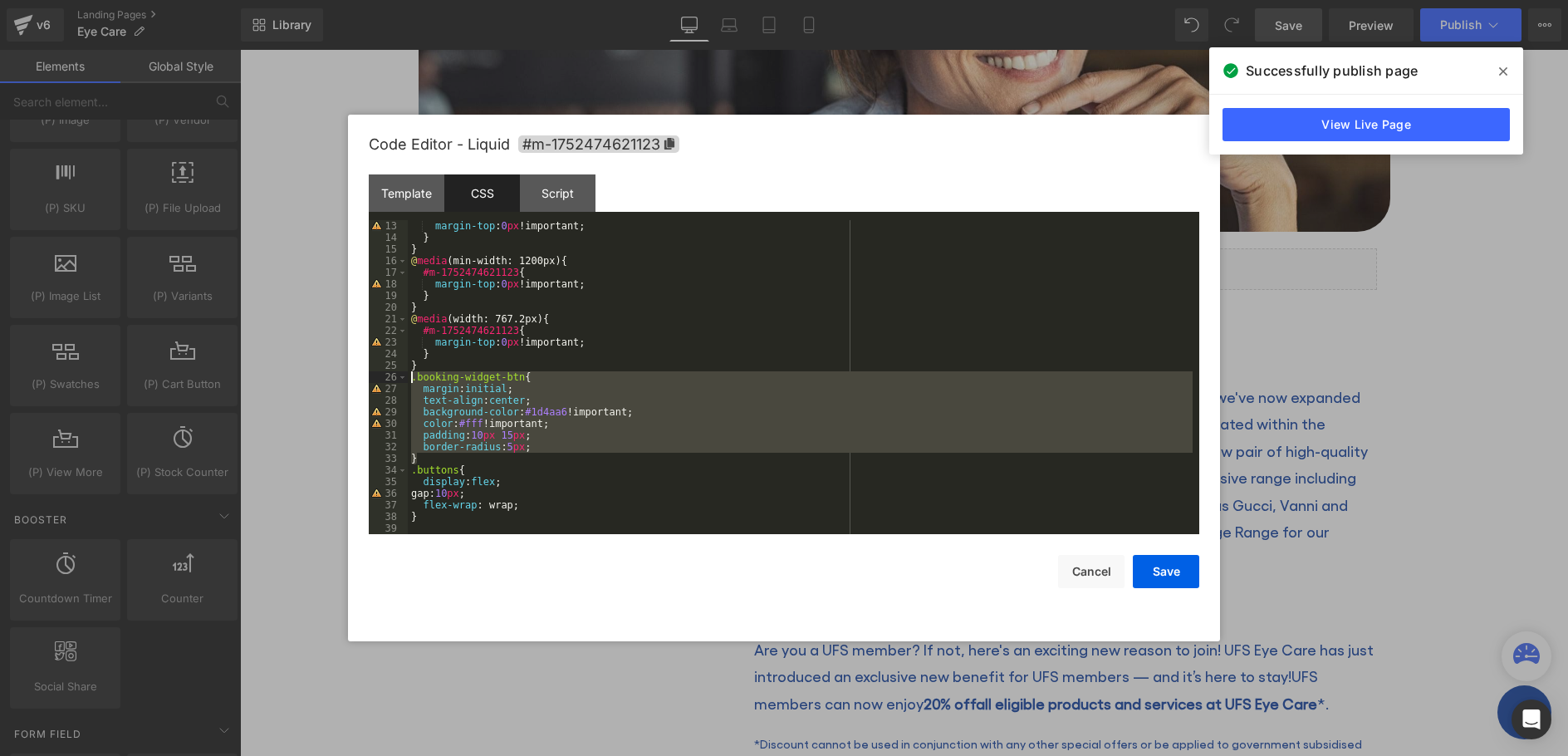
drag, startPoint x: 431, startPoint y: 459, endPoint x: 413, endPoint y: 378, distance: 83.0
click at [413, 378] on div "margin-top : 0 px !important; } } @ media (min-width: 1200px) { #m-175247462112…" at bounding box center [800, 388] width 785 height 337
click at [510, 376] on div "margin-top : 0 px !important; } } @ media (min-width: 1200px) { #m-175247462112…" at bounding box center [800, 377] width 785 height 314
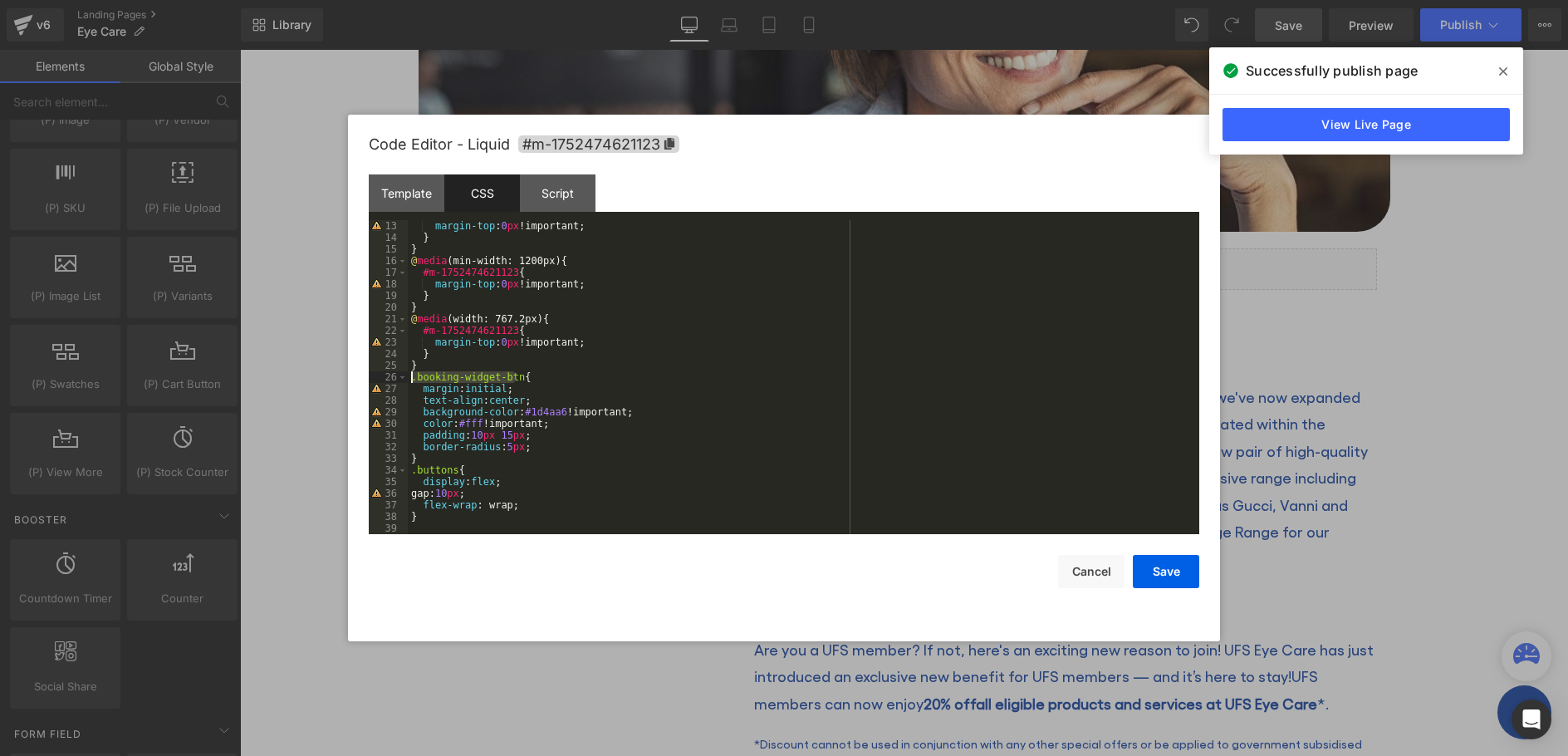
drag, startPoint x: 514, startPoint y: 376, endPoint x: 413, endPoint y: 377, distance: 101.0
click at [413, 377] on div "margin-top : 0 px !important; } } @ media (min-width: 1200px) { #m-175247462112…" at bounding box center [800, 388] width 785 height 337
click at [427, 463] on div "margin-top : 0 px !important; } } @ media (min-width: 1200px) { #m-175247462112…" at bounding box center [800, 388] width 785 height 337
paste textarea
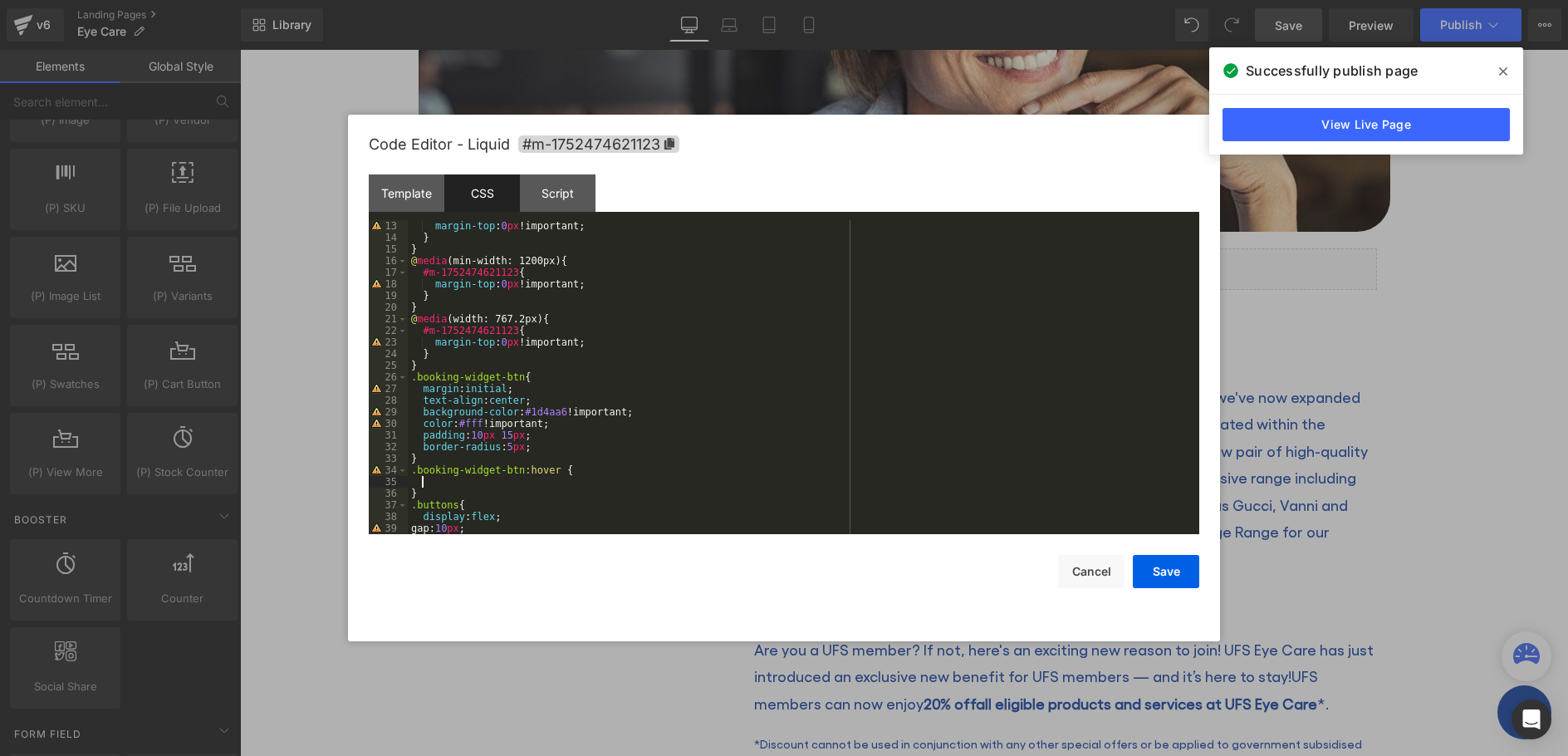
click at [444, 479] on div "margin-top : 0 px !important; } } @ media (min-width: 1200px) { #m-175247462112…" at bounding box center [800, 388] width 785 height 337
paste textarea
click at [424, 492] on div "margin-top : 0 px !important; } } @ media (min-width: 1200px) { #m-175247462112…" at bounding box center [800, 388] width 785 height 337
click at [539, 446] on div "margin-top : 0 px !important; } } @ media (min-width: 1200px) { #m-175247462112…" at bounding box center [800, 388] width 785 height 337
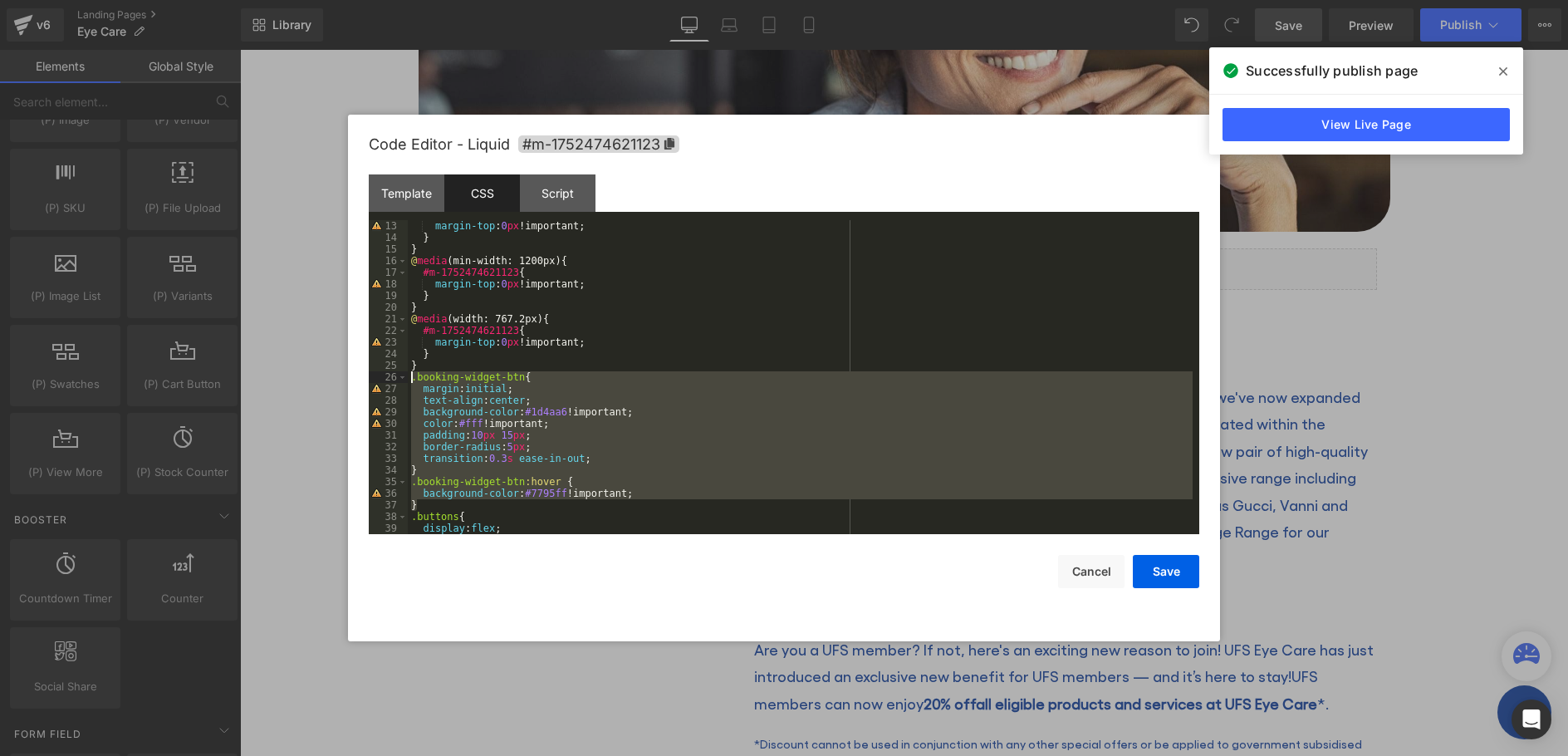
drag, startPoint x: 420, startPoint y: 504, endPoint x: 411, endPoint y: 378, distance: 126.3
click at [411, 378] on div "margin-top : 0 px !important; } } @ media (min-width: 1200px) { #m-175247462112…" at bounding box center [800, 388] width 785 height 337
click at [1123, 555] on button "Cancel" at bounding box center [1091, 571] width 66 height 33
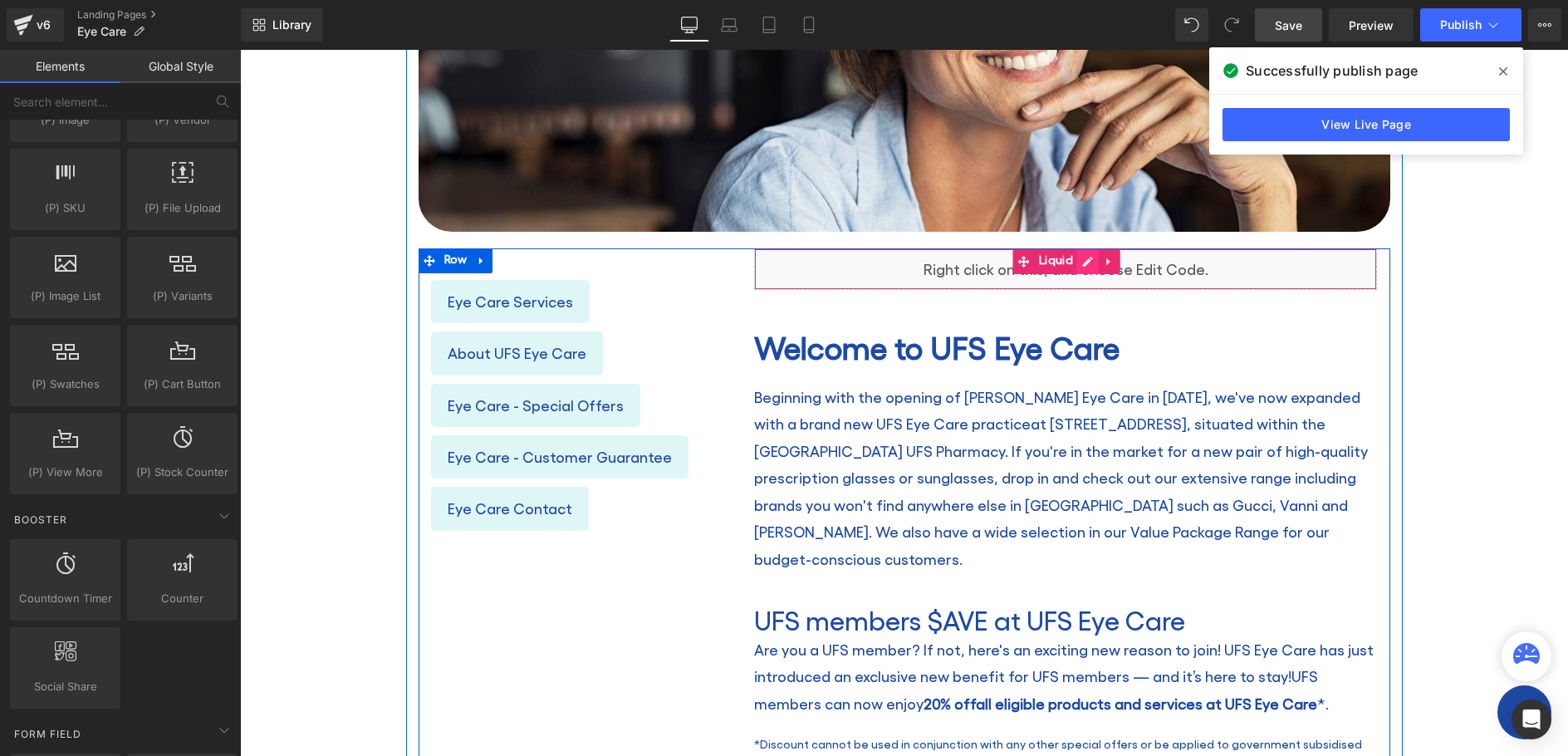
click at [1078, 258] on link at bounding box center [1088, 262] width 22 height 25
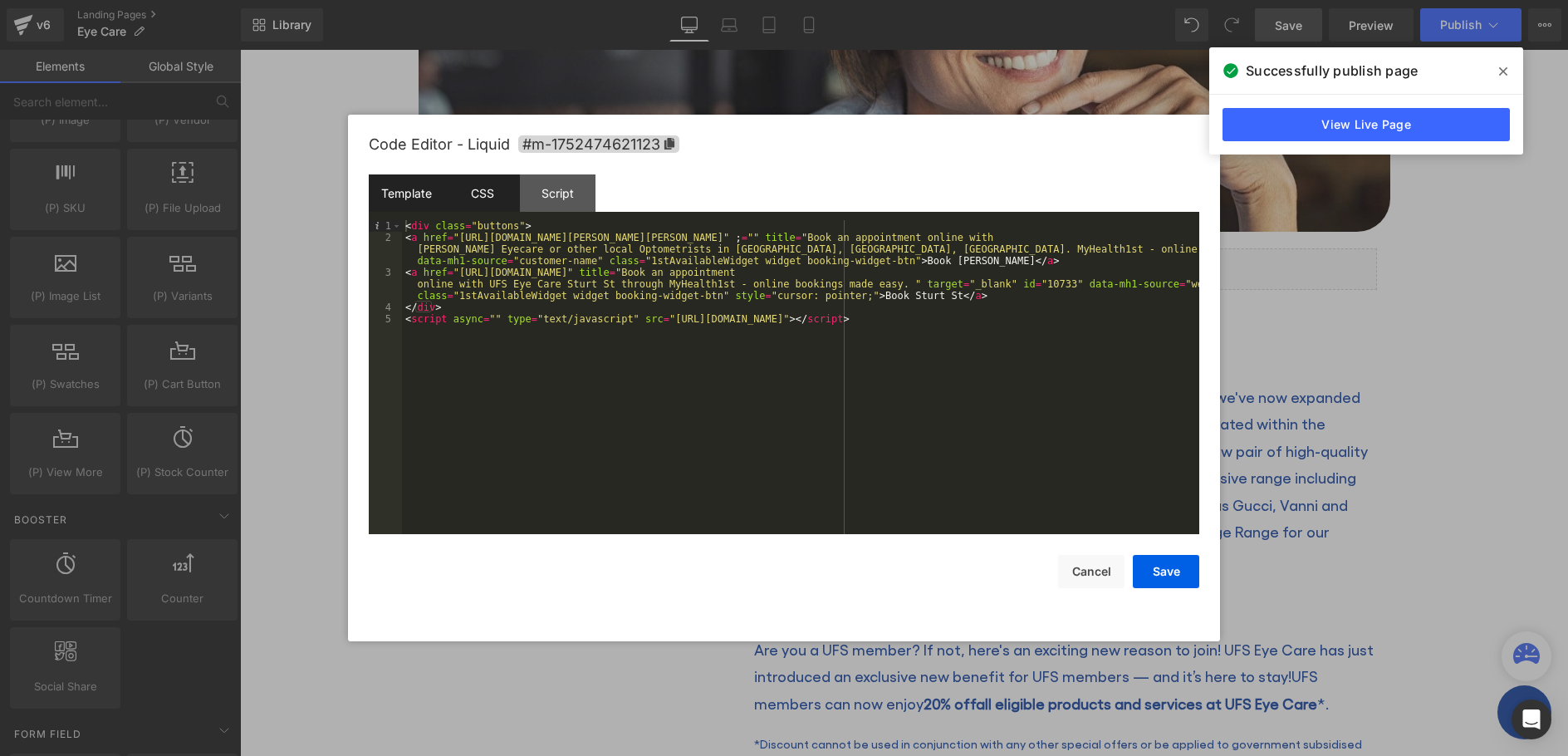
click at [481, 182] on div "CSS" at bounding box center [483, 194] width 76 height 38
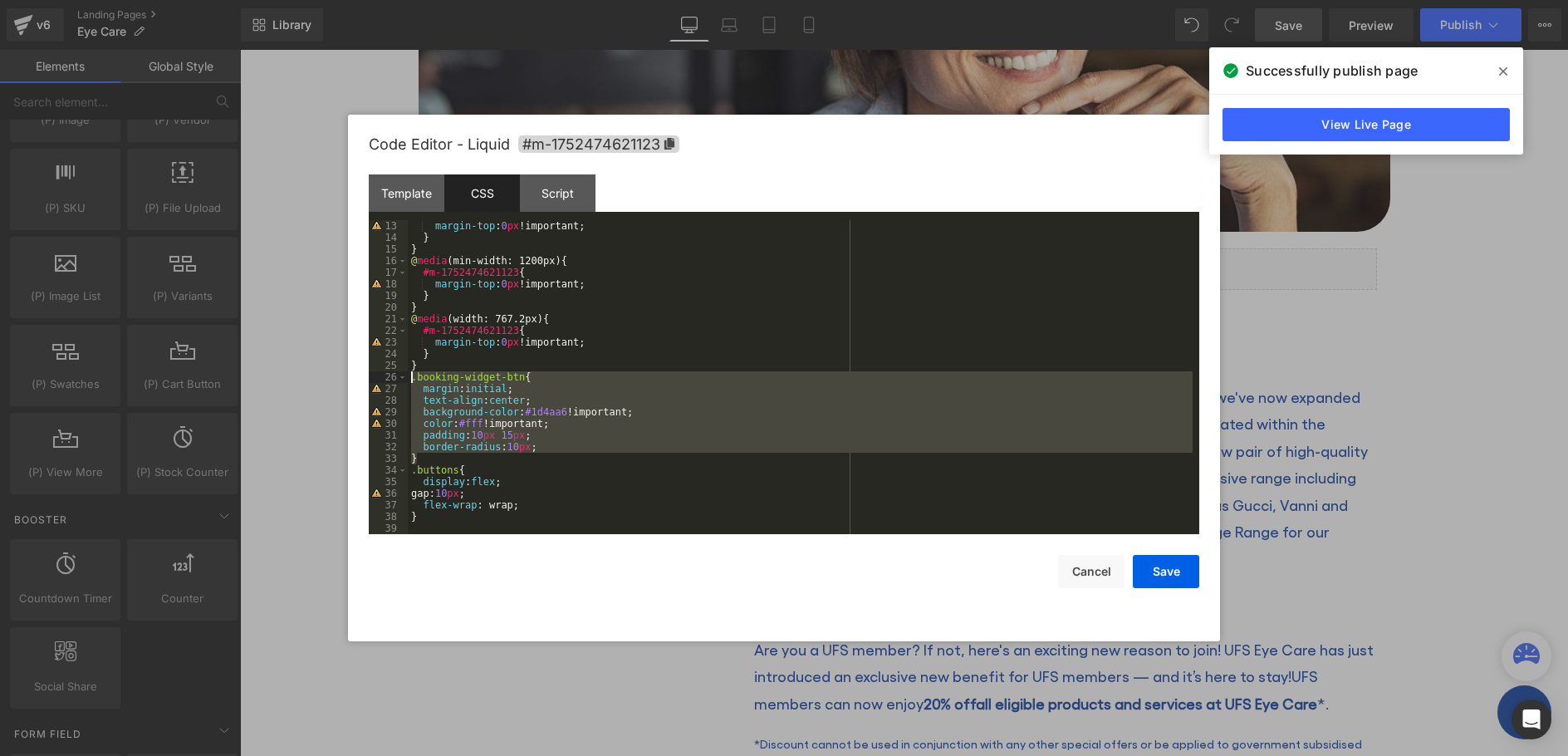
drag, startPoint x: 424, startPoint y: 459, endPoint x: 411, endPoint y: 382, distance: 78.1
click at [411, 382] on div "margin-top : 0 px !important; } } @ media (min-width: 1200px) { #m-175247462112…" at bounding box center [800, 388] width 785 height 337
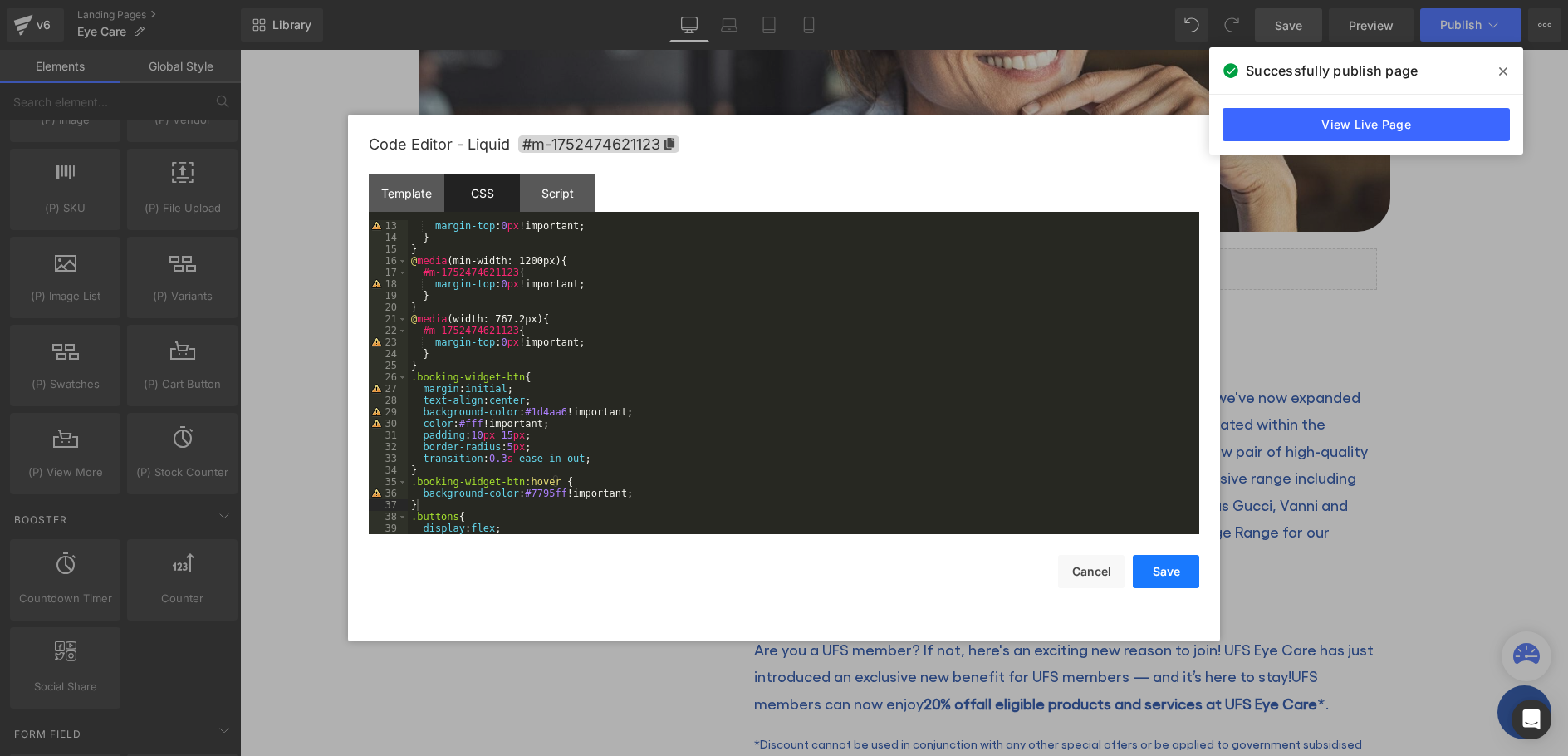
click at [1167, 572] on button "Save" at bounding box center [1167, 571] width 66 height 33
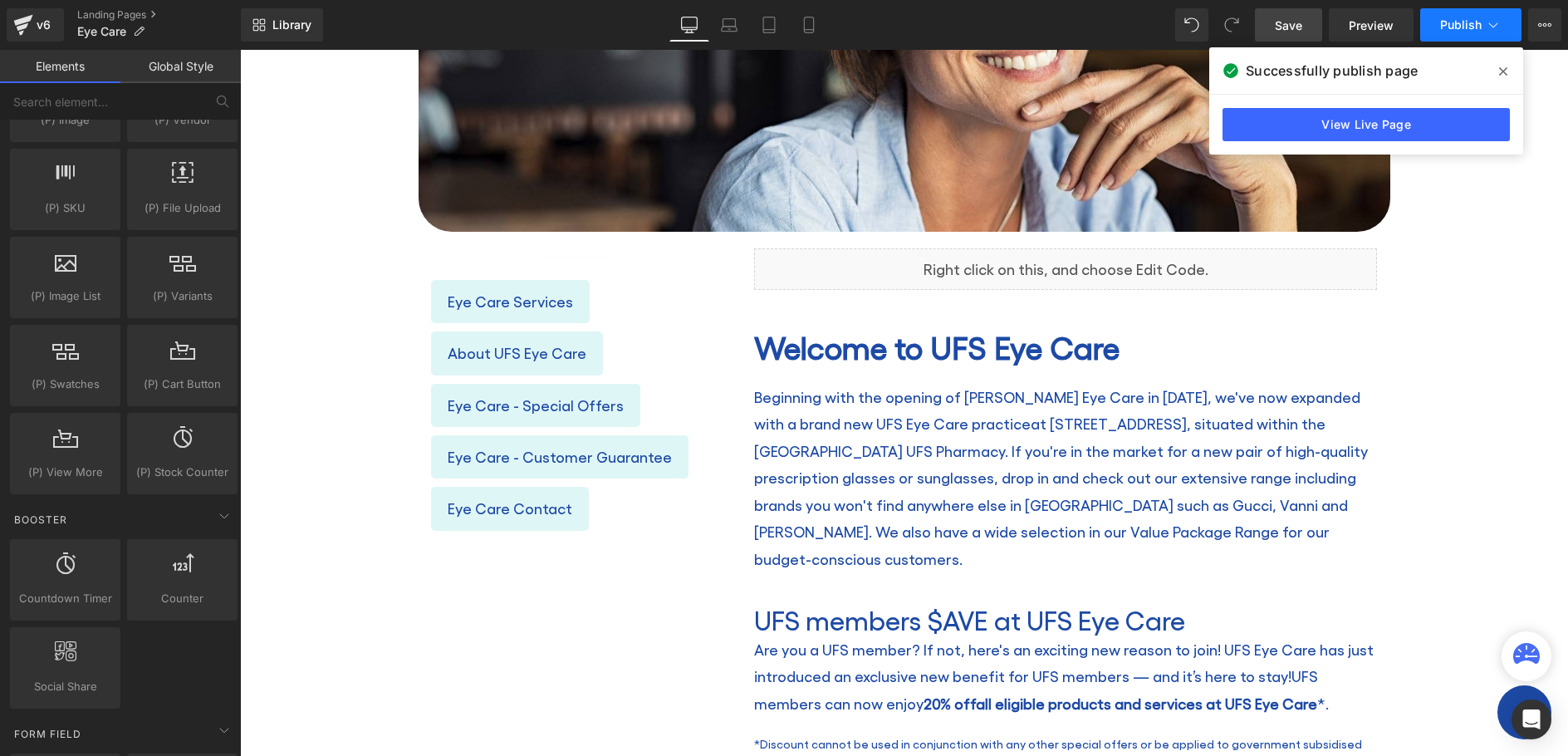
click at [1460, 36] on button "Publish" at bounding box center [1471, 25] width 101 height 33
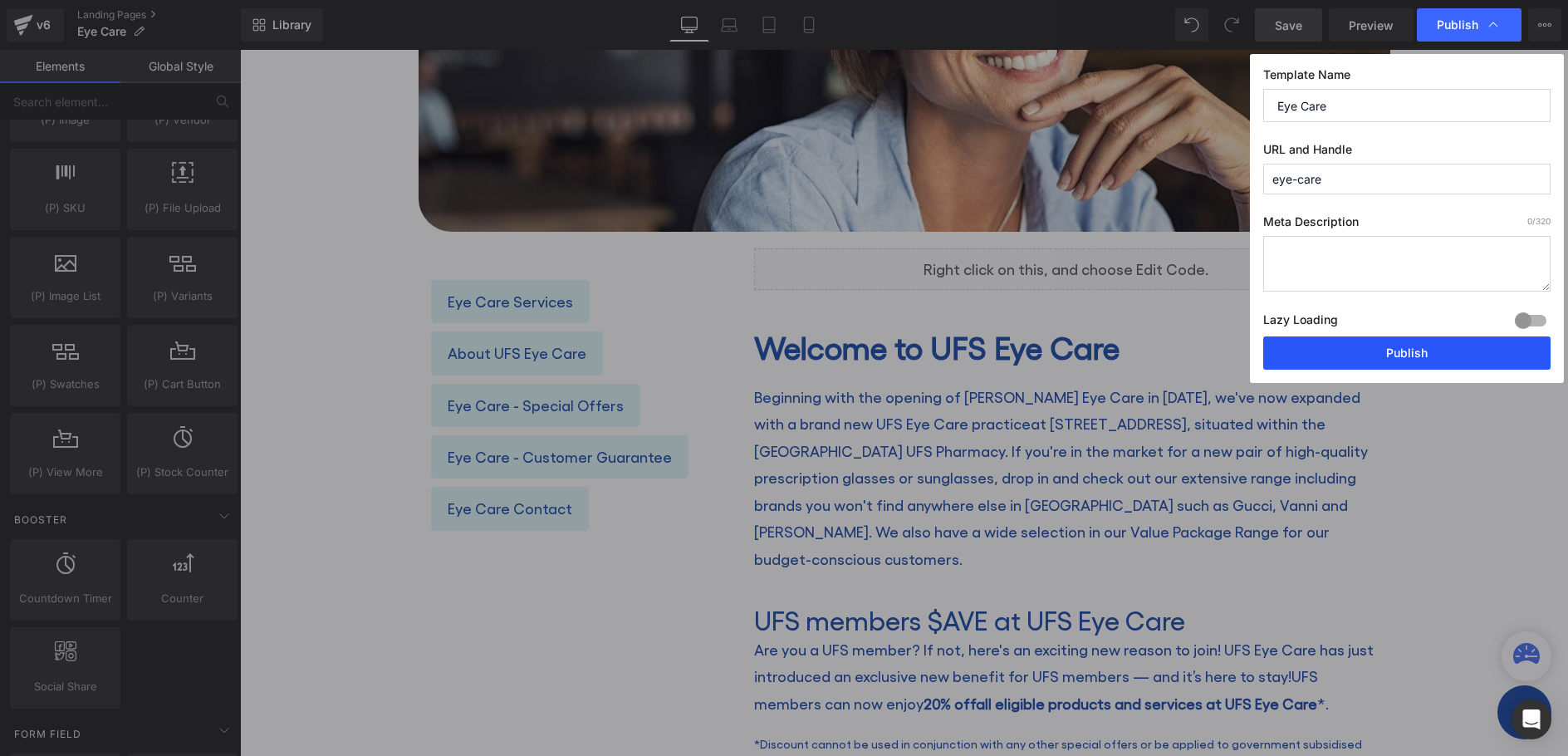
click at [1397, 346] on button "Publish" at bounding box center [1407, 352] width 287 height 33
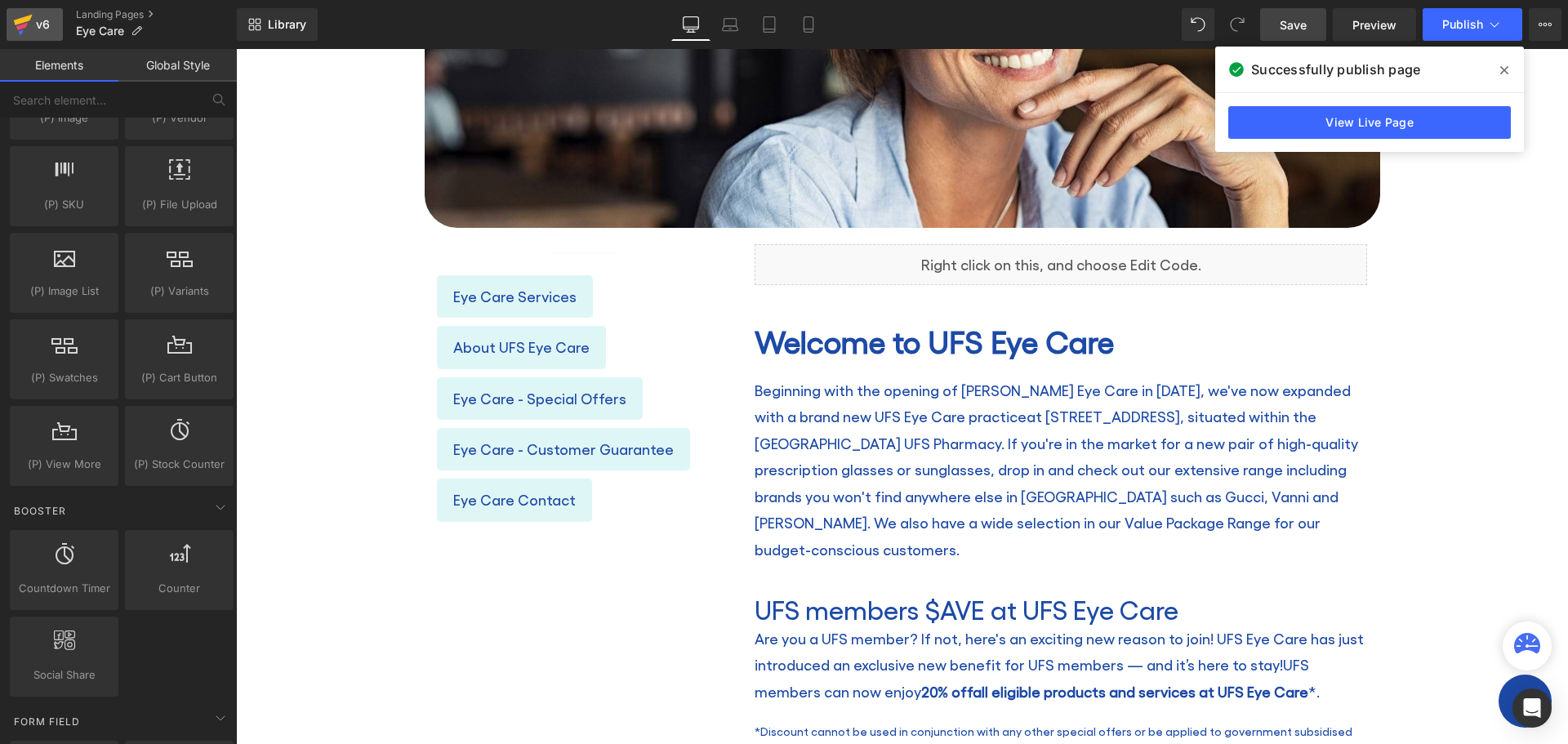
click at [31, 20] on icon at bounding box center [22, 24] width 19 height 41
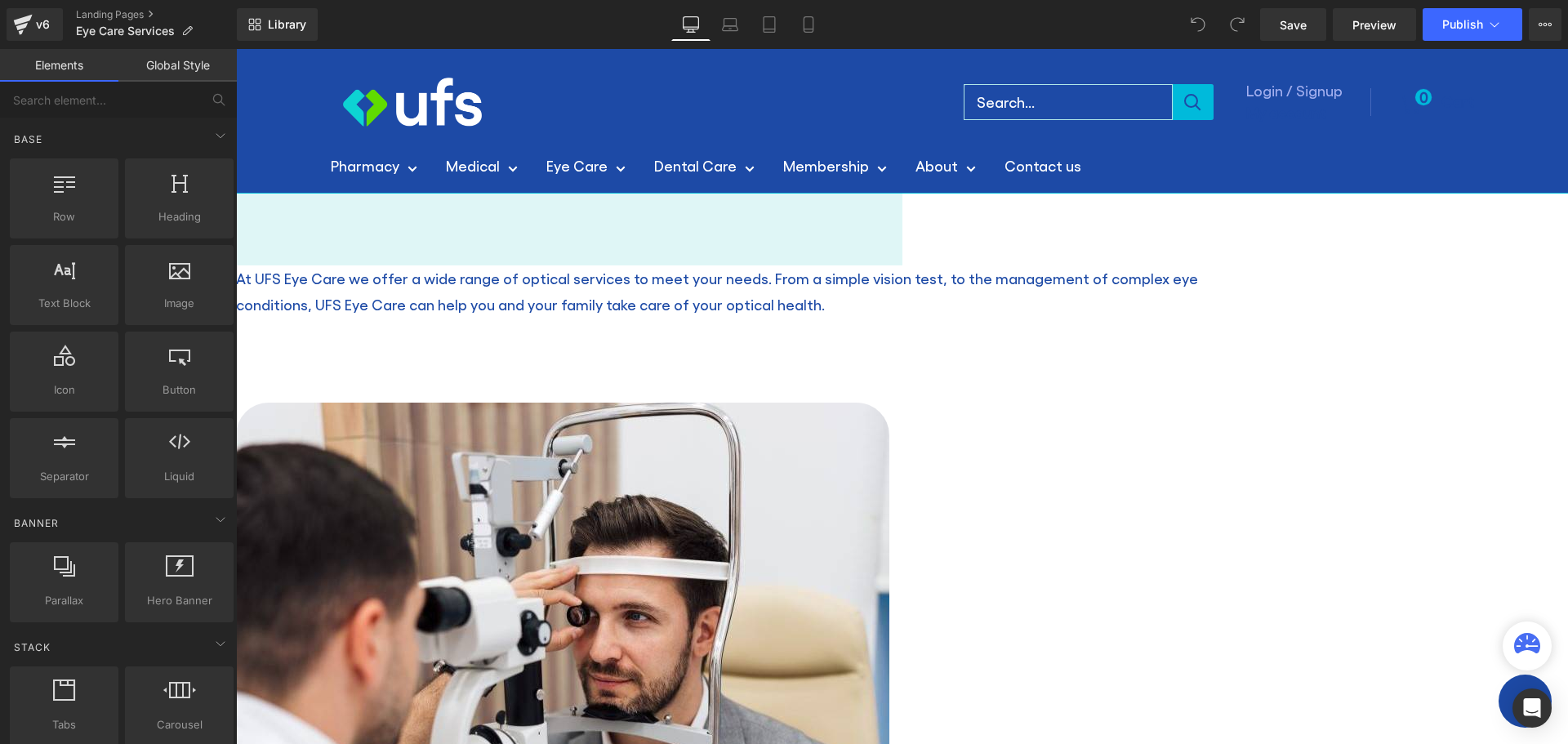
click at [236, 49] on link at bounding box center [236, 49] width 0 height 0
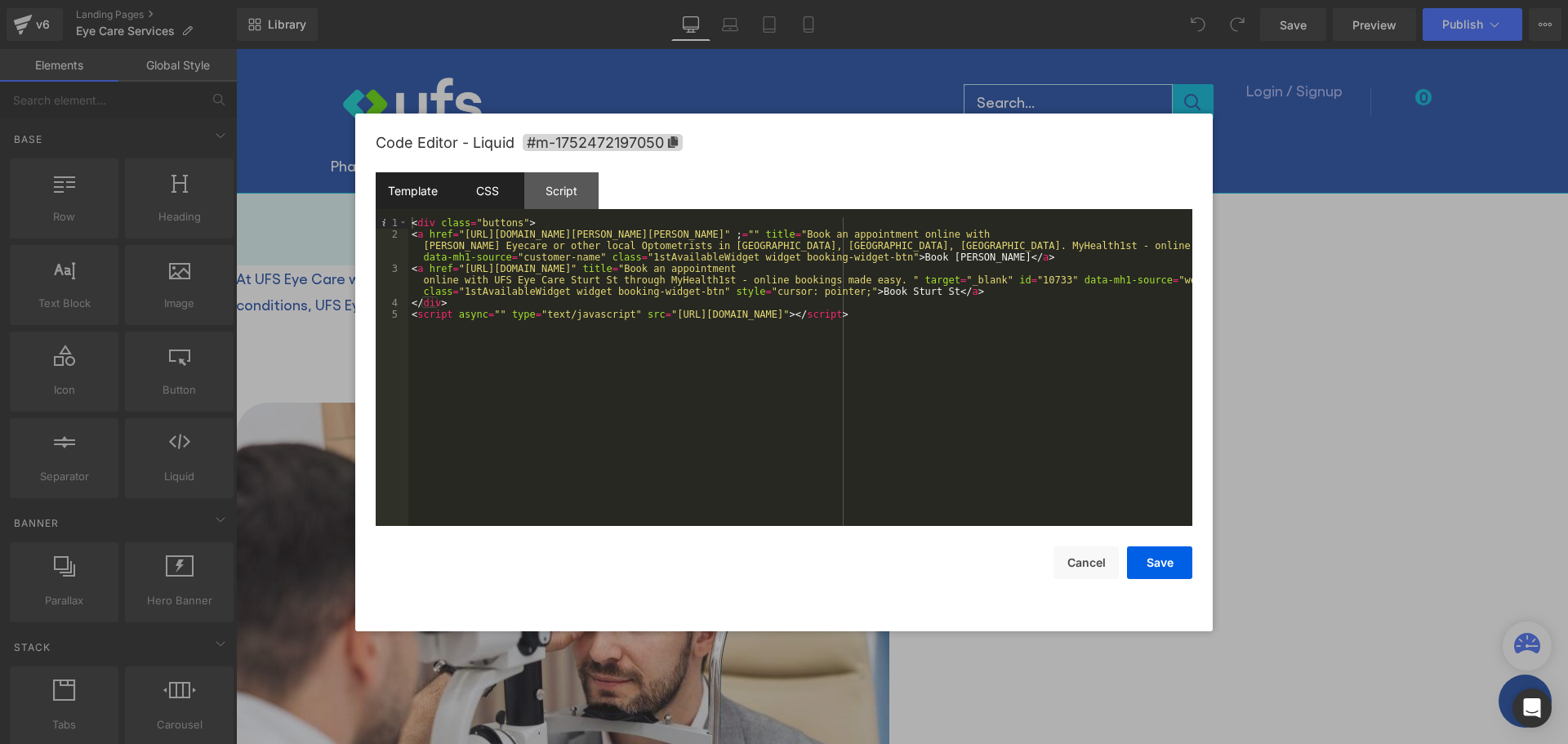
click at [515, 180] on div "CSS" at bounding box center [487, 191] width 74 height 37
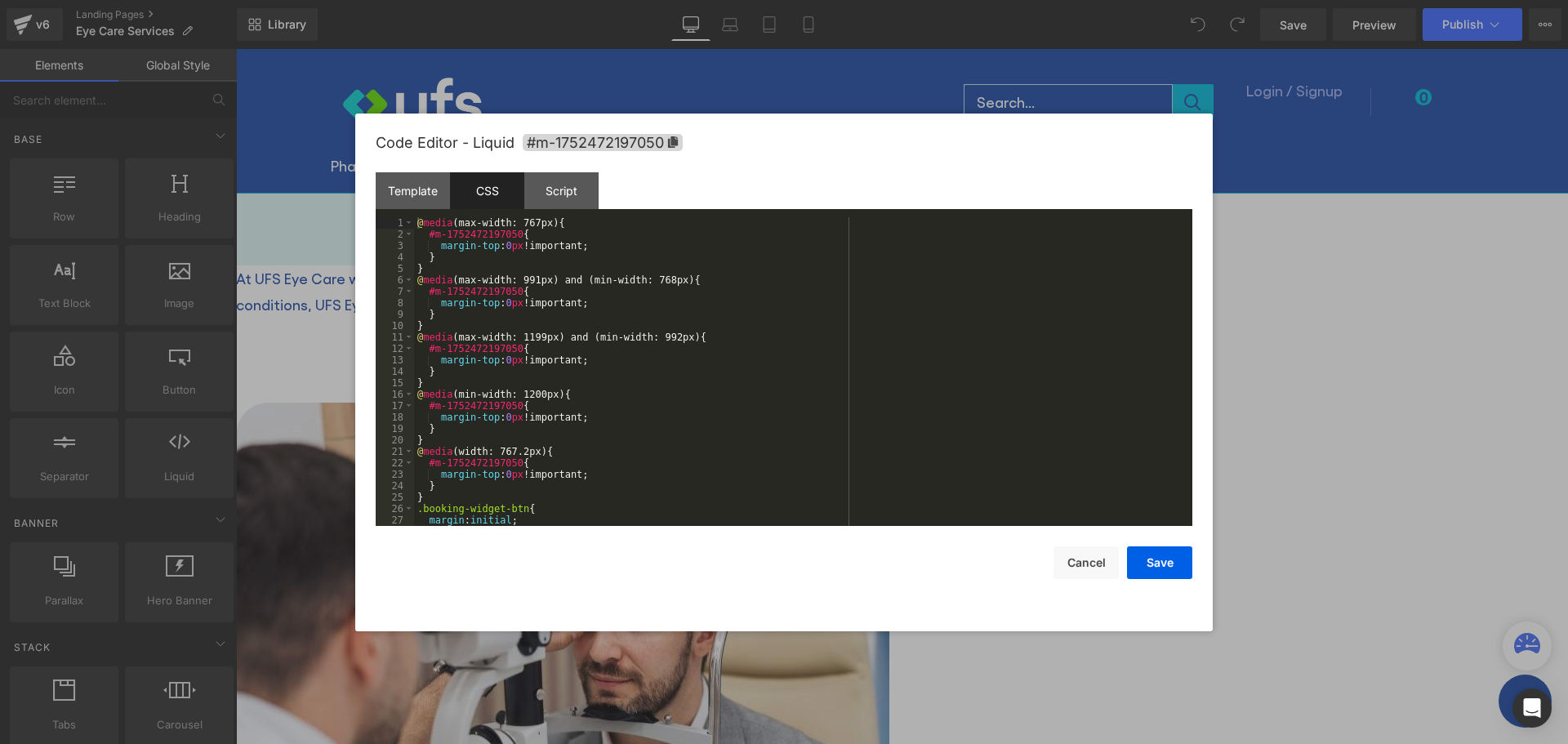
scroll to position [103, 0]
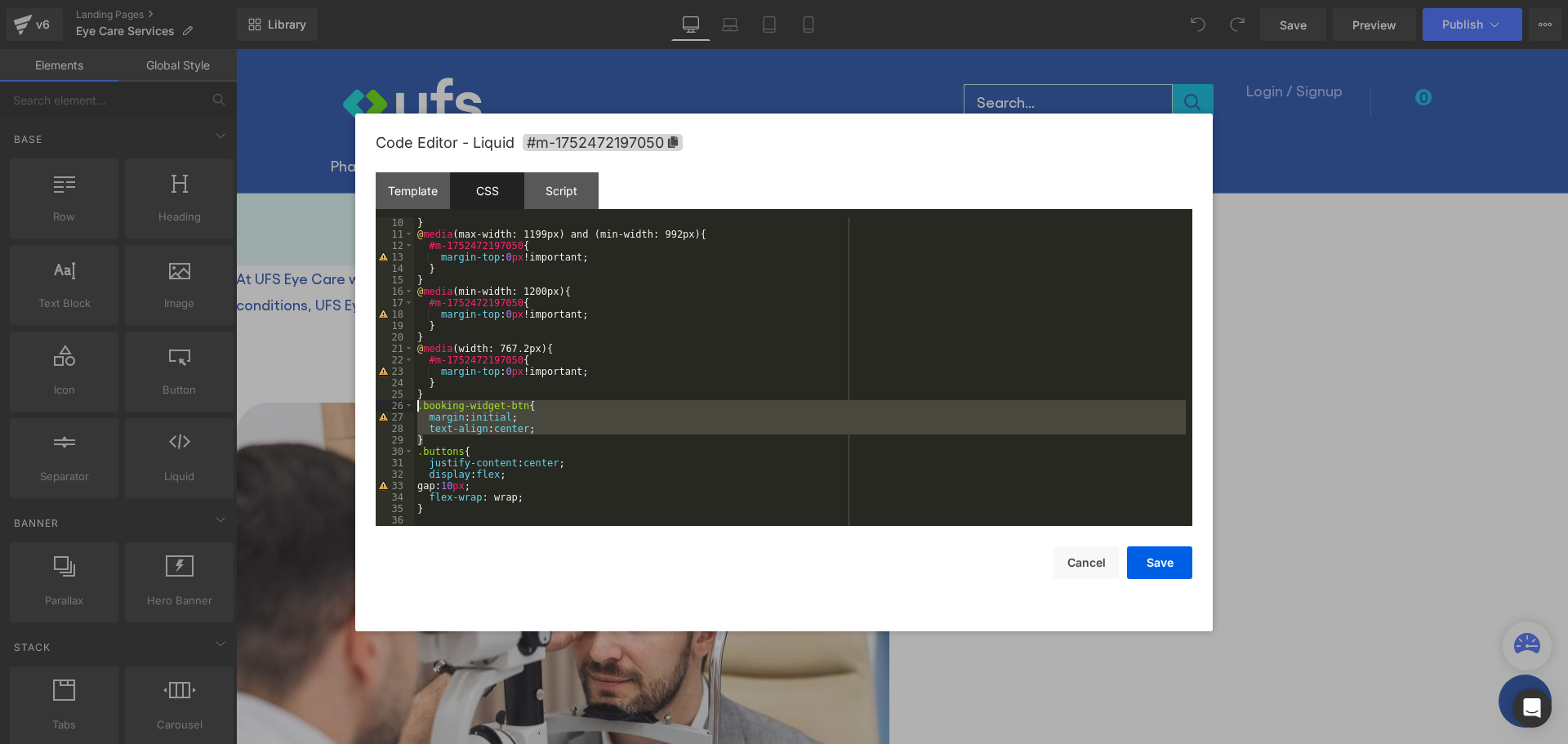
drag, startPoint x: 436, startPoint y: 443, endPoint x: 415, endPoint y: 407, distance: 41.7
click at [415, 407] on div "} @ media (max-width: 1199px) and (min-width: 992px) { #m-1752472197050 { margi…" at bounding box center [799, 383] width 771 height 332
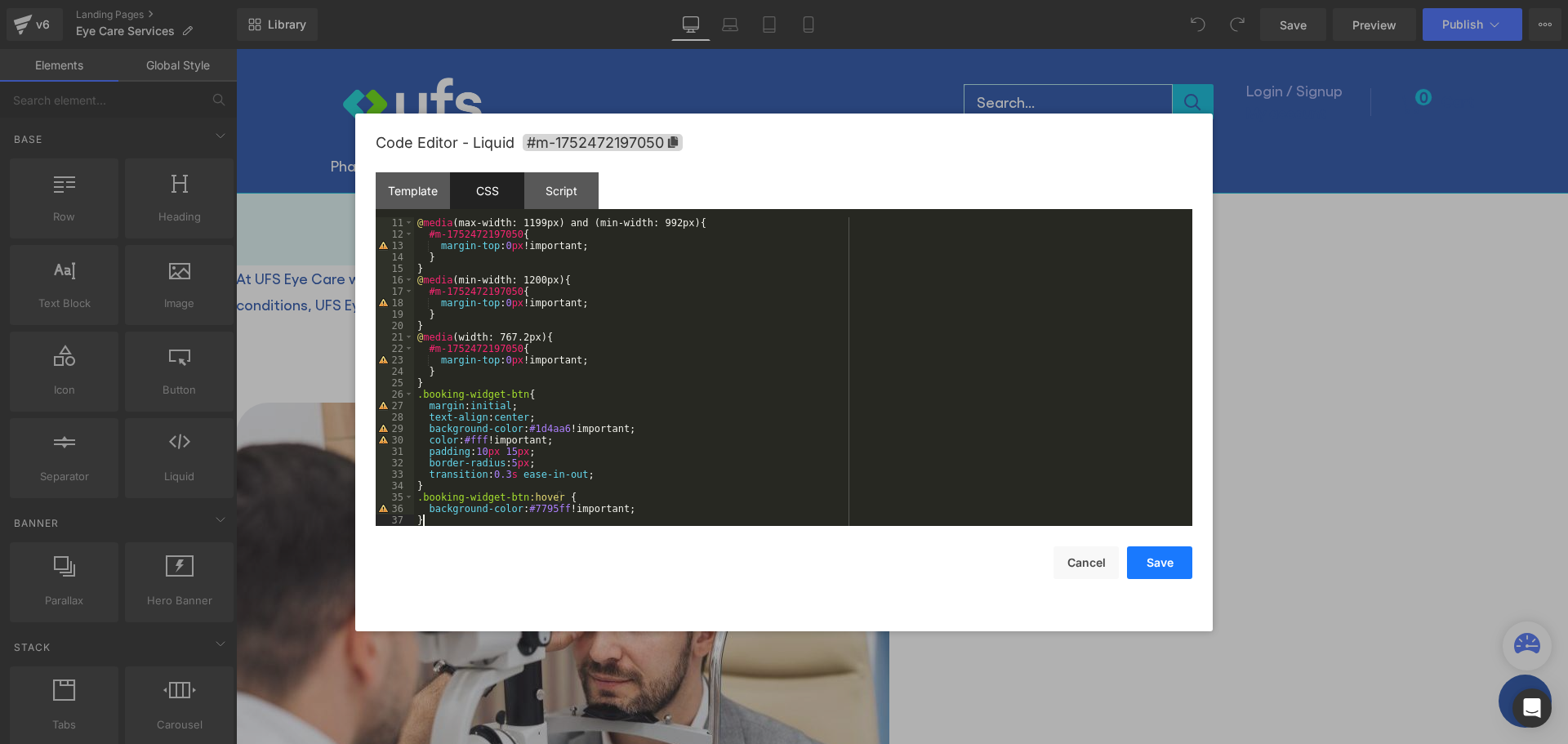
click at [1167, 572] on button "Save" at bounding box center [1160, 562] width 65 height 33
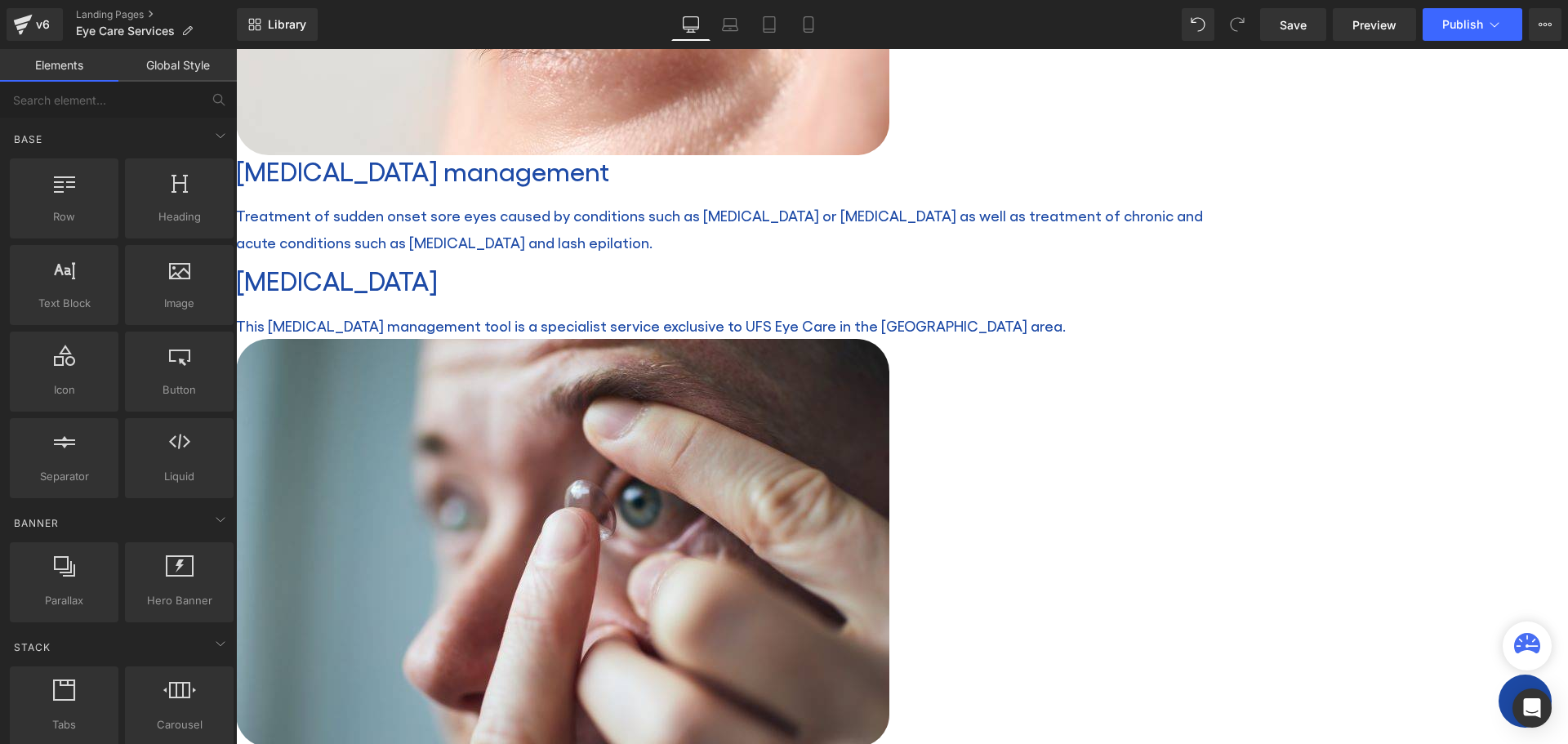
scroll to position [2777, 0]
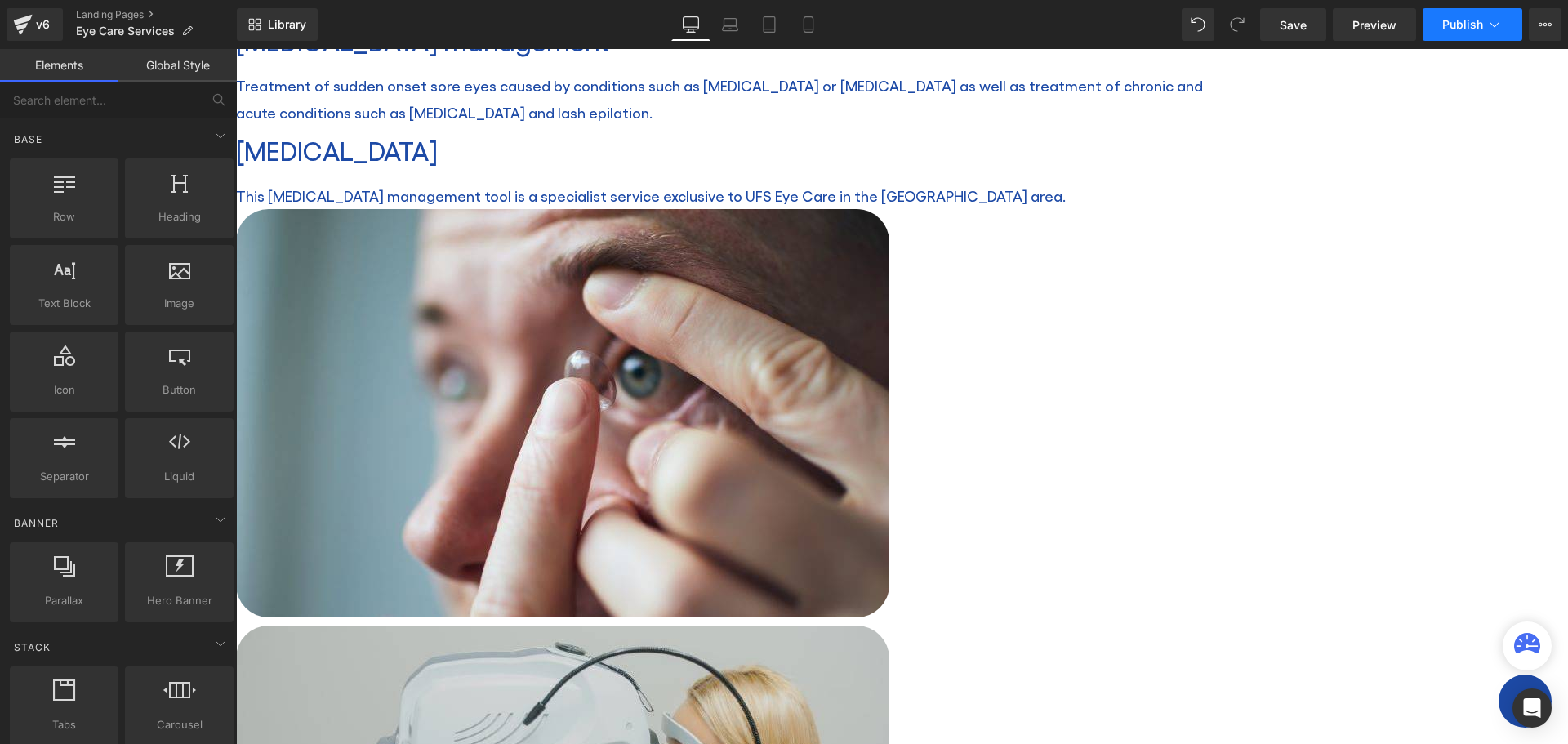
click at [1471, 35] on button "Publish" at bounding box center [1471, 24] width 99 height 33
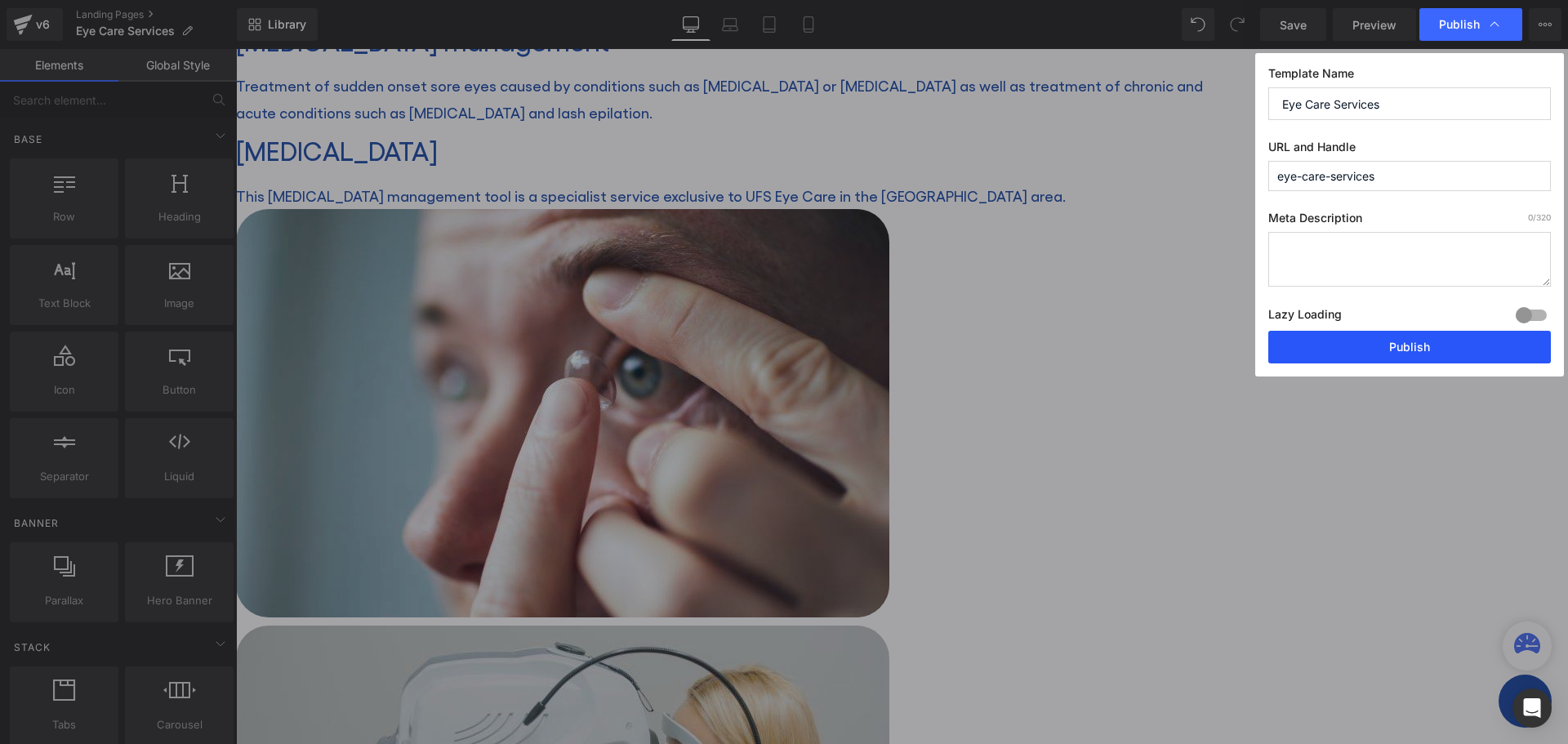
click at [1347, 344] on button "Publish" at bounding box center [1409, 346] width 282 height 33
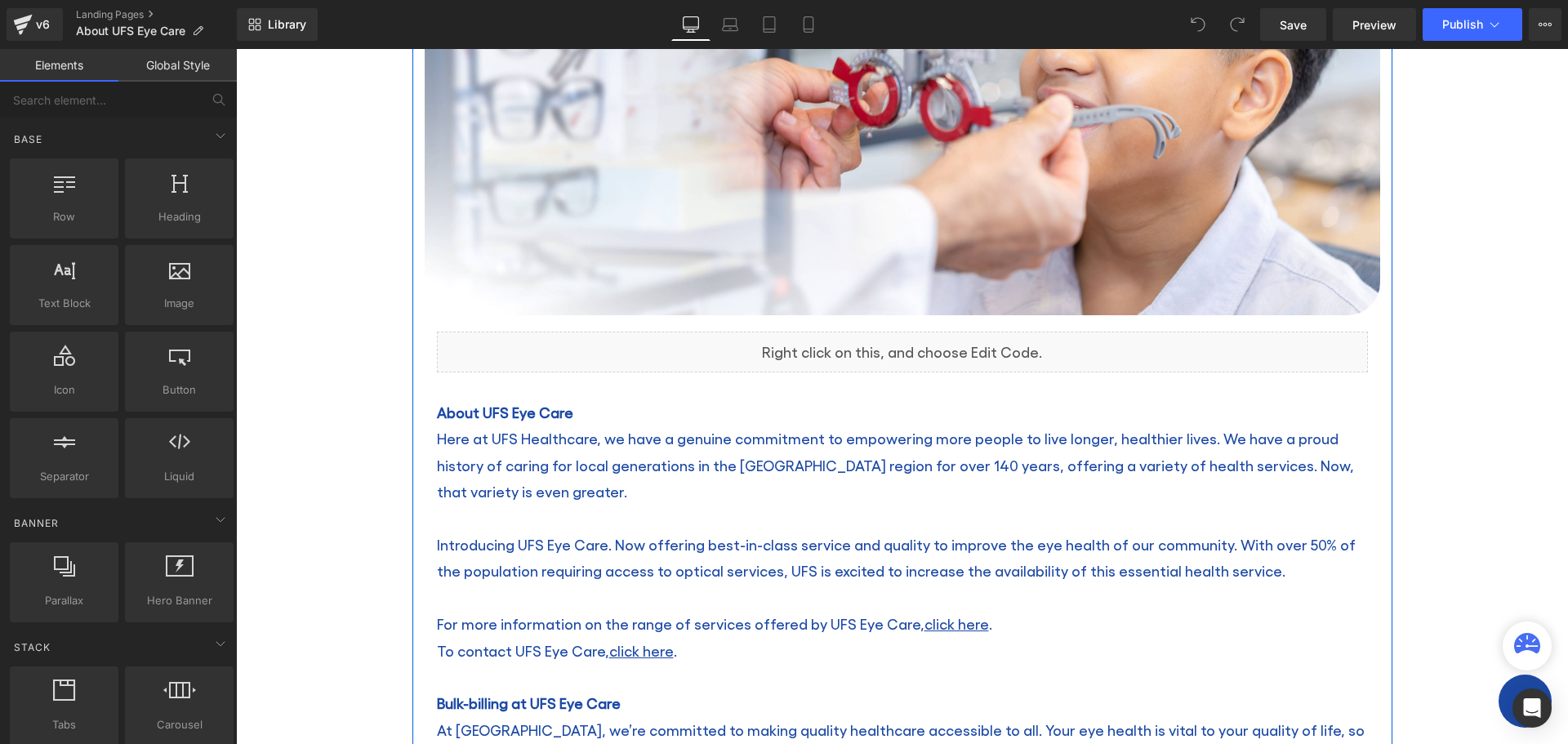
scroll to position [572, 0]
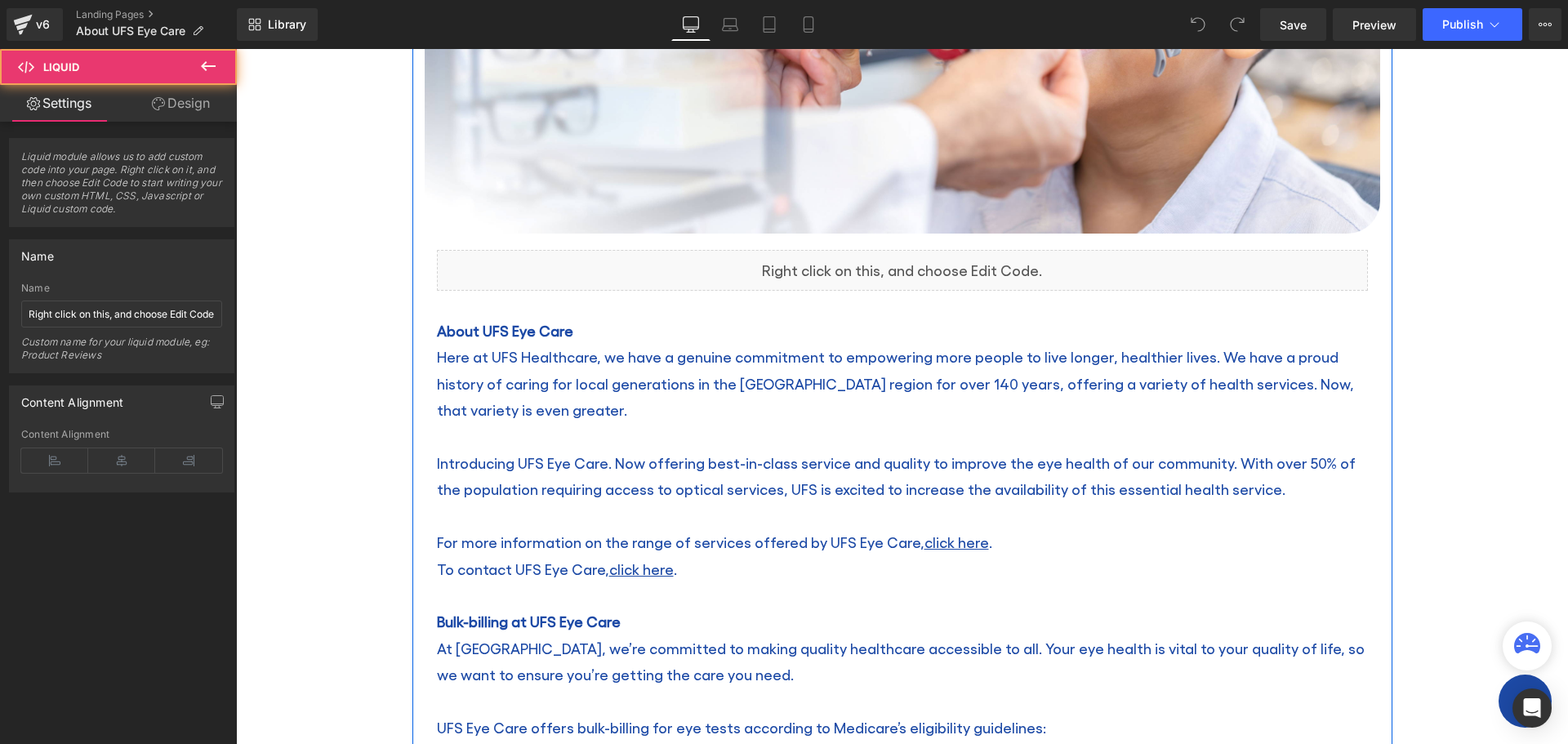
click at [910, 262] on div "Liquid" at bounding box center [902, 270] width 931 height 41
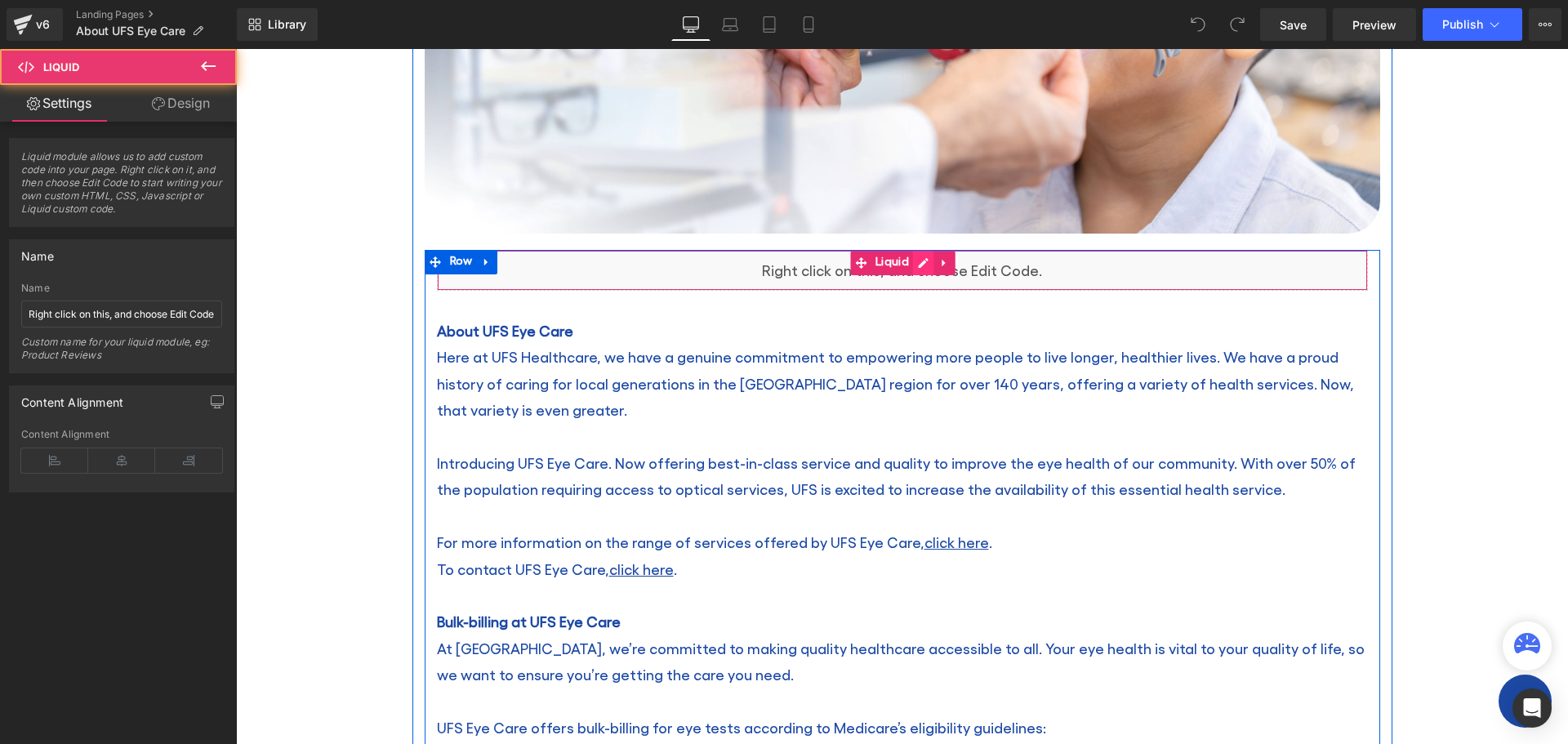
click at [918, 260] on icon at bounding box center [924, 263] width 11 height 12
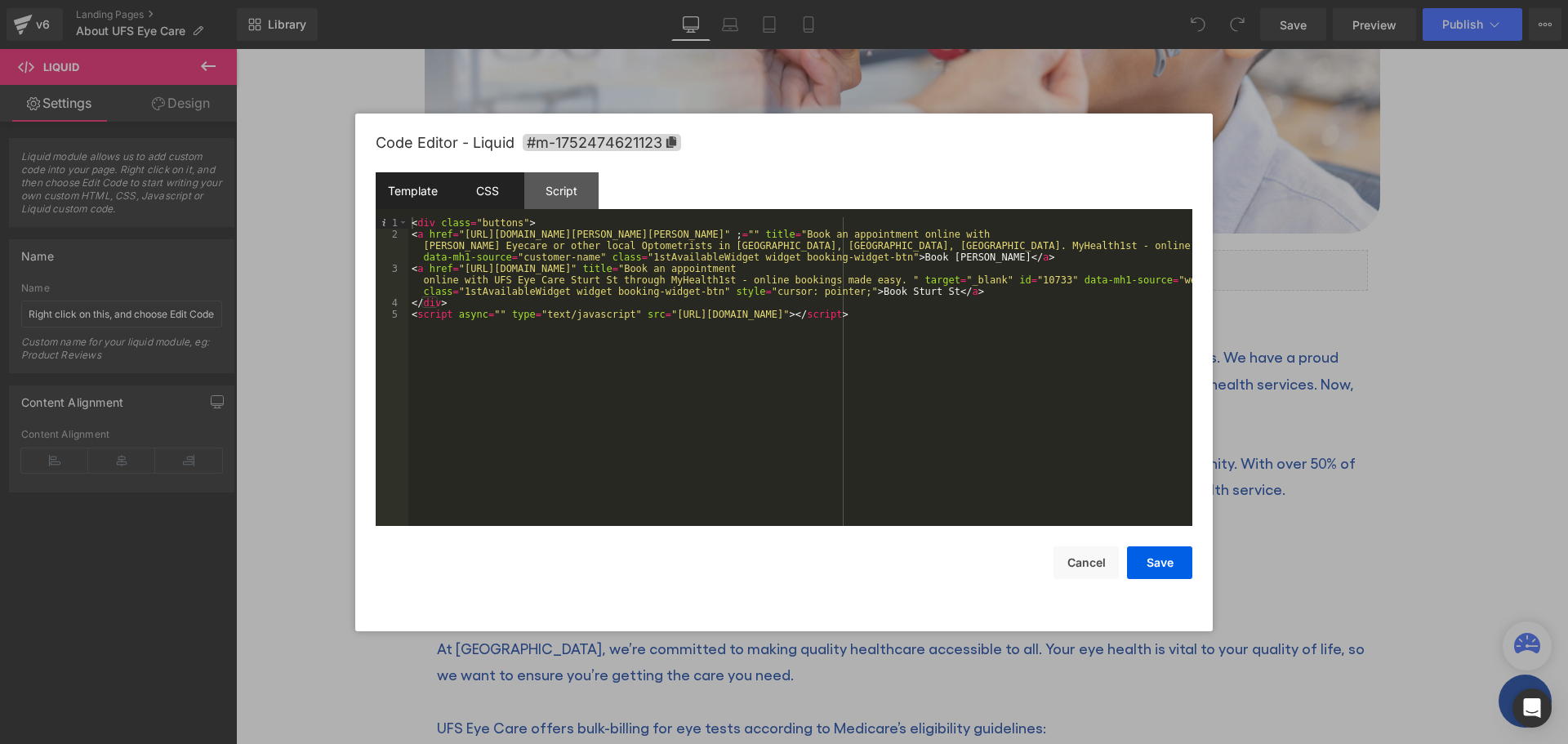
click at [499, 179] on div "CSS" at bounding box center [487, 191] width 74 height 37
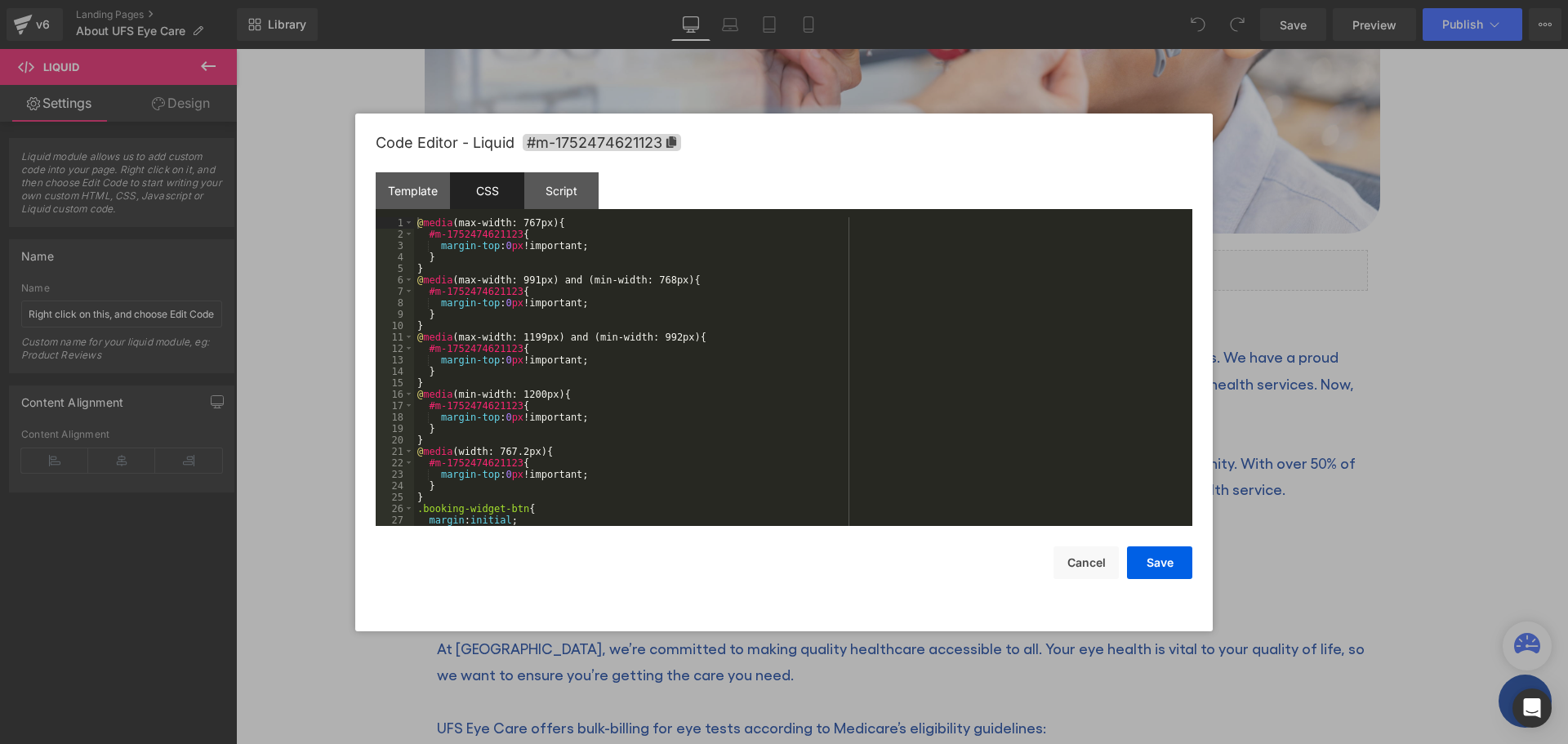
scroll to position [91, 0]
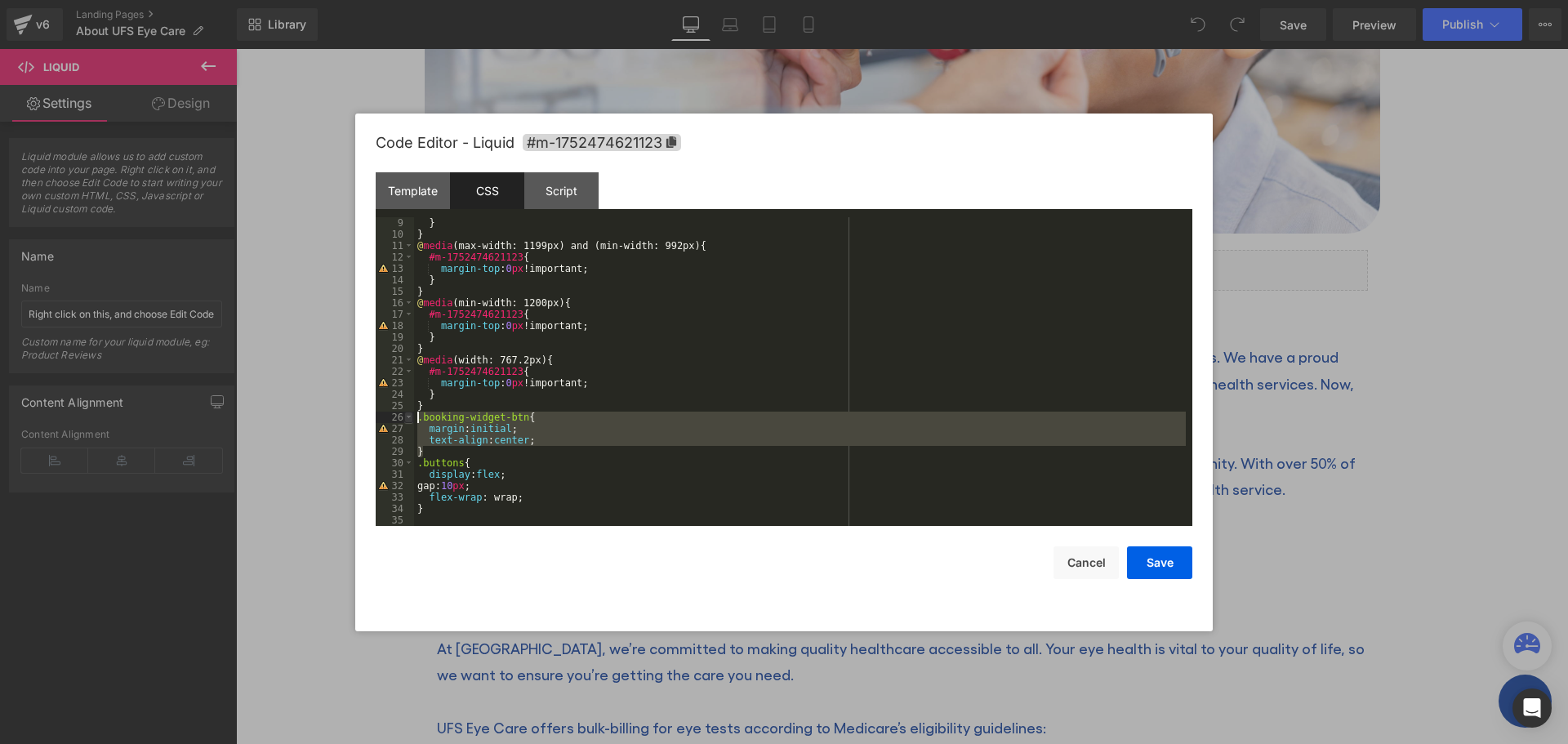
drag, startPoint x: 434, startPoint y: 452, endPoint x: 410, endPoint y: 417, distance: 42.4
click at [410, 417] on pre "9 10 11 12 13 14 15 16 17 18 19 20 21 22 23 24 25 26 27 28 29 30 31 32 33 34 35…" at bounding box center [784, 372] width 816 height 308
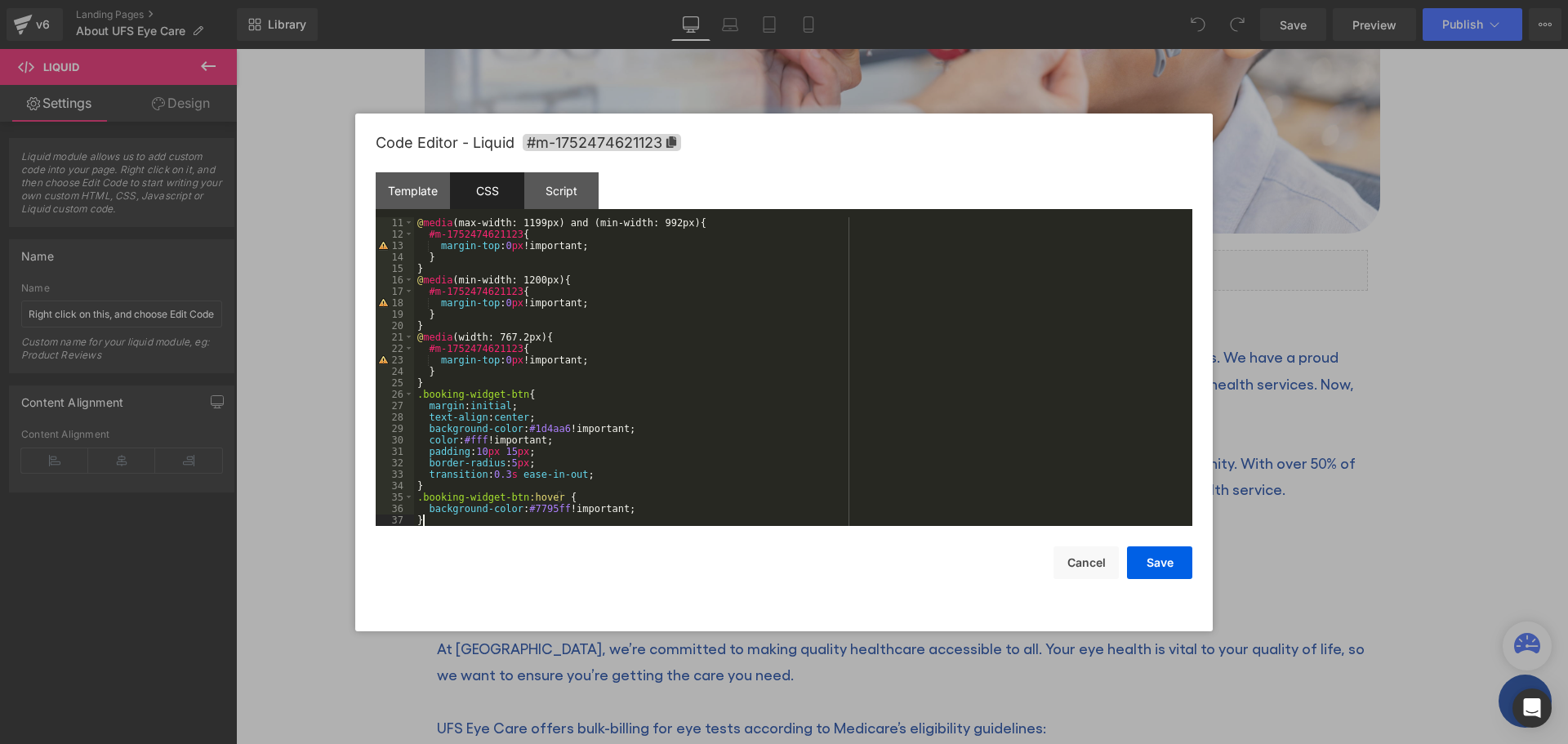
scroll to position [114, 0]
click at [1150, 557] on button "Save" at bounding box center [1160, 562] width 65 height 33
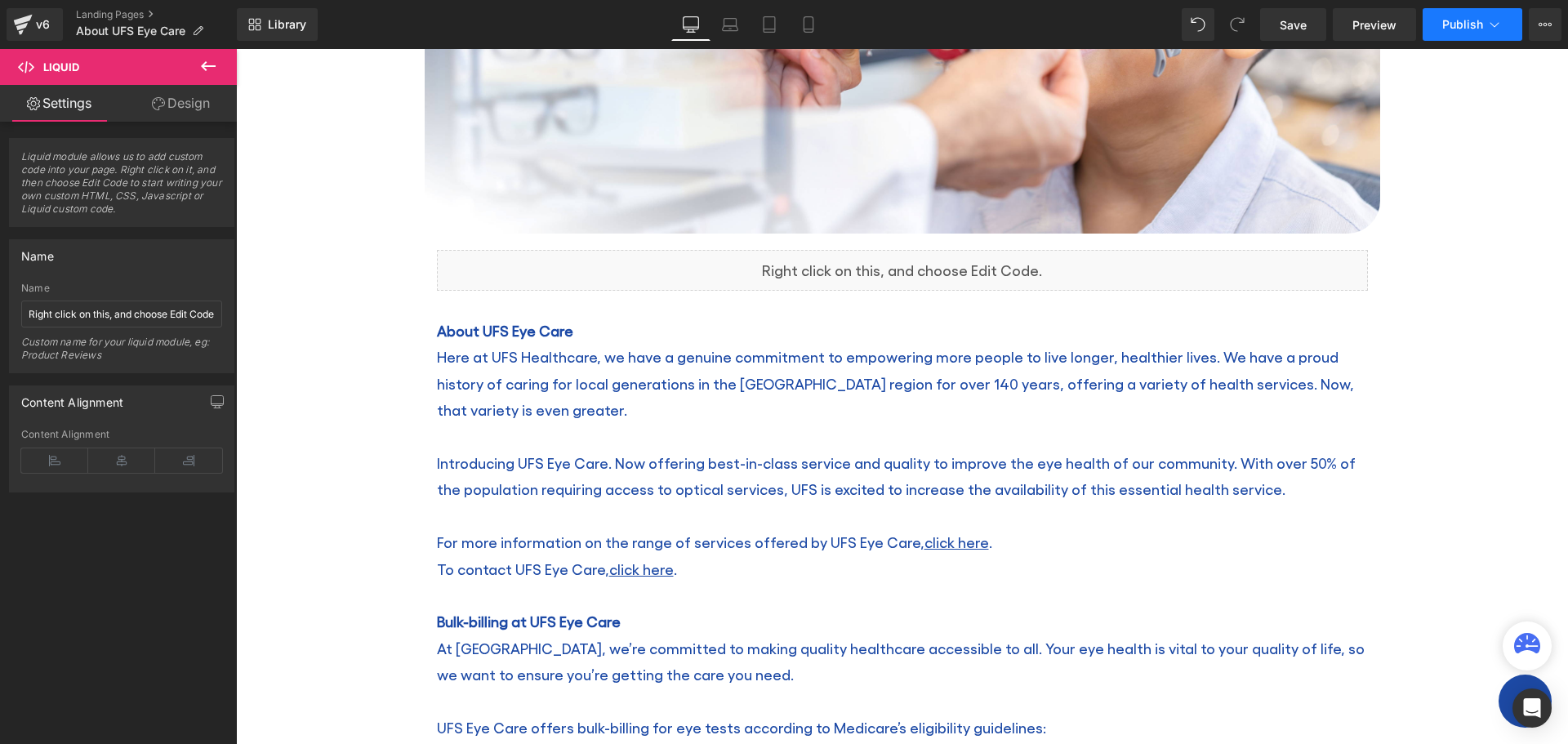
click at [1460, 31] on button "Publish" at bounding box center [1471, 24] width 99 height 33
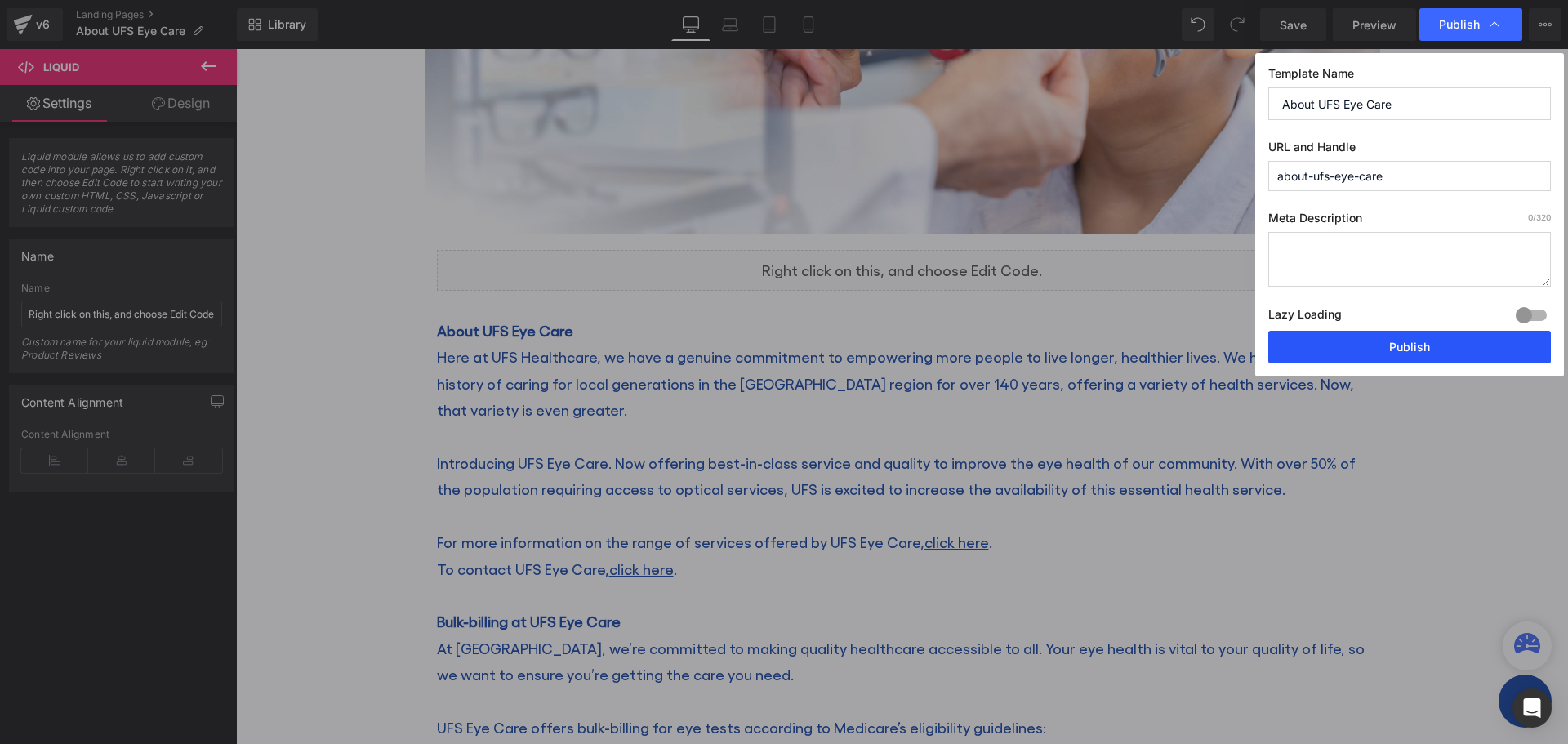
drag, startPoint x: 1384, startPoint y: 345, endPoint x: 1149, endPoint y: 289, distance: 241.6
click at [1384, 346] on button "Publish" at bounding box center [1409, 346] width 282 height 33
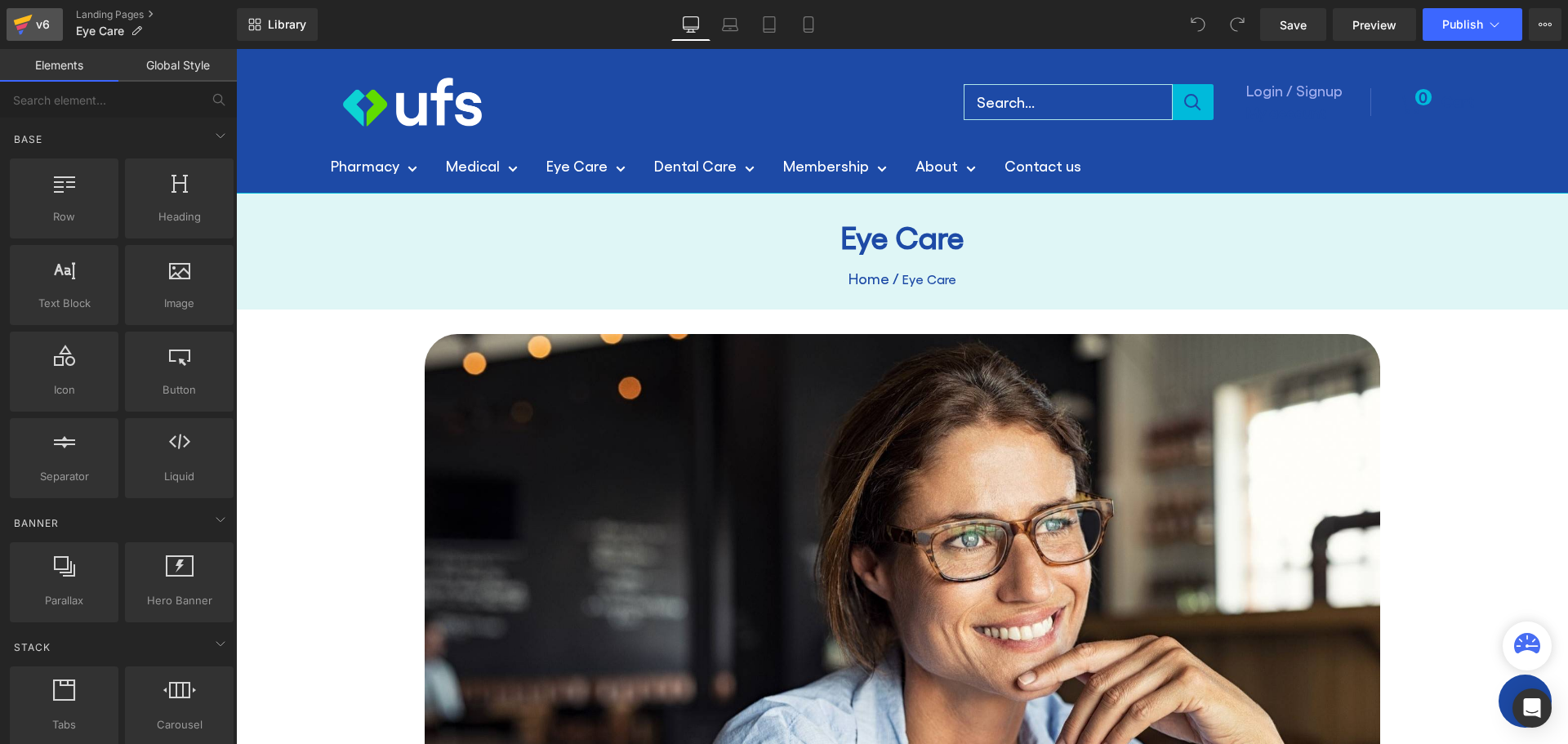
click at [26, 23] on icon at bounding box center [22, 24] width 19 height 41
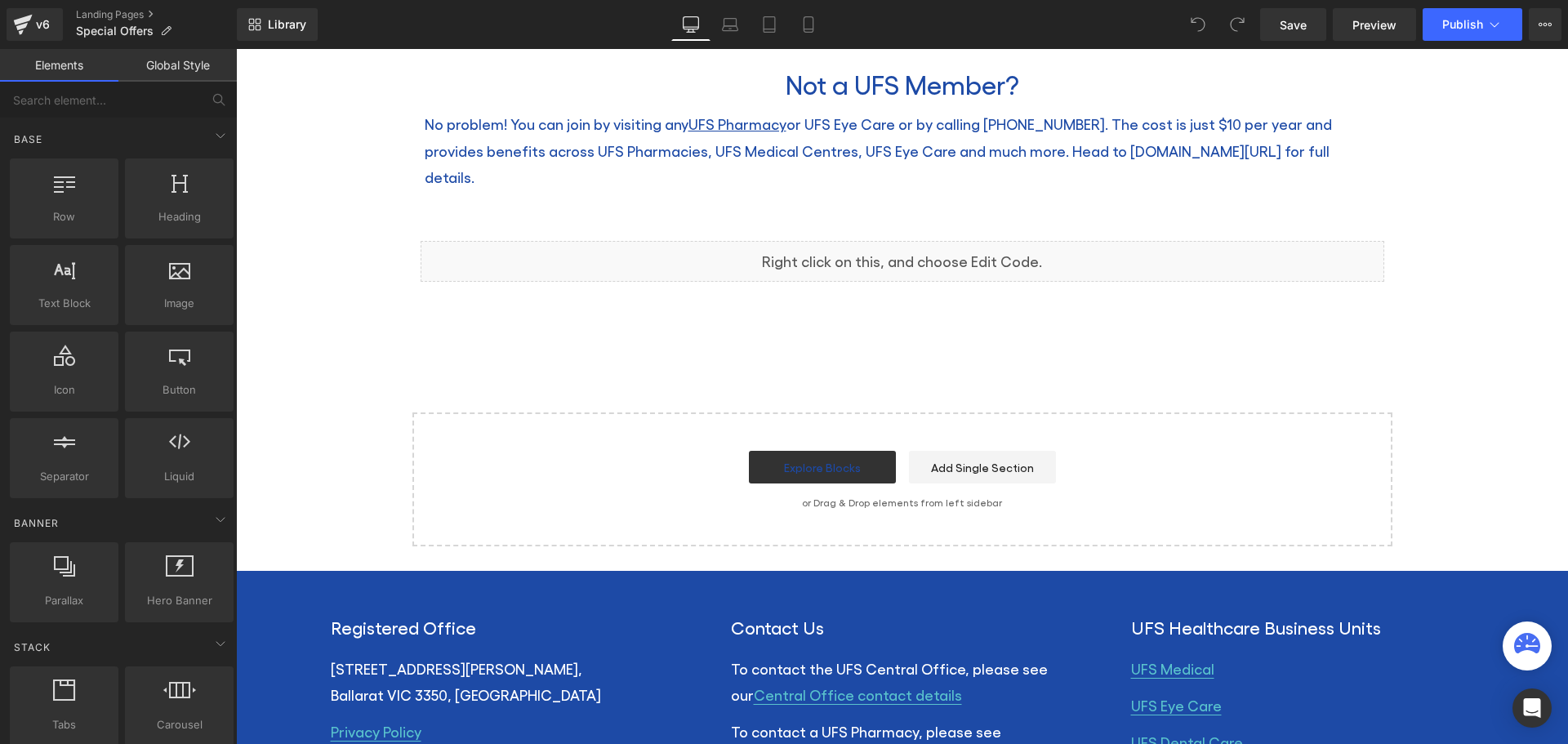
scroll to position [1961, 0]
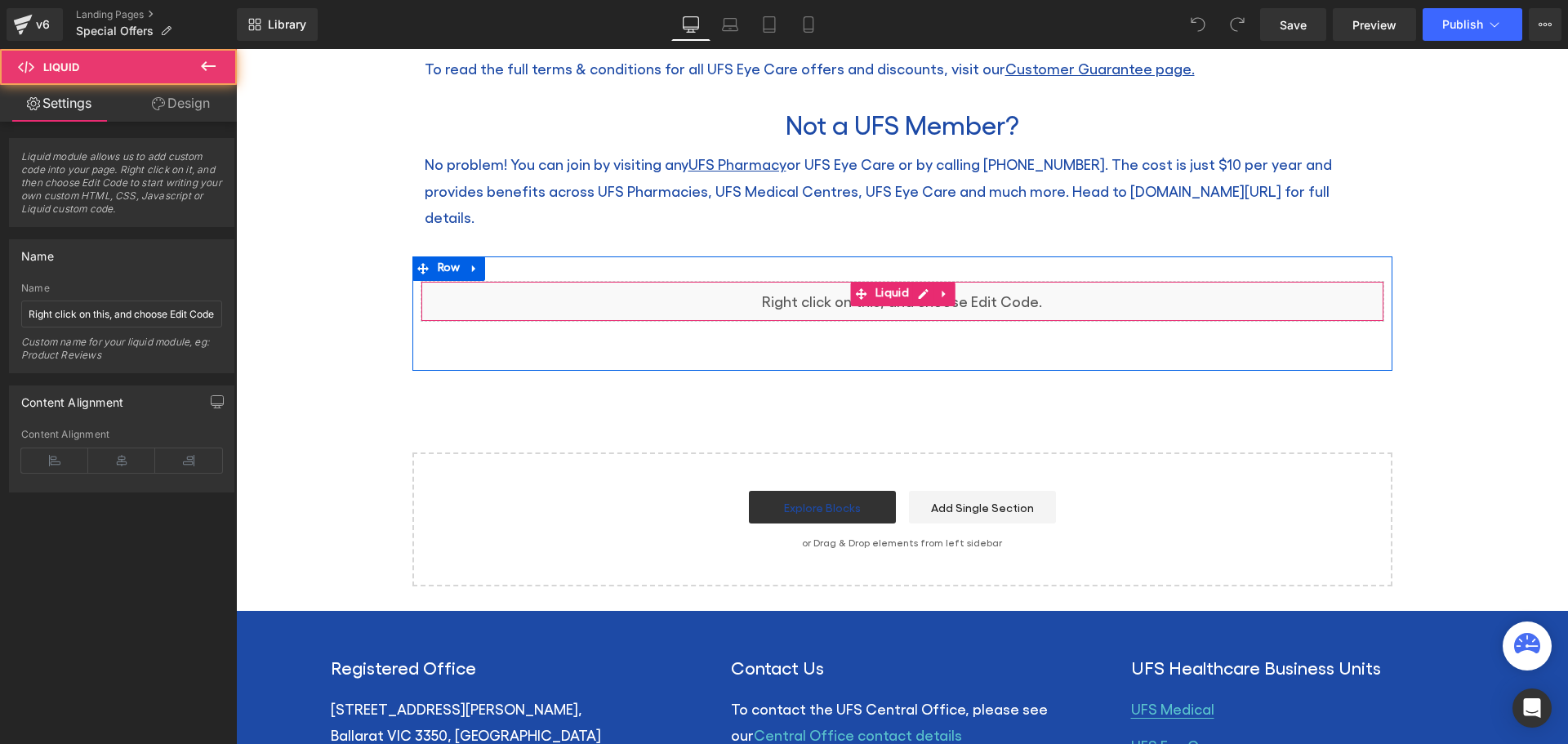
click at [881, 281] on div "Liquid" at bounding box center [902, 302] width 964 height 41
click at [918, 288] on icon at bounding box center [924, 294] width 11 height 12
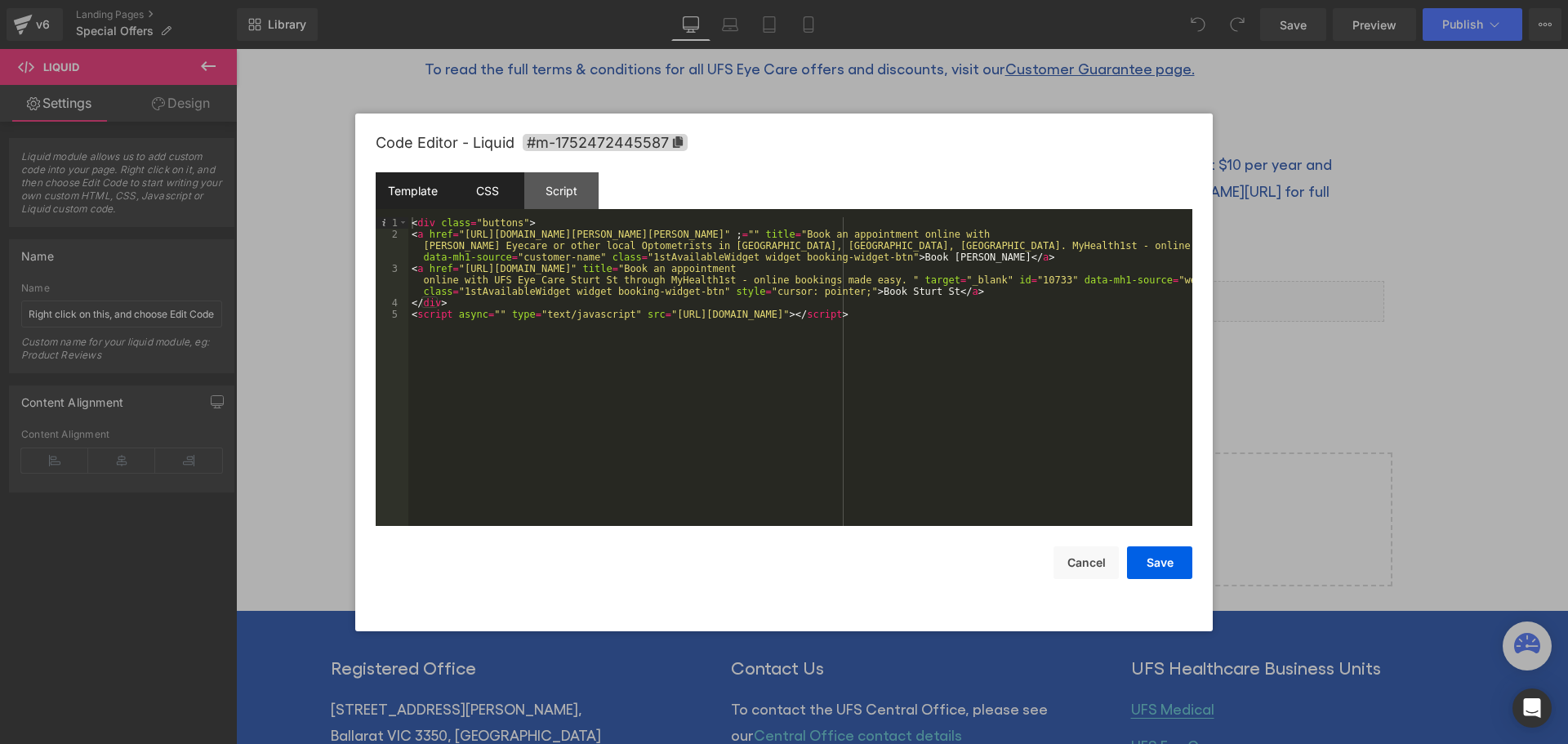
click at [487, 185] on div "CSS" at bounding box center [487, 191] width 74 height 37
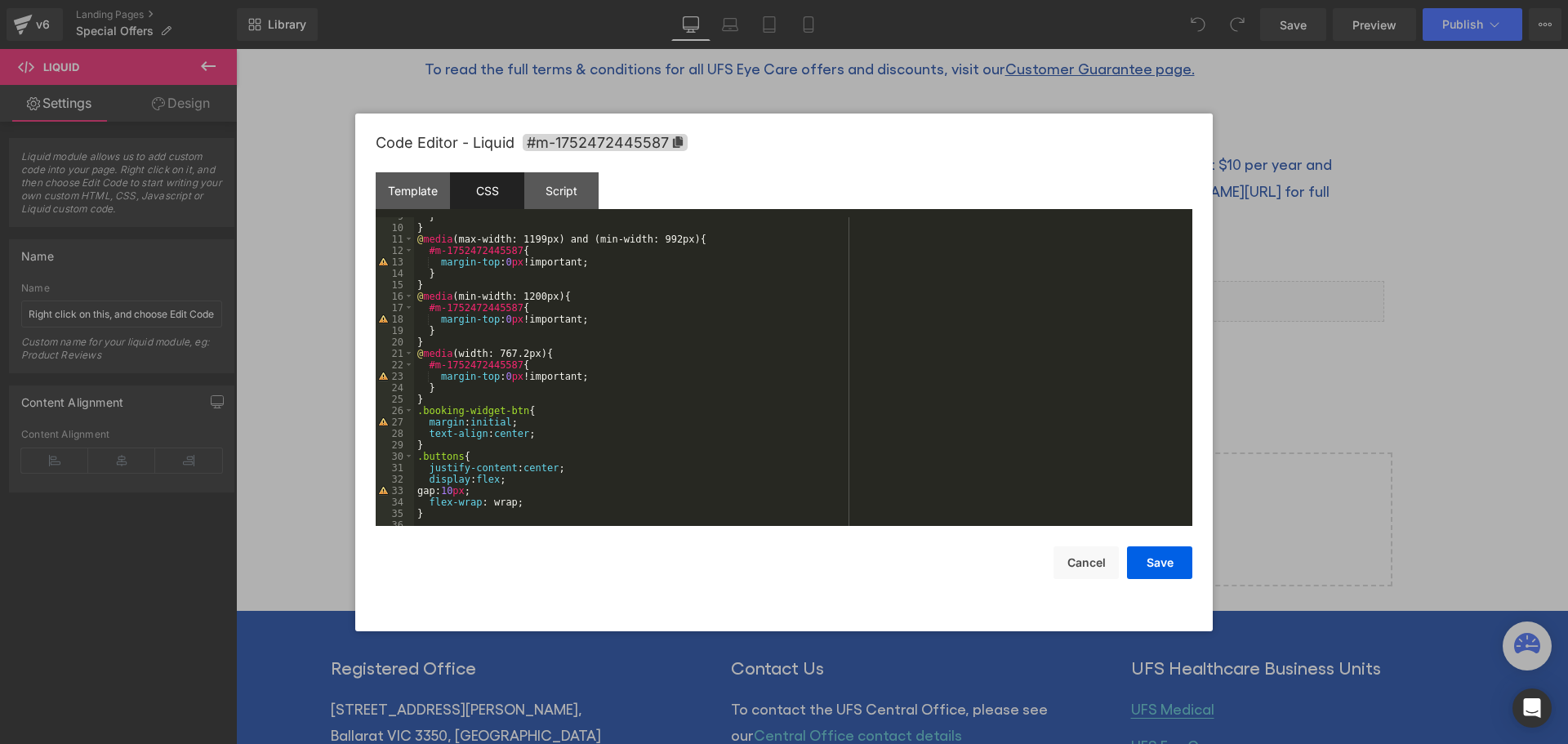
scroll to position [103, 0]
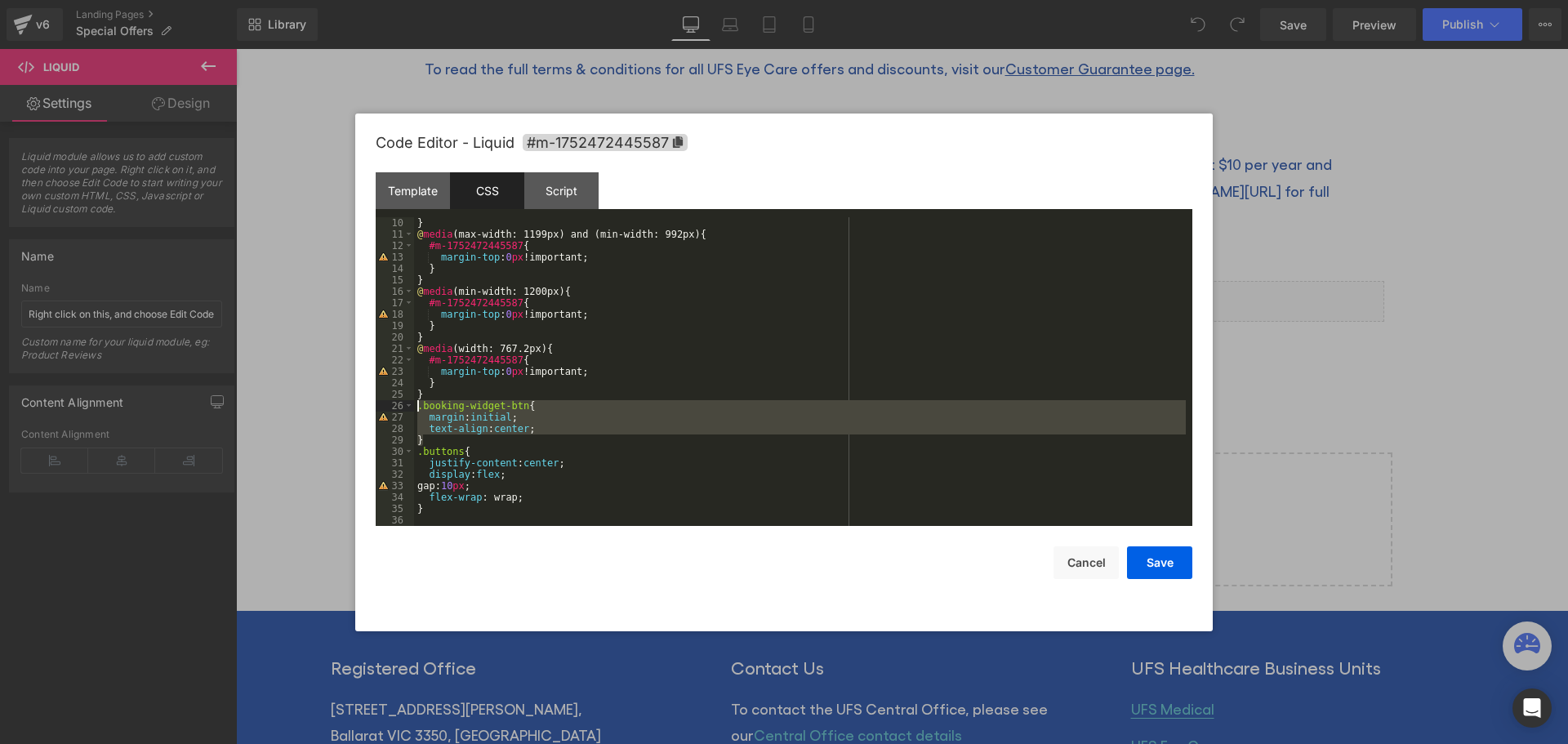
drag, startPoint x: 435, startPoint y: 437, endPoint x: 414, endPoint y: 411, distance: 33.4
click at [414, 411] on div "} @ media (max-width: 1199px) and (min-width: 992px) { #m-1752472445587 { margi…" at bounding box center [799, 383] width 771 height 332
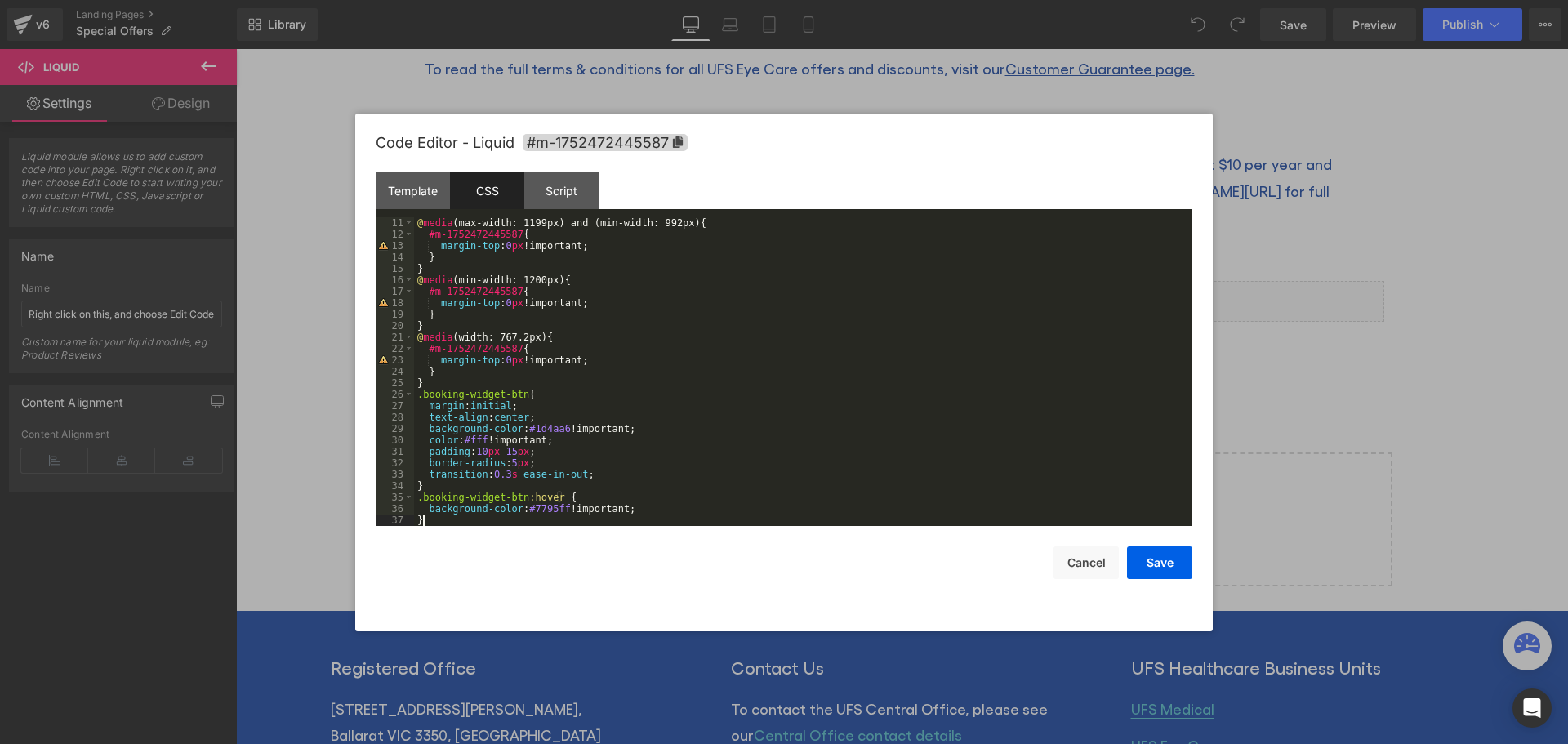
scroll to position [114, 0]
drag, startPoint x: 1147, startPoint y: 567, endPoint x: 1134, endPoint y: 566, distance: 13.0
click at [1146, 567] on button "Save" at bounding box center [1160, 562] width 65 height 33
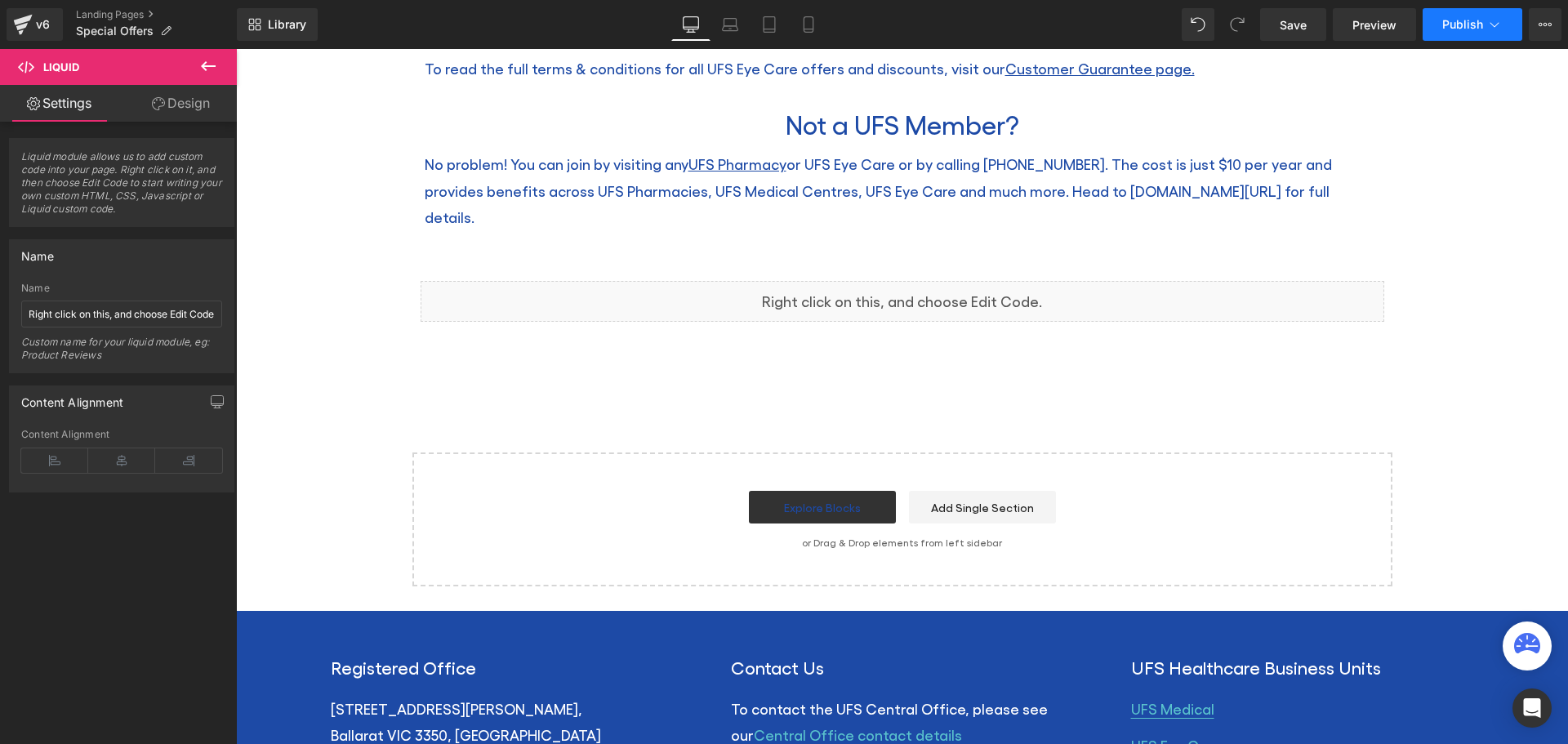
click at [1464, 30] on span "Publish" at bounding box center [1462, 24] width 41 height 13
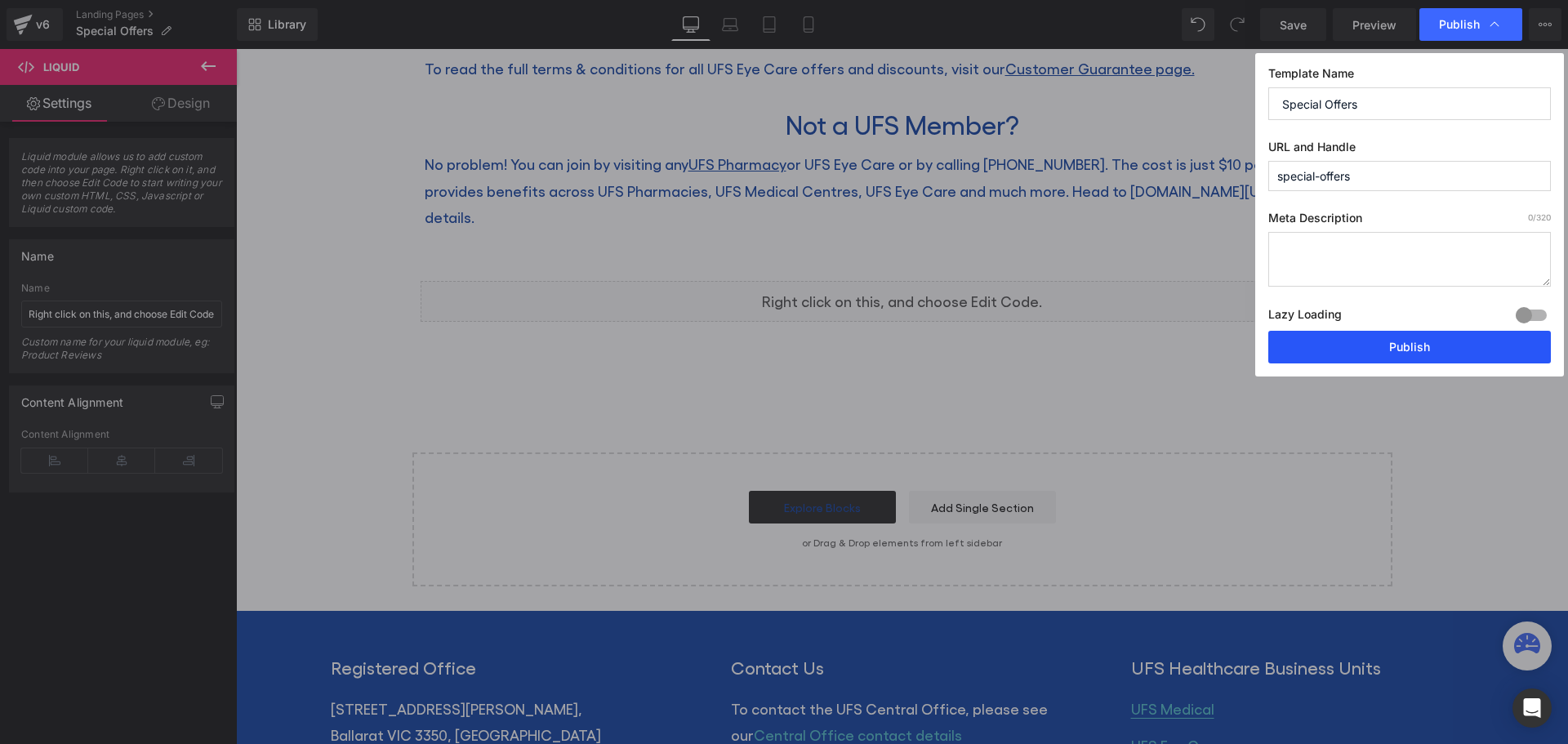
drag, startPoint x: 1145, startPoint y: 291, endPoint x: 1382, endPoint y: 346, distance: 243.3
click at [1382, 346] on button "Publish" at bounding box center [1409, 346] width 282 height 33
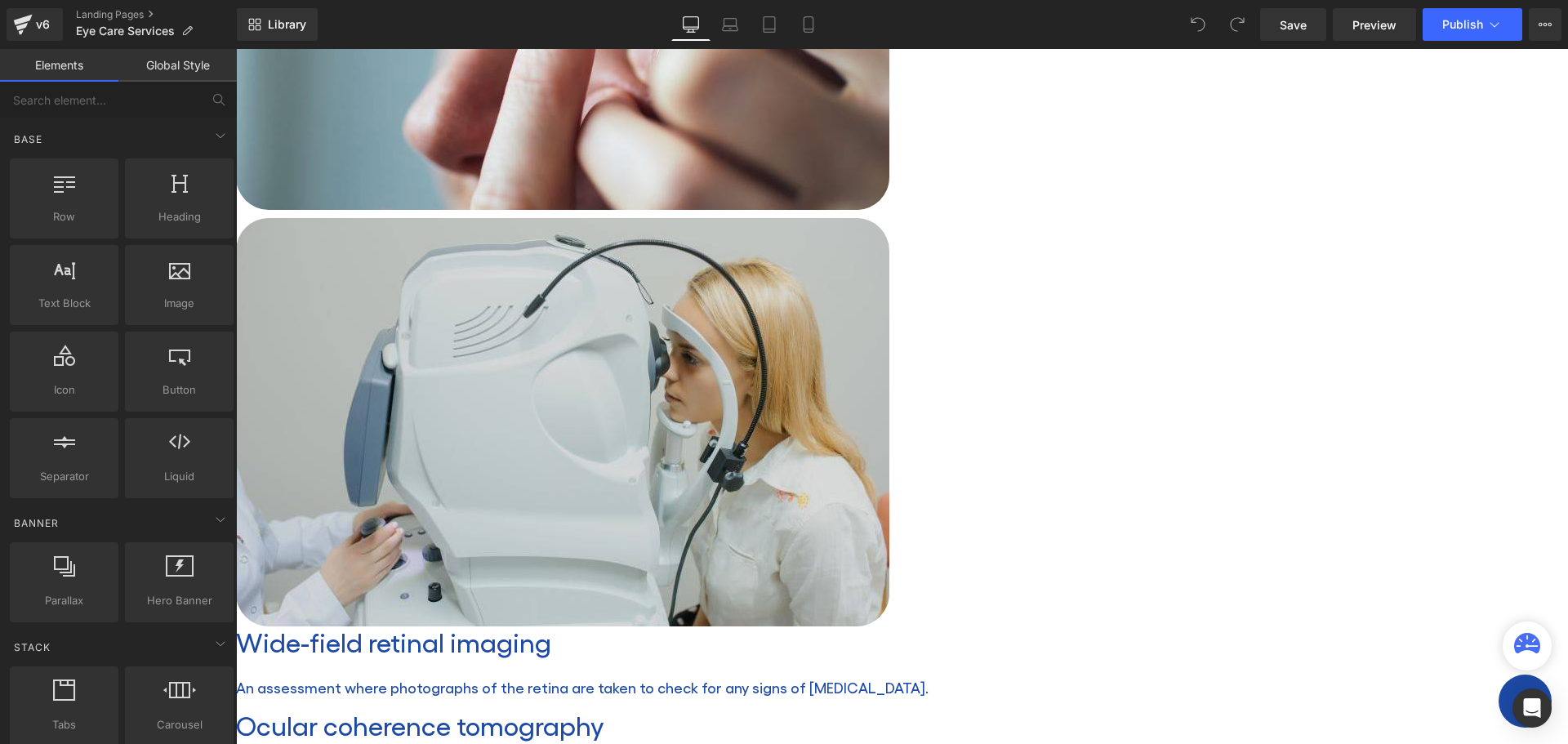
scroll to position [2941, 0]
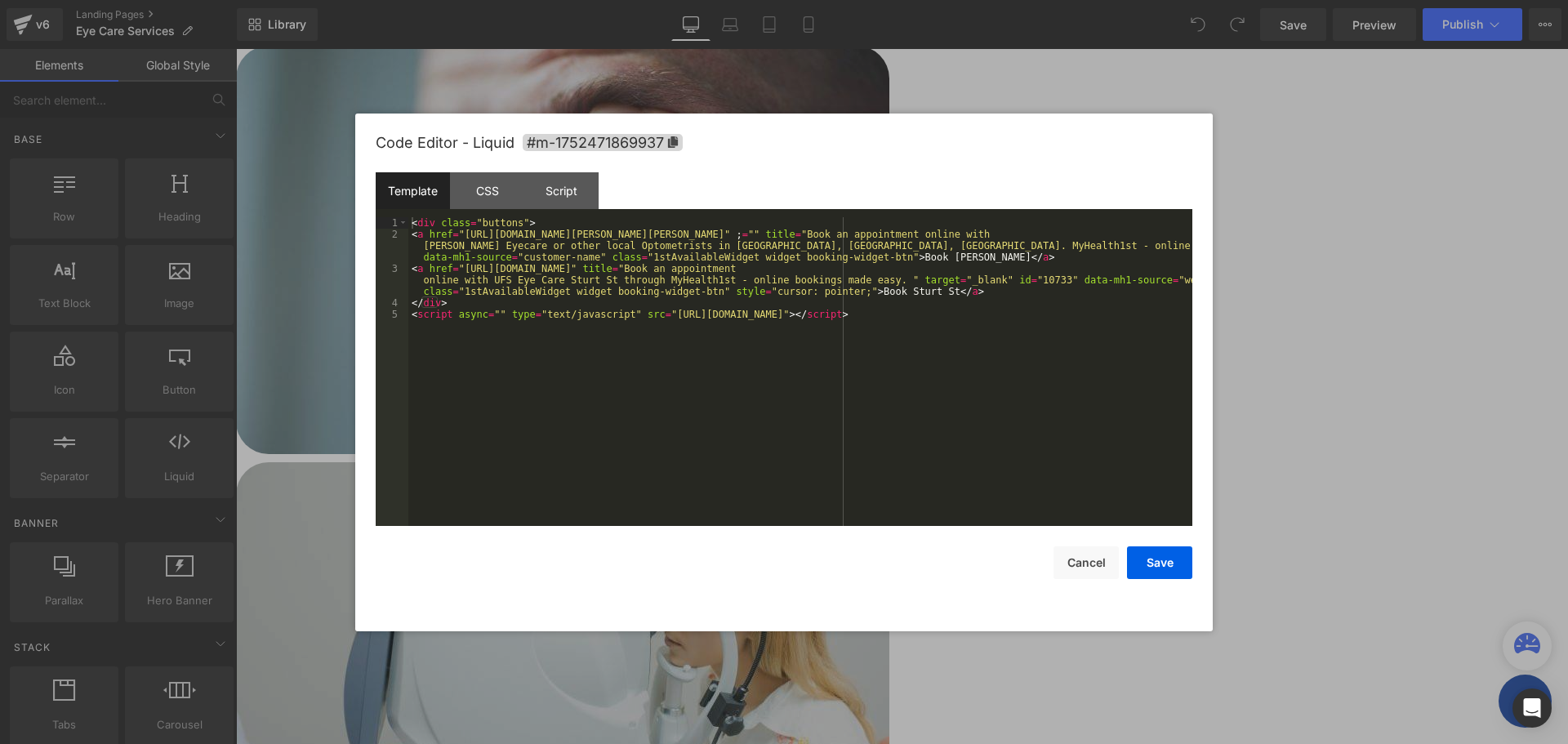
click at [236, 49] on icon at bounding box center [236, 49] width 0 height 0
click at [491, 189] on div "CSS" at bounding box center [487, 191] width 74 height 37
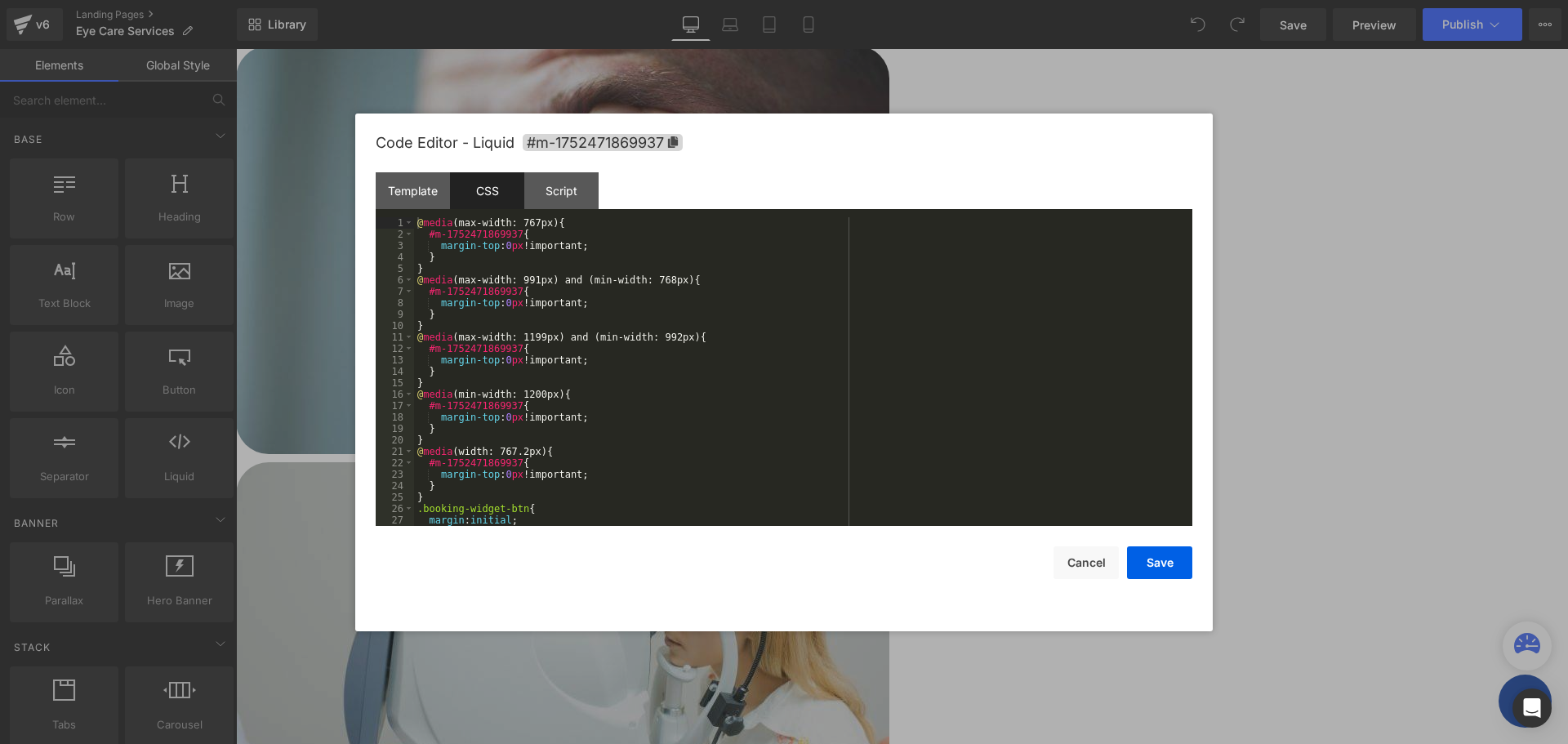
scroll to position [91, 0]
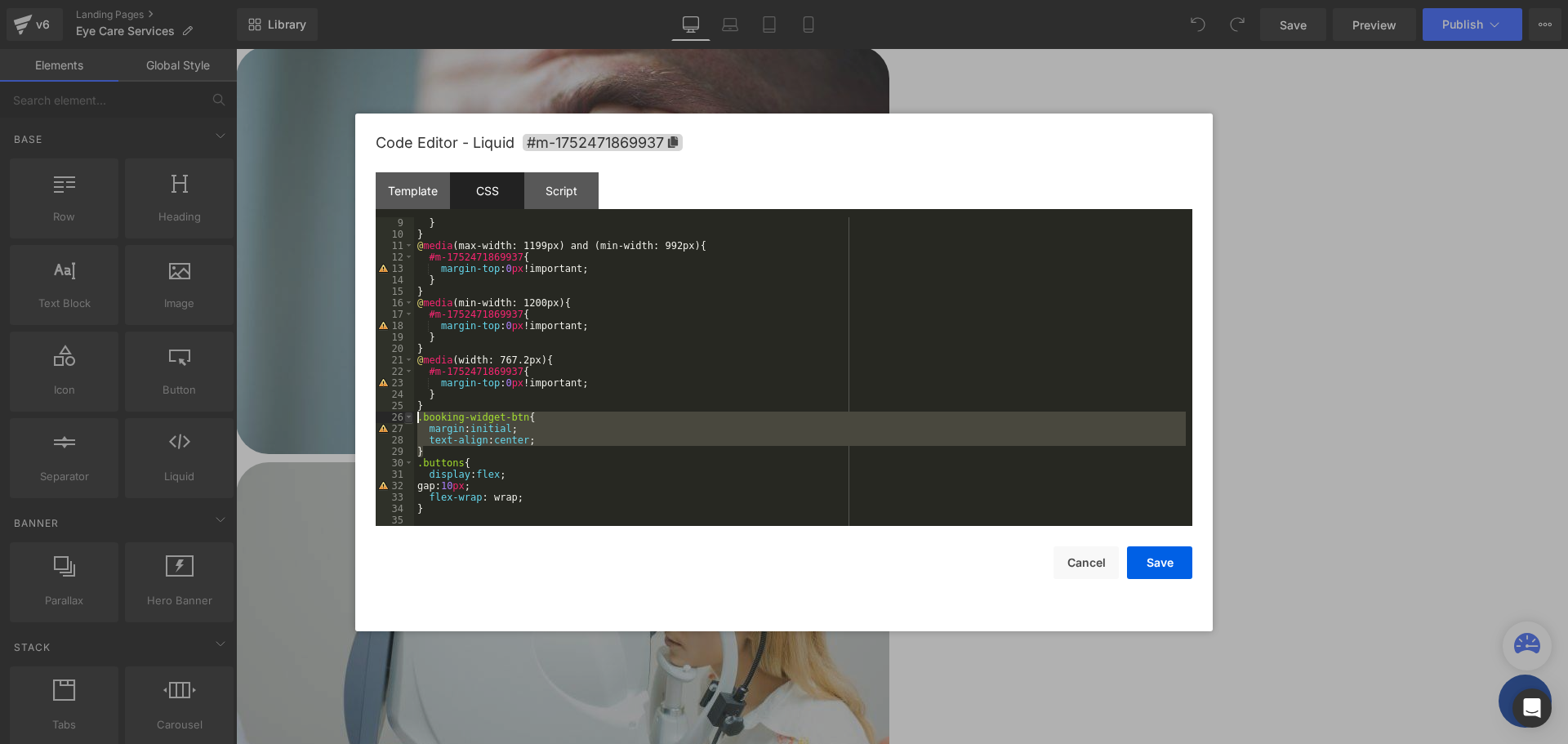
drag, startPoint x: 430, startPoint y: 452, endPoint x: 411, endPoint y: 421, distance: 36.4
click at [411, 421] on pre "9 10 11 12 13 14 15 16 17 18 19 20 21 22 23 24 25 26 27 28 29 30 31 32 33 34 35…" at bounding box center [784, 372] width 816 height 308
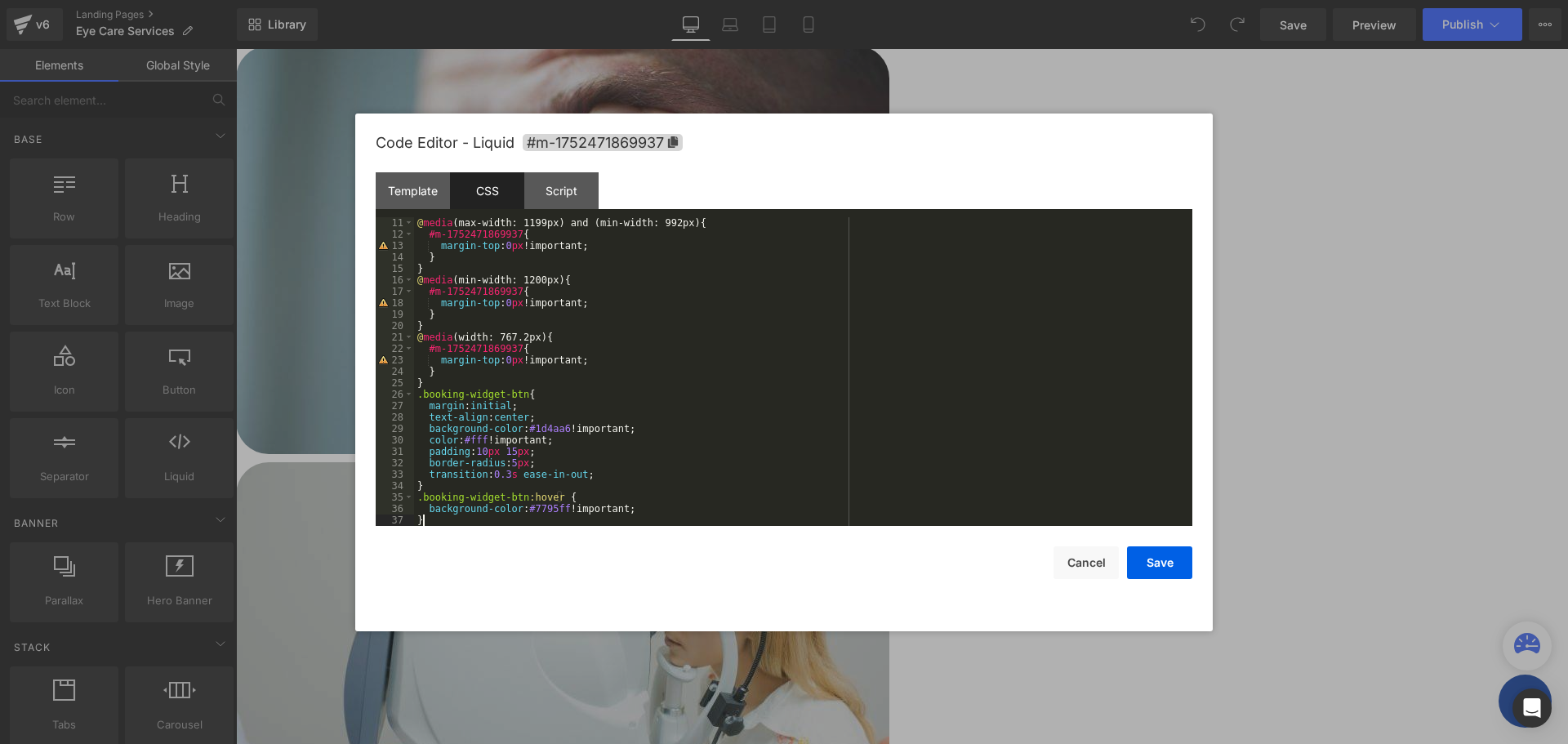
scroll to position [114, 0]
click at [1166, 568] on button "Save" at bounding box center [1160, 562] width 65 height 33
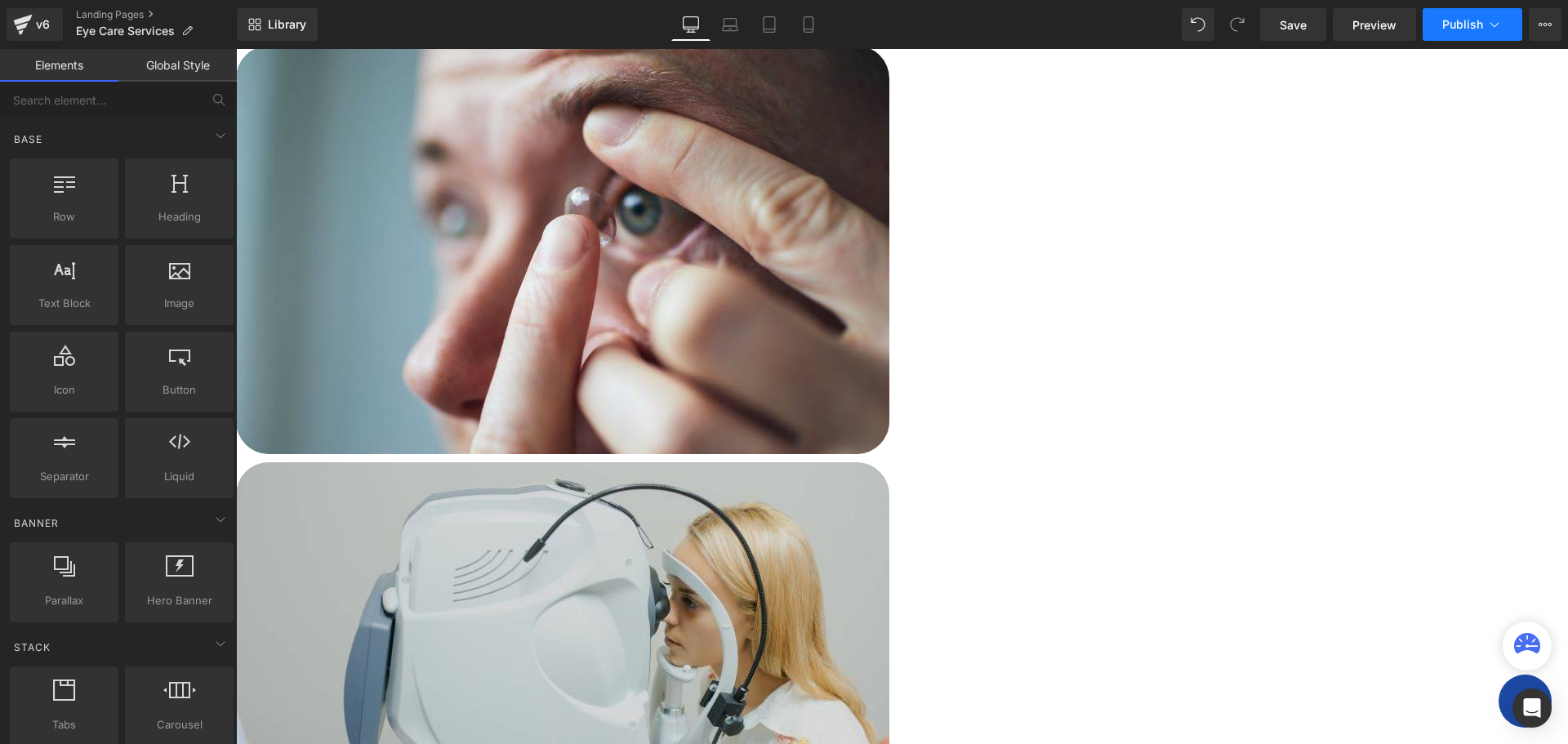
click at [1469, 25] on span "Publish" at bounding box center [1462, 24] width 41 height 13
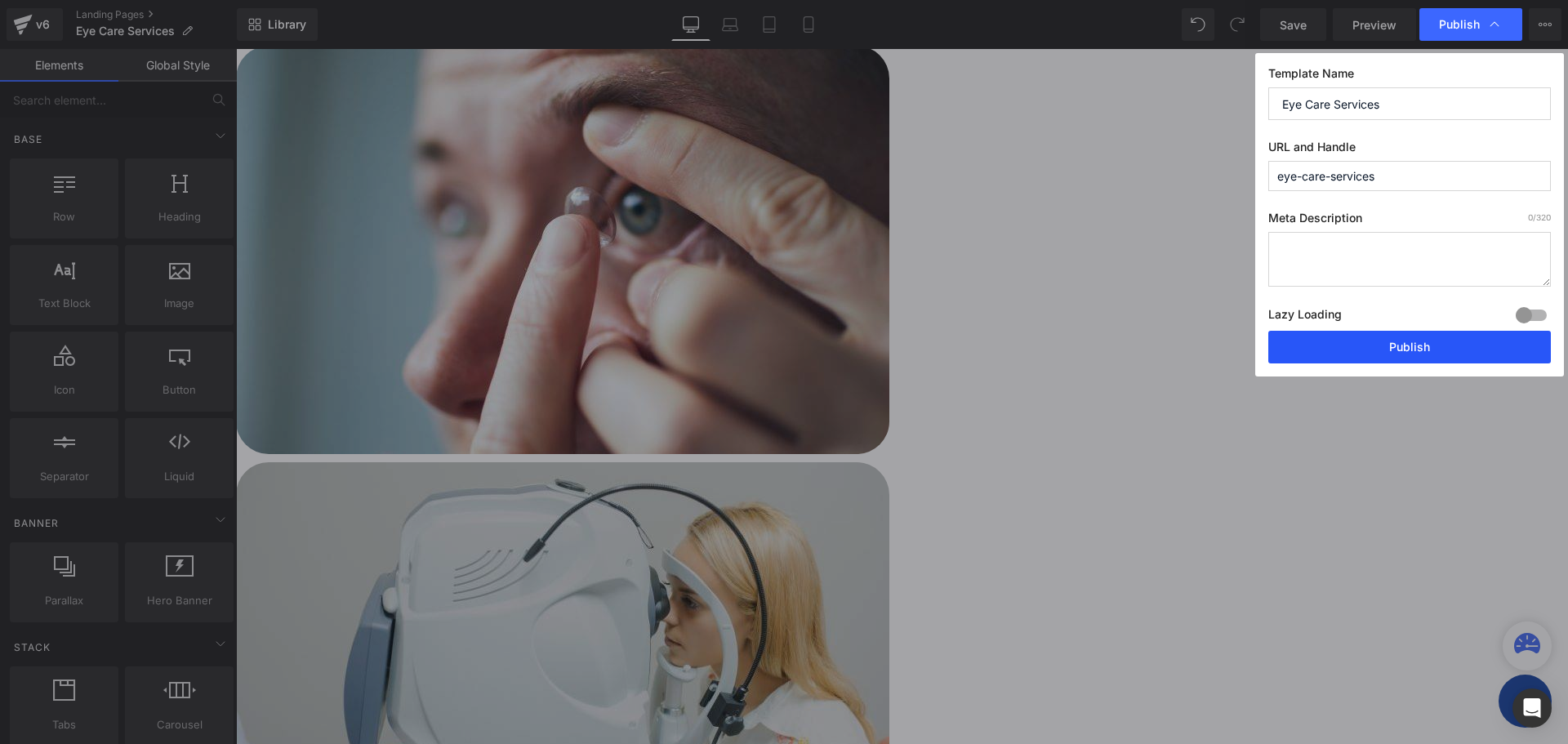
click at [1374, 347] on button "Publish" at bounding box center [1409, 346] width 282 height 33
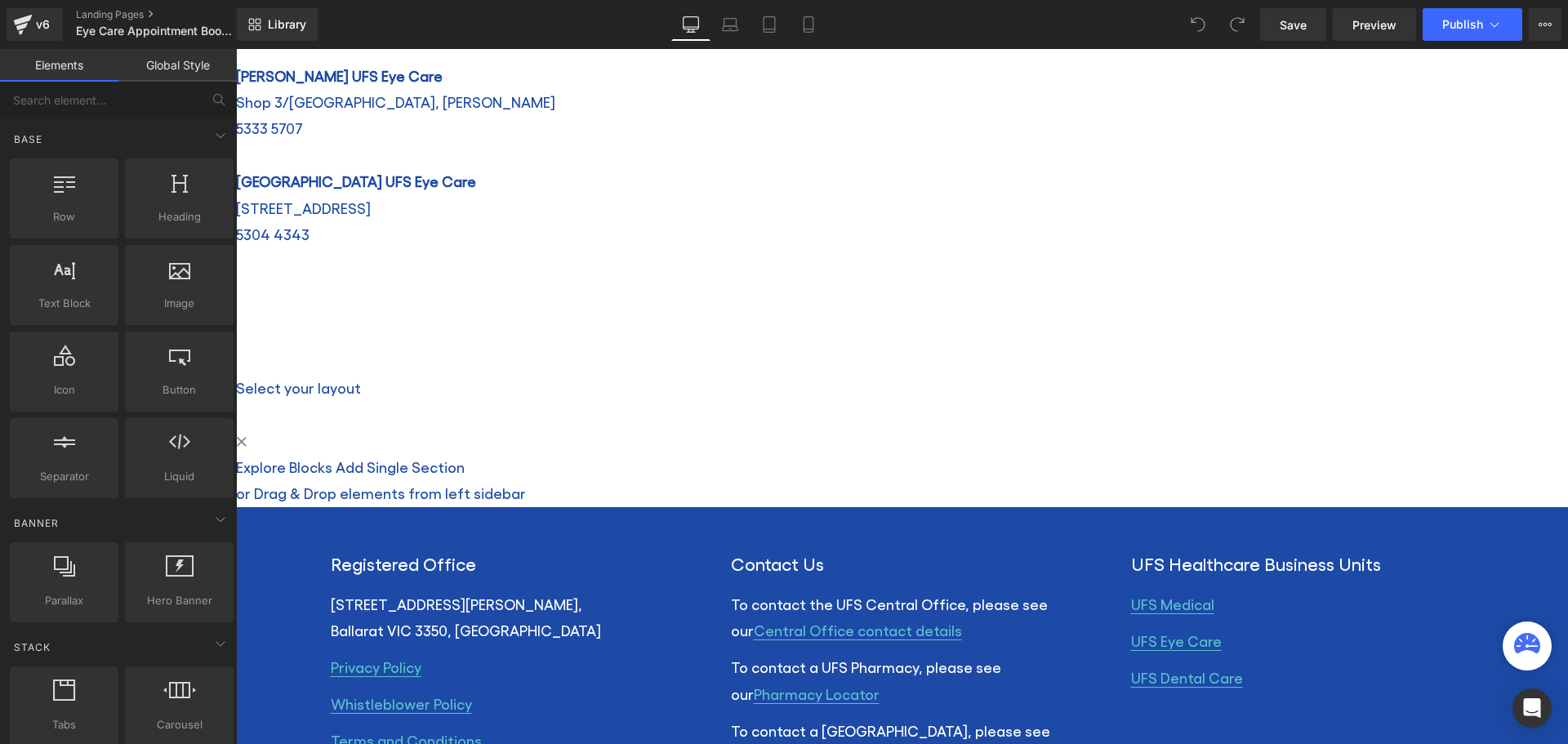
scroll to position [736, 0]
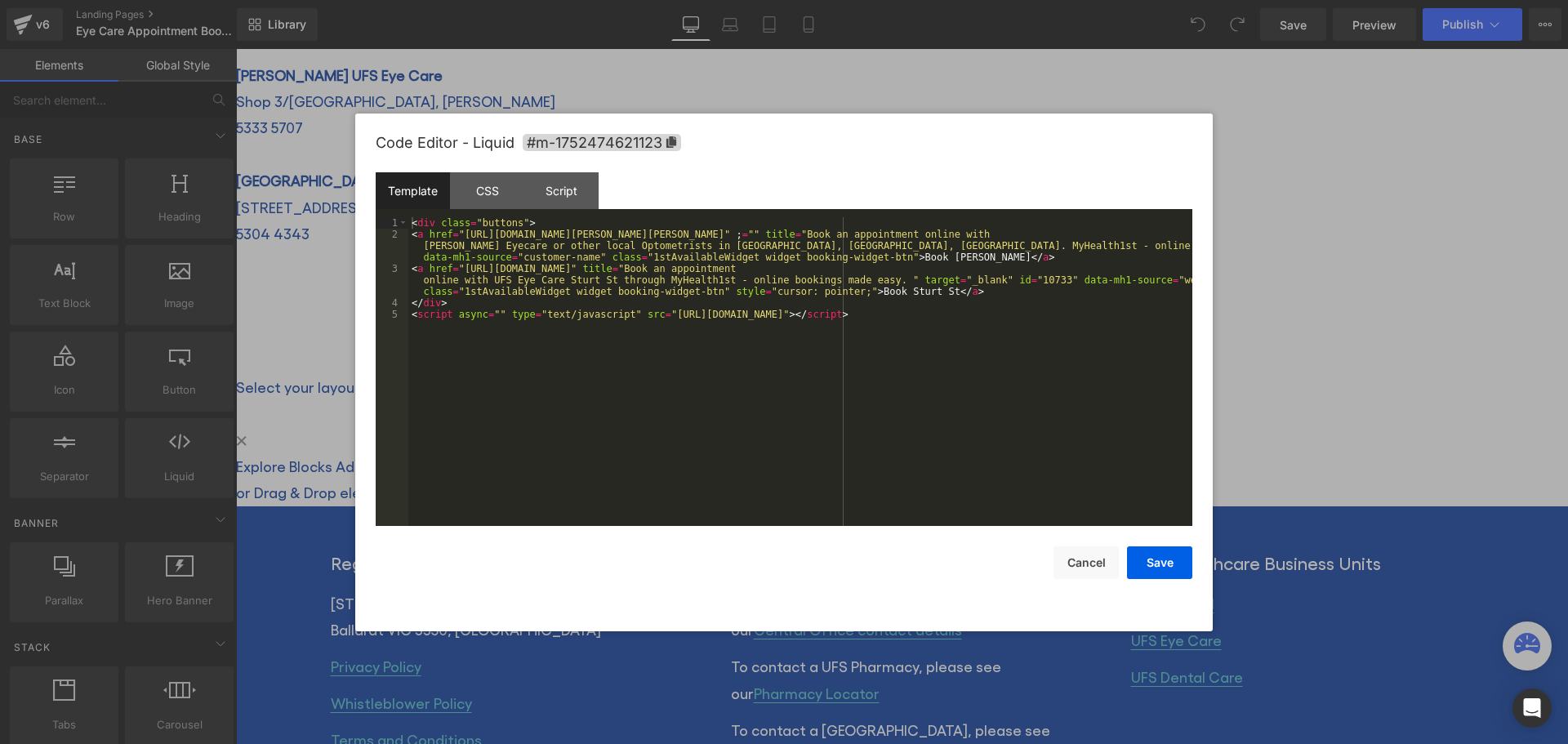
click at [236, 49] on icon at bounding box center [236, 49] width 0 height 0
click at [504, 184] on div "CSS" at bounding box center [487, 191] width 74 height 37
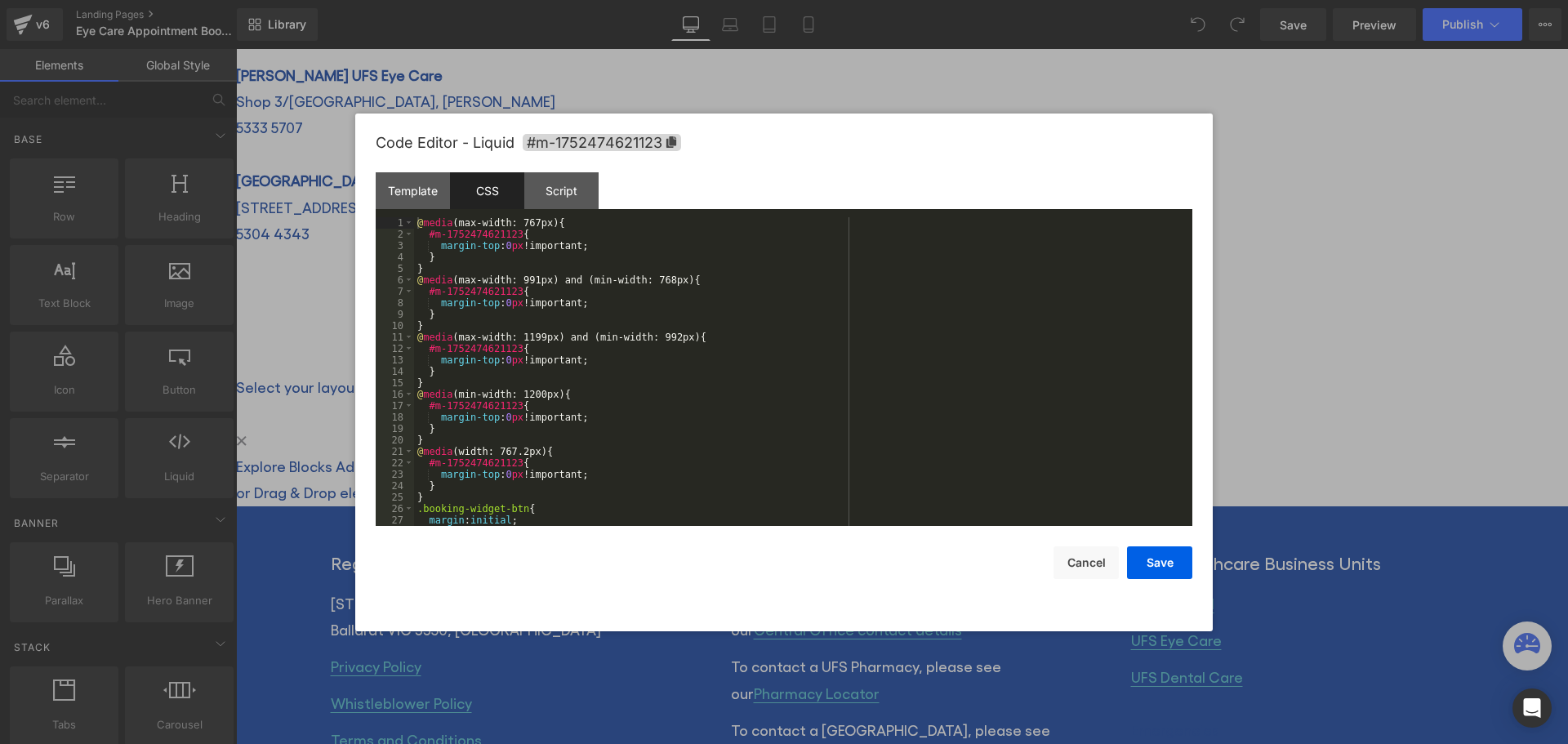
scroll to position [91, 0]
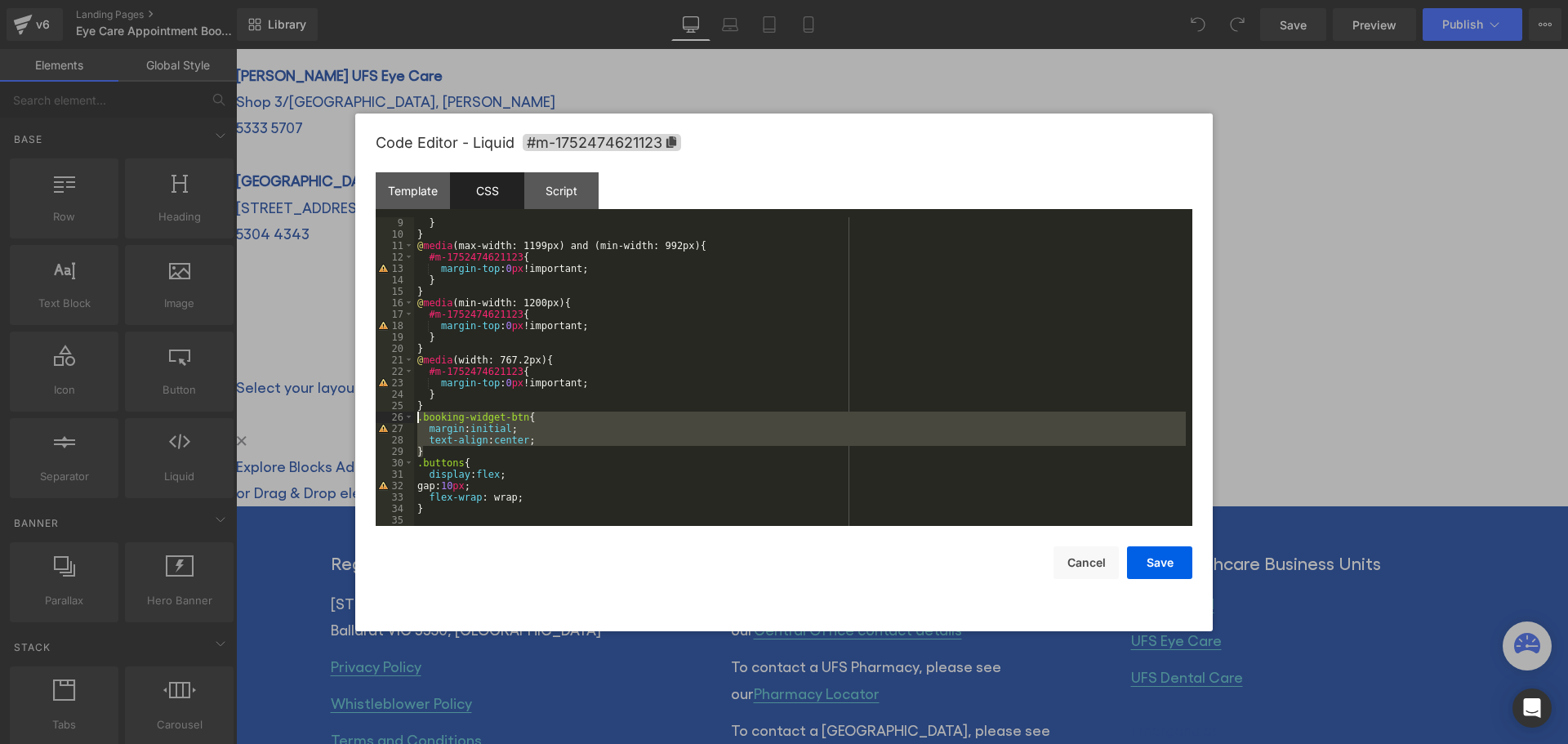
drag, startPoint x: 431, startPoint y: 450, endPoint x: 413, endPoint y: 420, distance: 35.0
click at [413, 420] on pre "9 10 11 12 13 14 15 16 17 18 19 20 21 22 23 24 25 26 27 28 29 30 31 32 33 34 35…" at bounding box center [784, 372] width 816 height 308
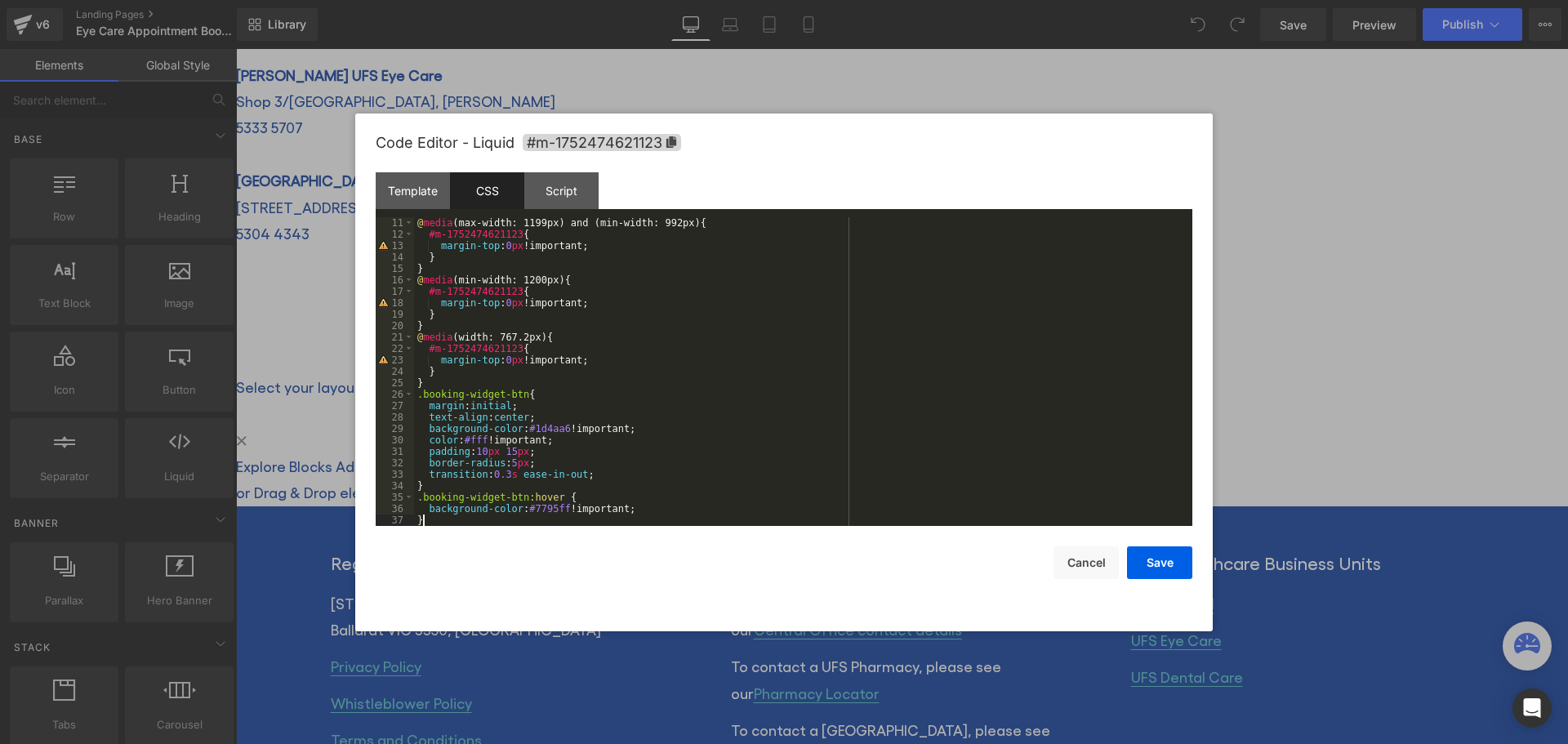
scroll to position [114, 0]
drag, startPoint x: 918, startPoint y: 525, endPoint x: 1166, endPoint y: 572, distance: 252.4
click at [1166, 572] on button "Save" at bounding box center [1160, 562] width 65 height 33
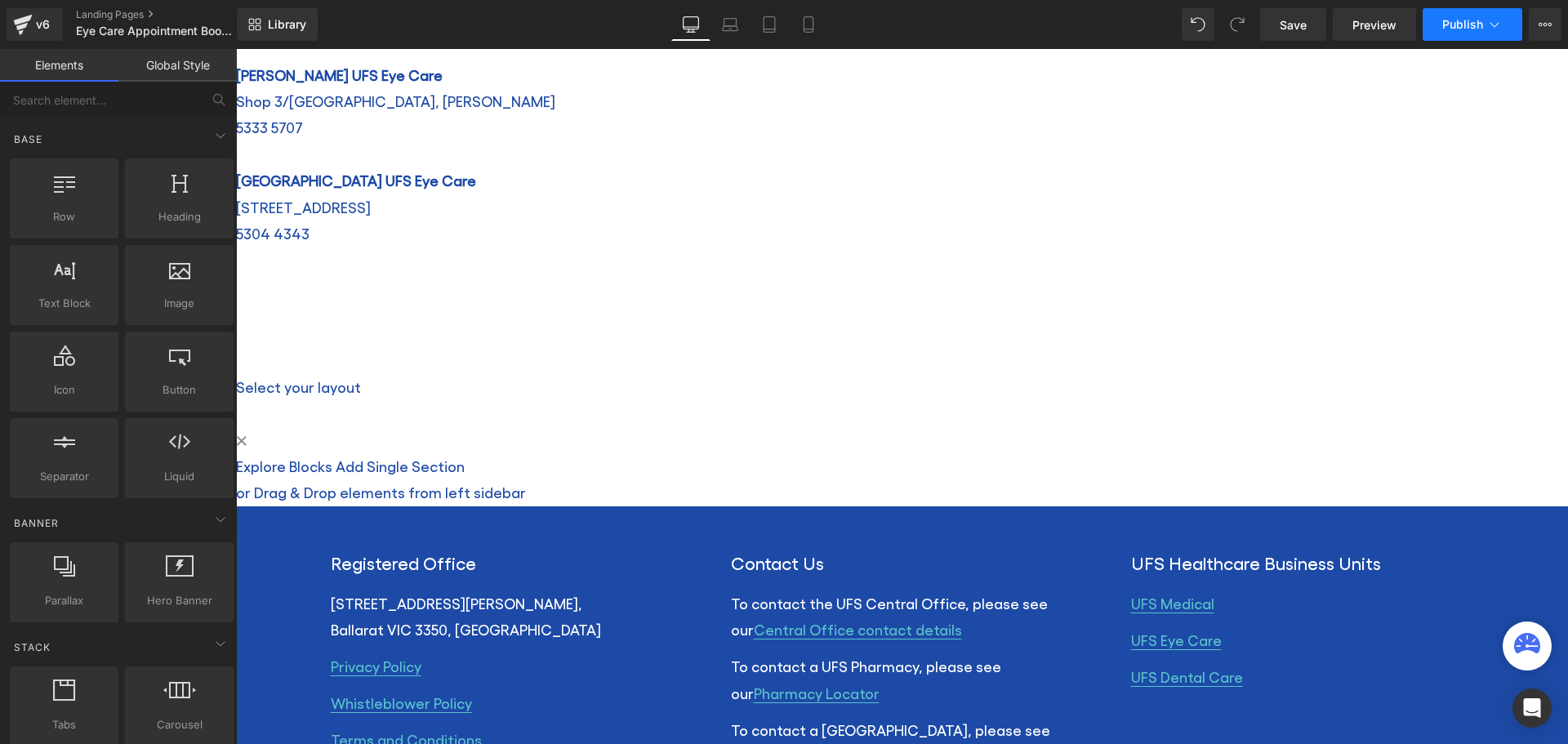
click at [1469, 27] on span "Publish" at bounding box center [1462, 24] width 41 height 13
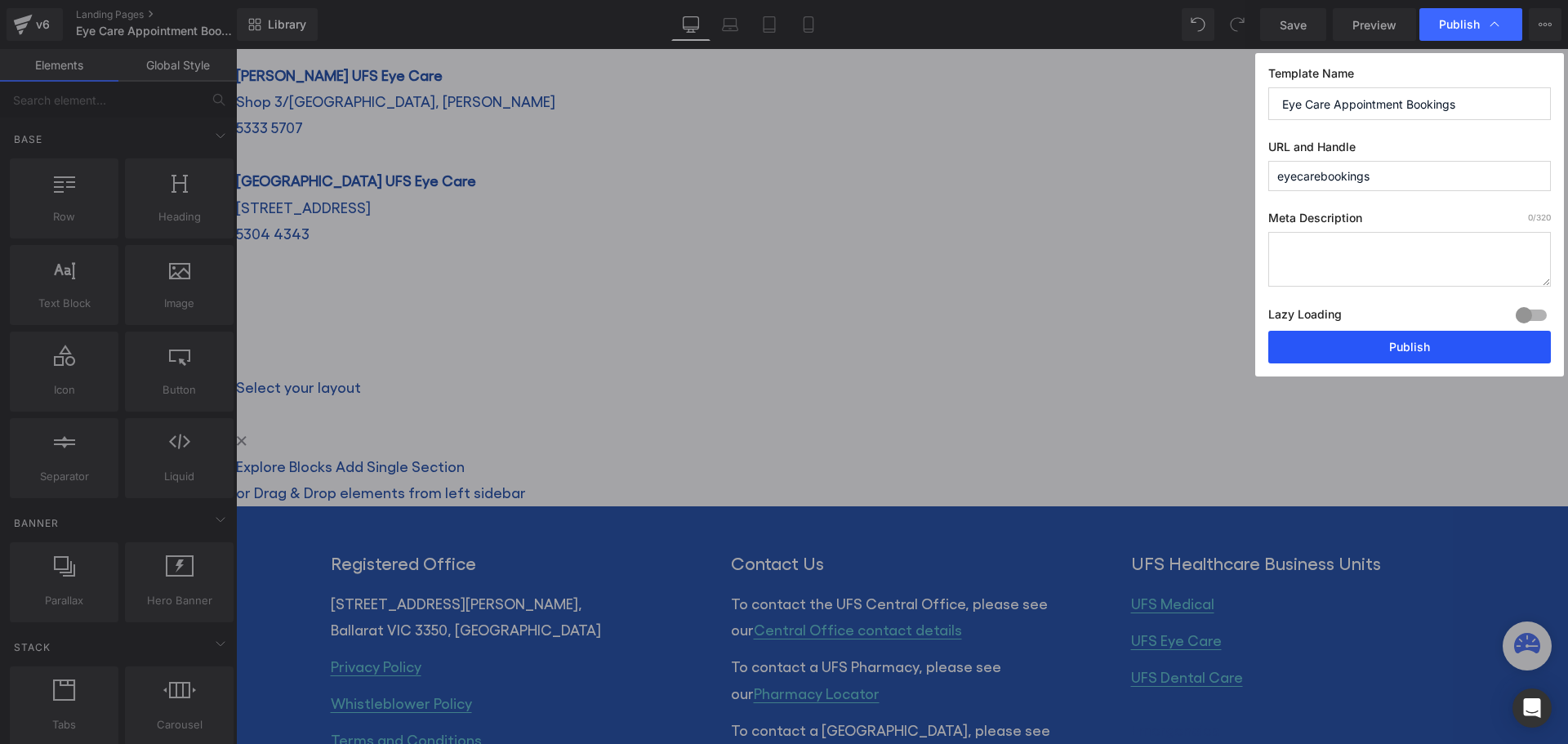
click at [1372, 342] on button "Publish" at bounding box center [1409, 346] width 282 height 33
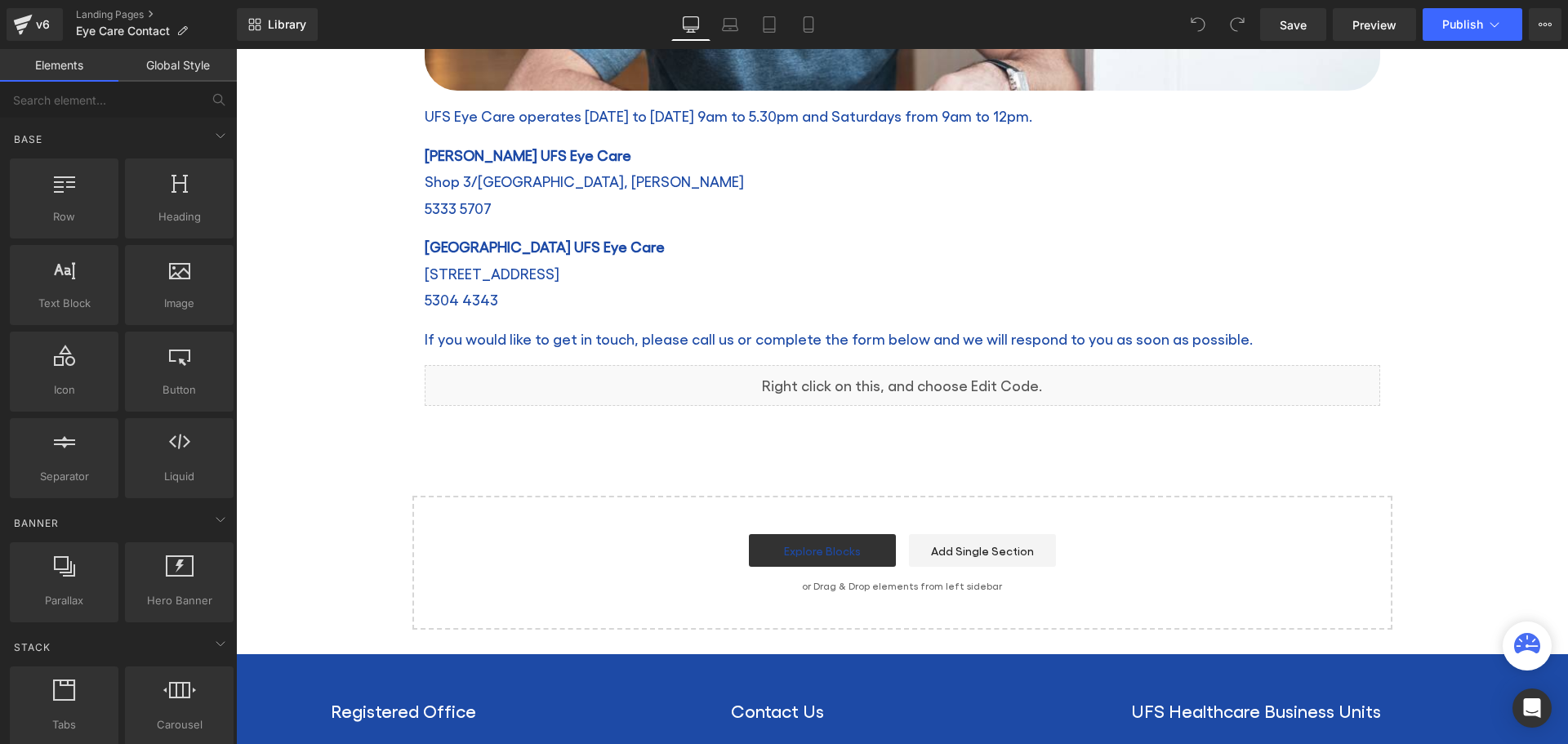
scroll to position [736, 0]
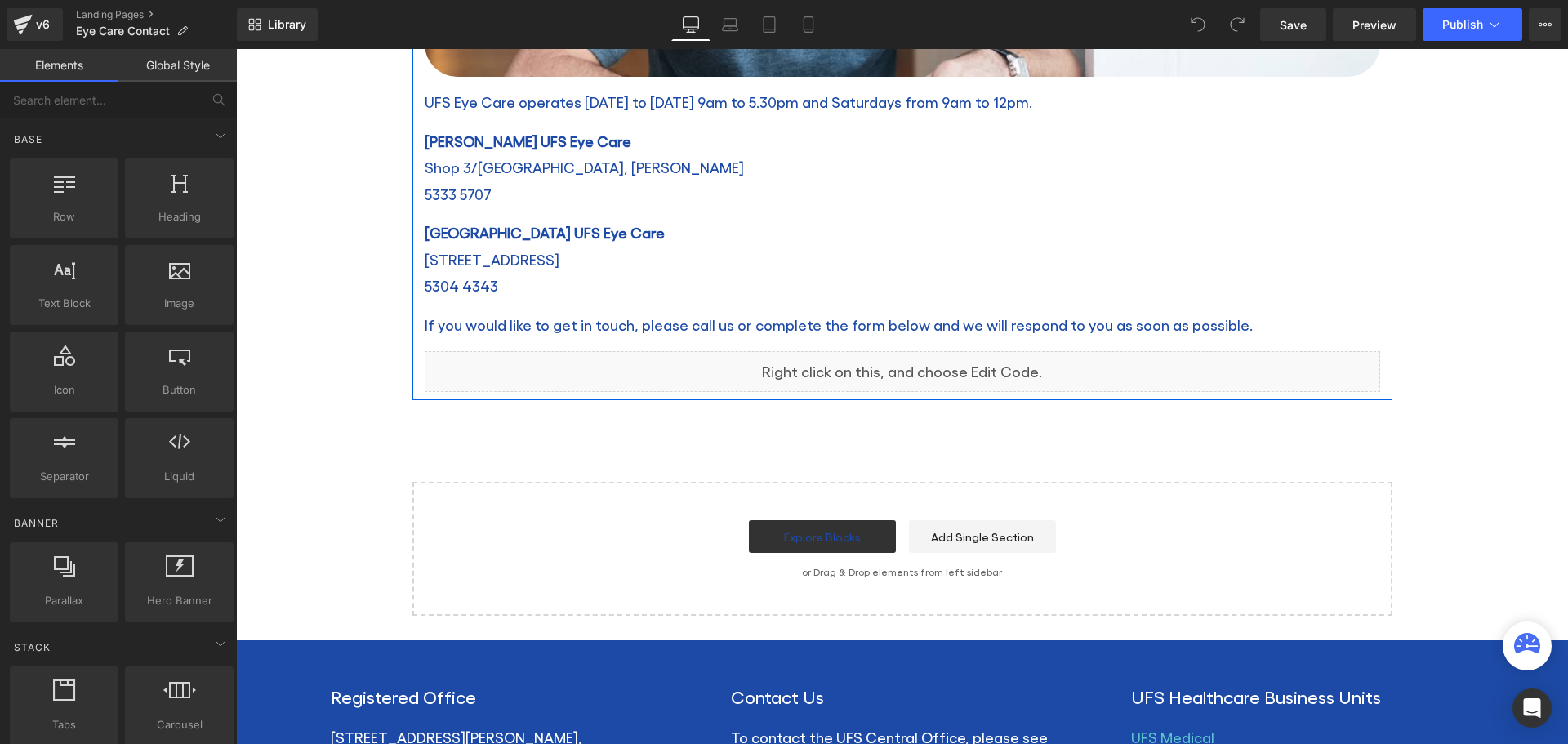
click at [914, 362] on icon at bounding box center [919, 364] width 9 height 10
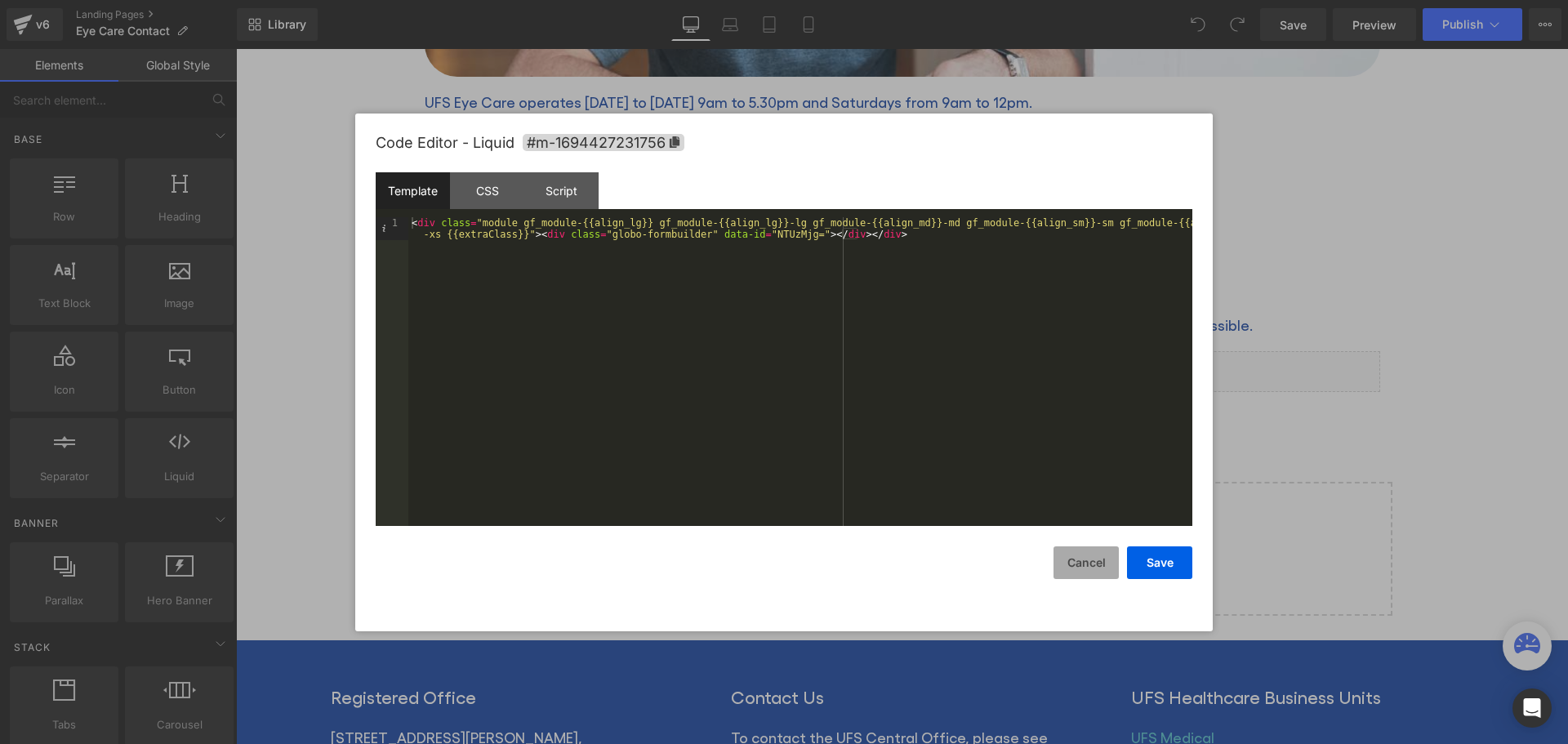
click at [1082, 555] on button "Cancel" at bounding box center [1085, 562] width 65 height 33
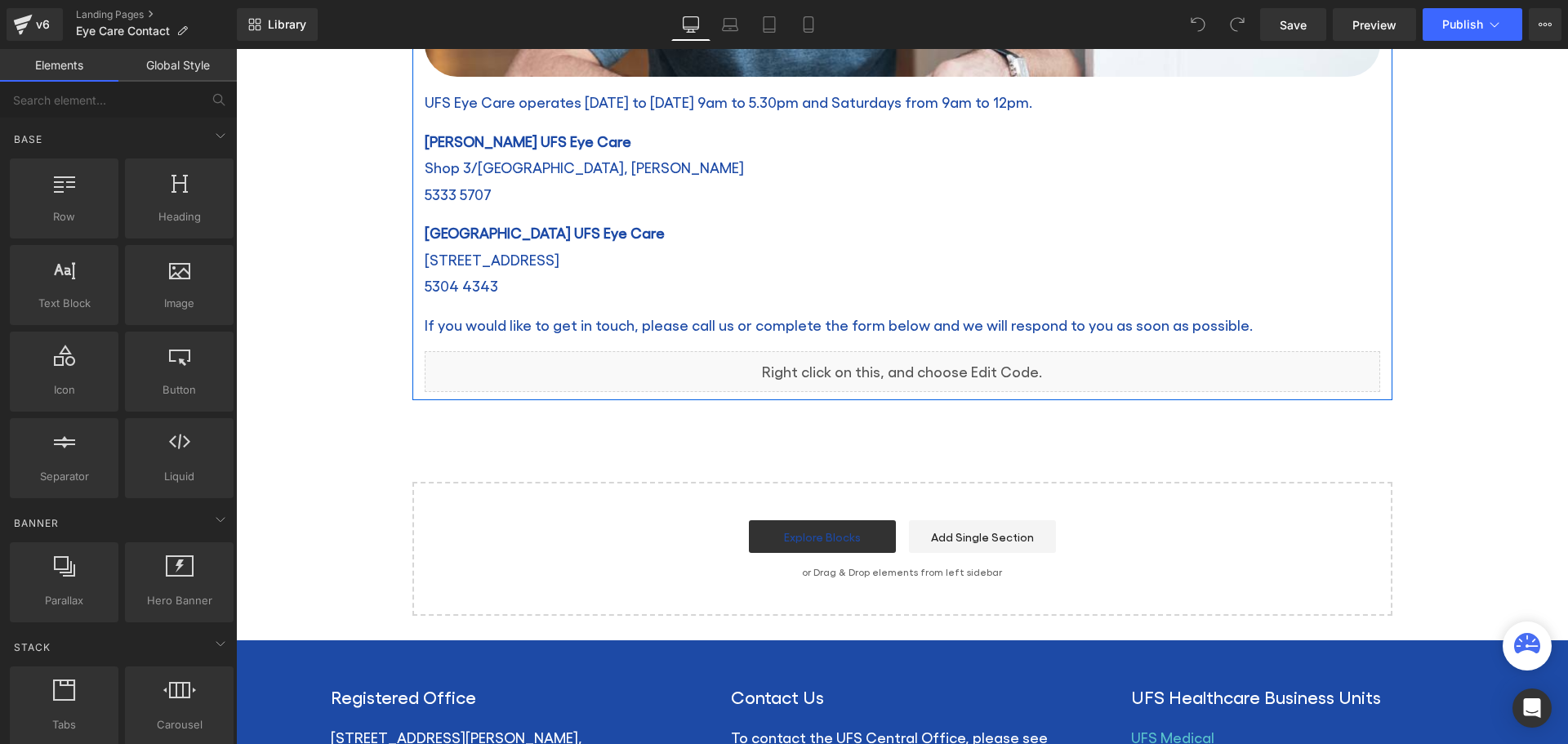
click at [914, 362] on icon at bounding box center [919, 364] width 9 height 10
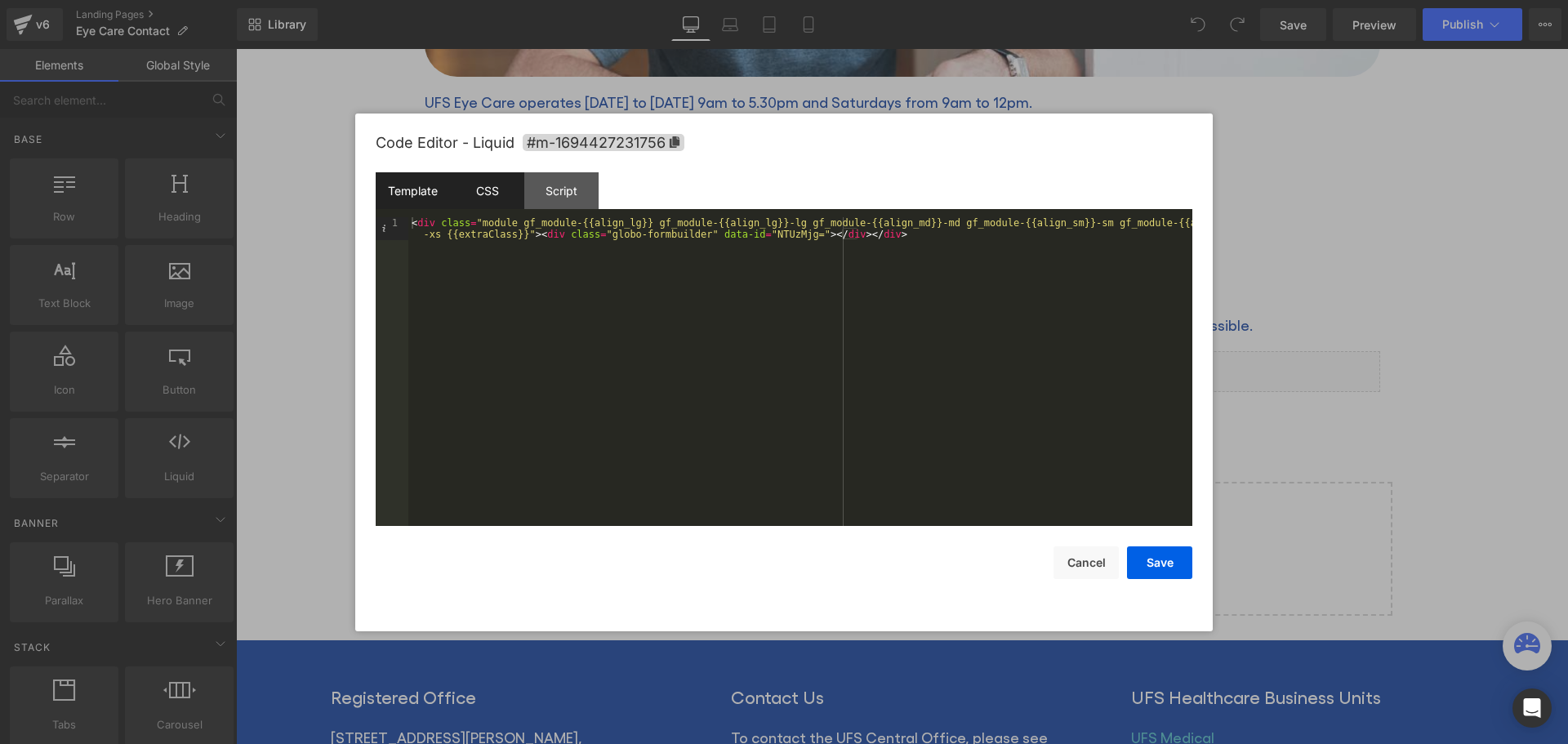
click at [489, 193] on div "CSS" at bounding box center [487, 191] width 74 height 37
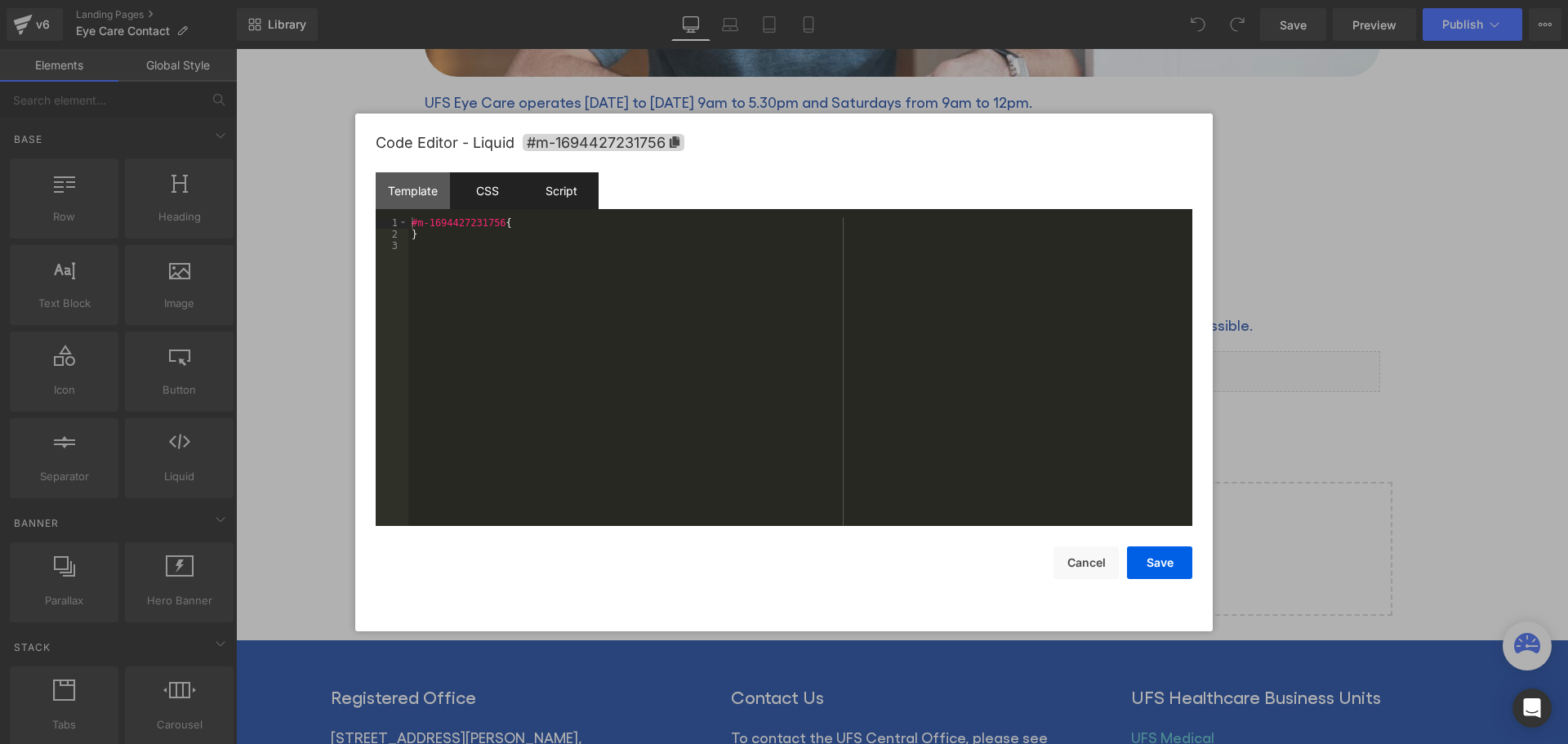
click at [551, 188] on div "Script" at bounding box center [562, 191] width 74 height 37
click at [405, 187] on div "Template" at bounding box center [413, 191] width 74 height 37
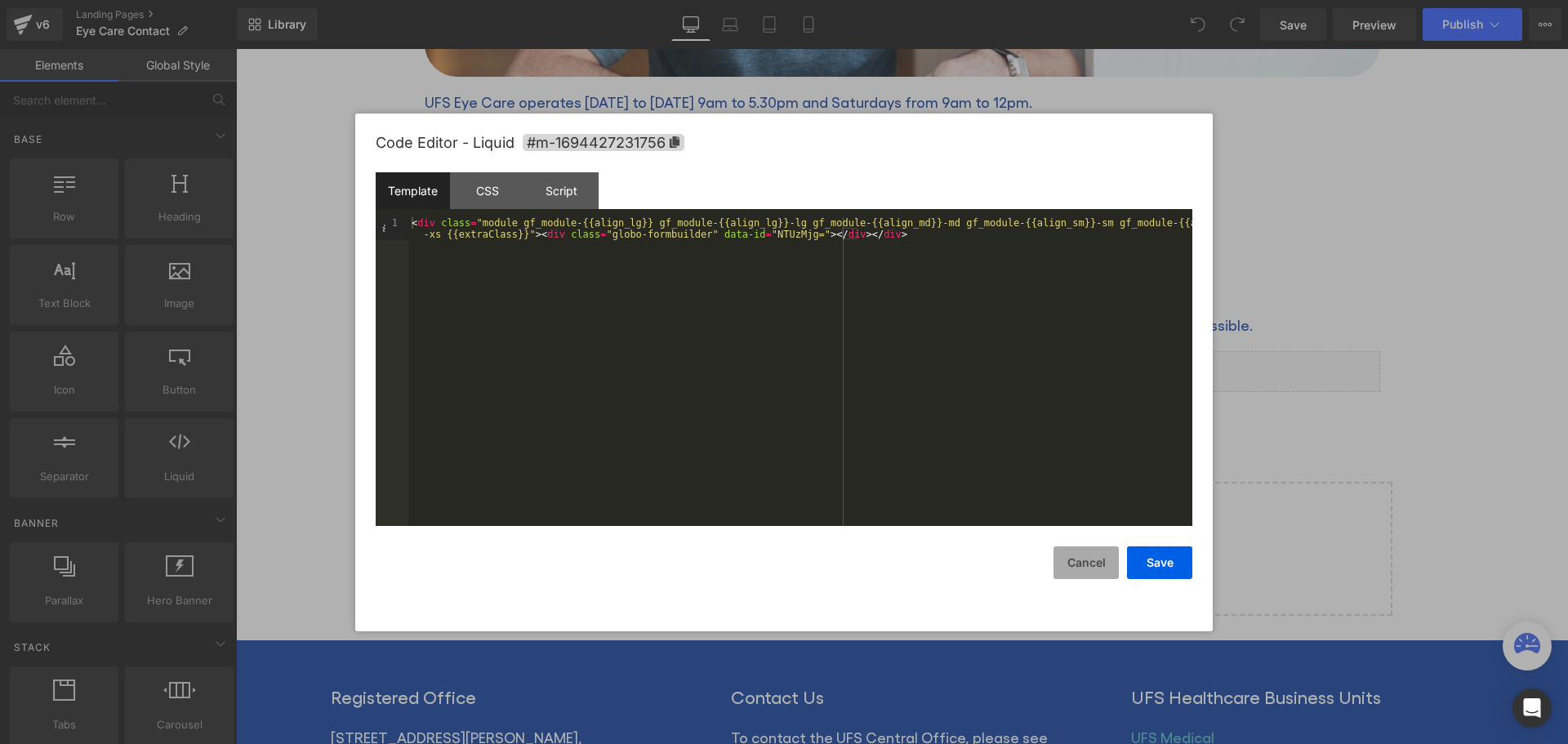
click at [1079, 557] on button "Cancel" at bounding box center [1085, 562] width 65 height 33
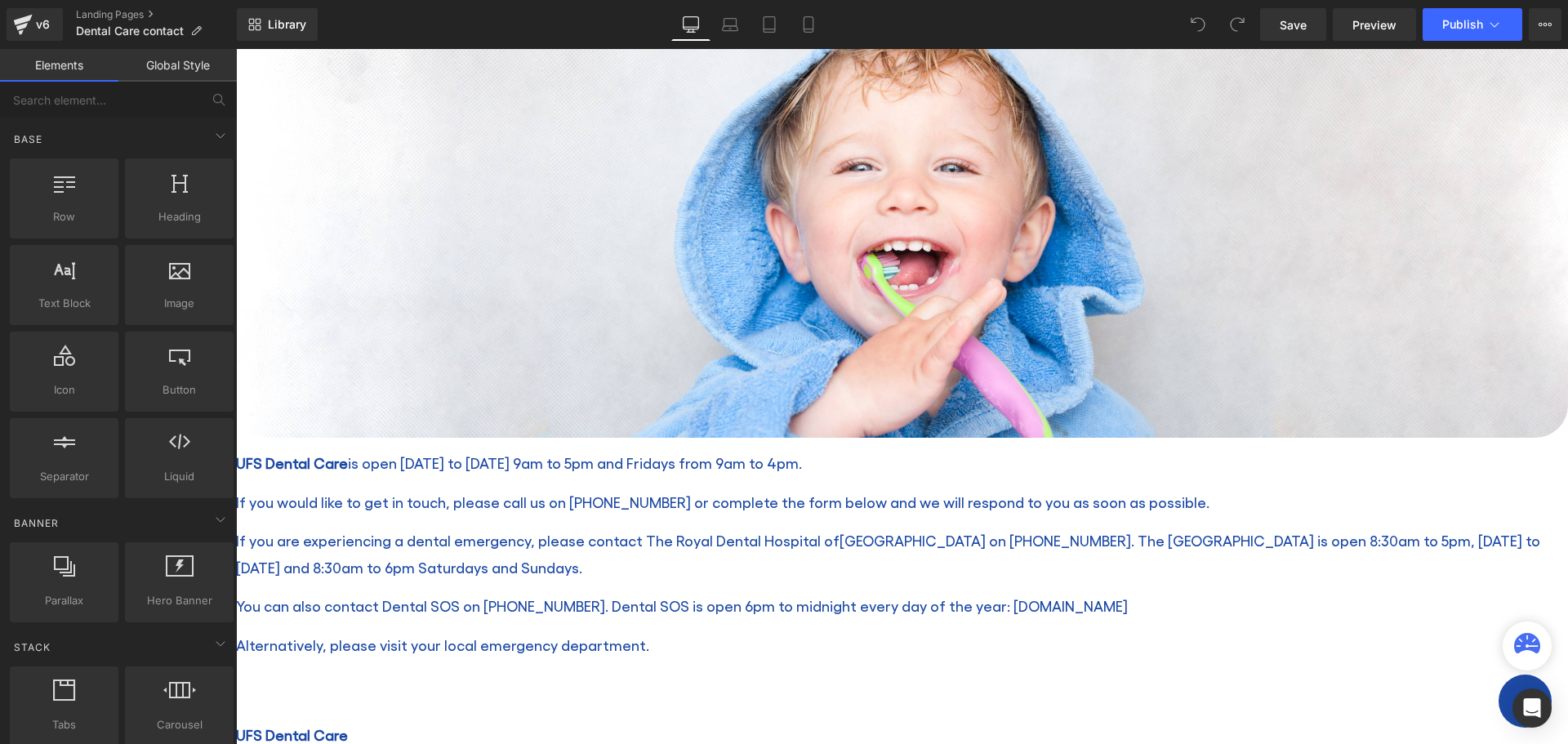
scroll to position [245, 0]
